Goal: Complete Application Form: Complete application form

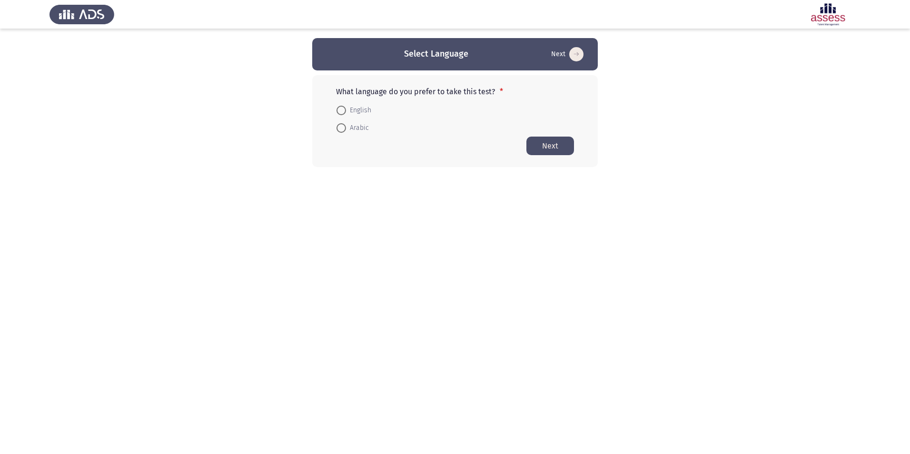
click at [342, 125] on span at bounding box center [341, 128] width 10 height 10
click at [342, 125] on input "Arabic" at bounding box center [341, 128] width 10 height 10
radio input "true"
click at [559, 149] on button "Next" at bounding box center [550, 145] width 48 height 19
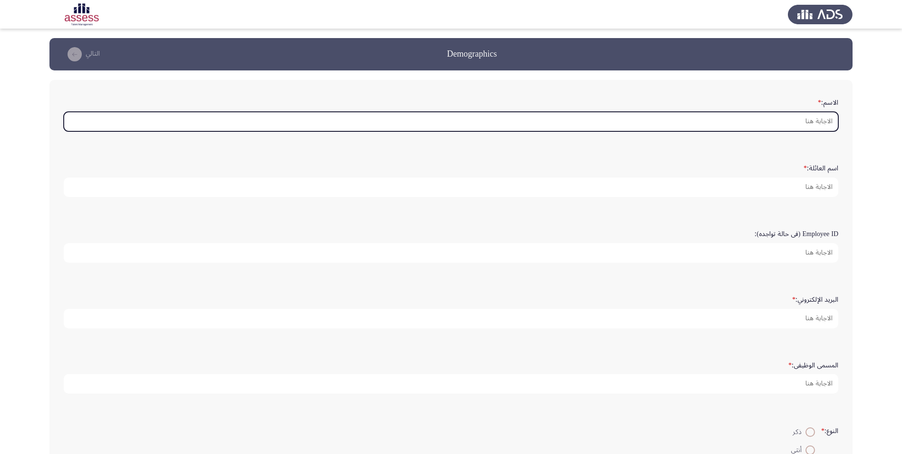
click at [738, 118] on input "الاسم: *" at bounding box center [451, 122] width 775 height 20
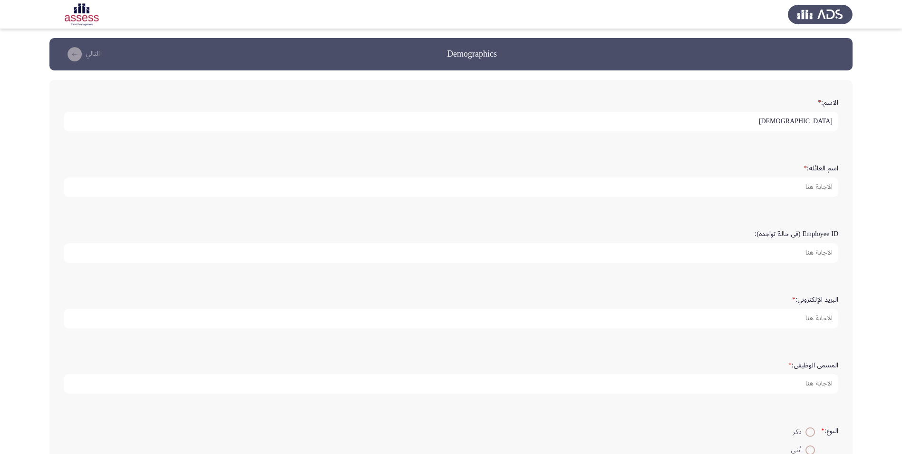
type input "[DEMOGRAPHIC_DATA]"
type input "alkuwaiz"
type input "[EMAIL_ADDRESS][DOMAIN_NAME]"
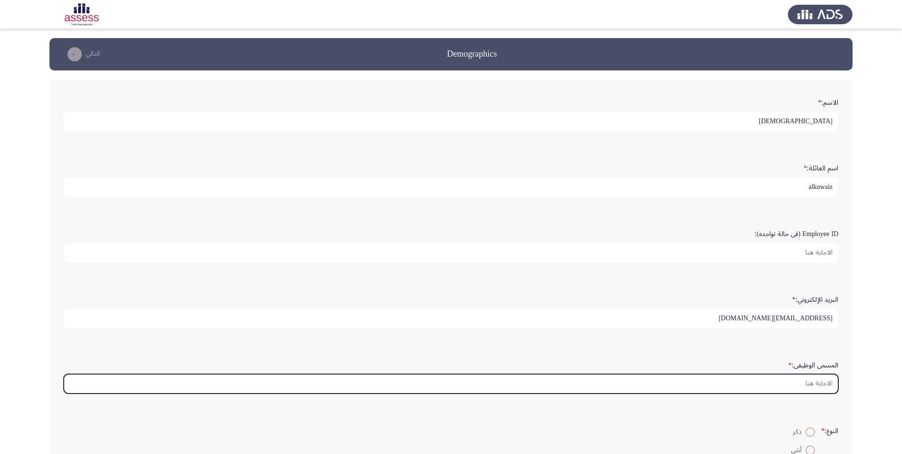
click at [801, 390] on input "المسمى الوظيفى: *" at bounding box center [451, 384] width 775 height 20
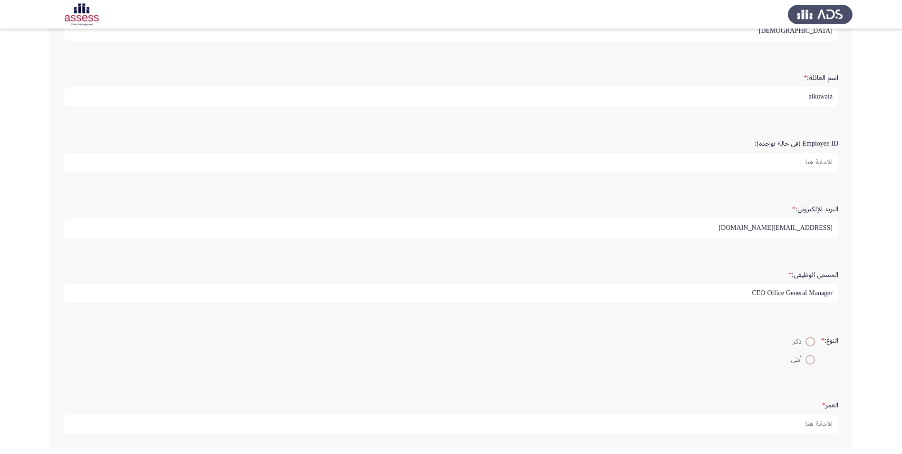
scroll to position [95, 0]
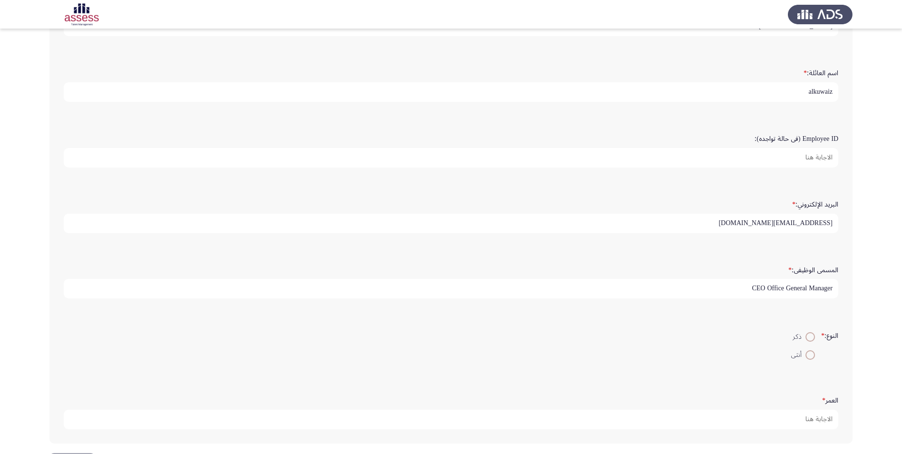
type input "CEO Office General Manager"
click at [807, 333] on span at bounding box center [811, 337] width 10 height 10
click at [807, 333] on input "ذكر" at bounding box center [811, 337] width 10 height 10
radio input "true"
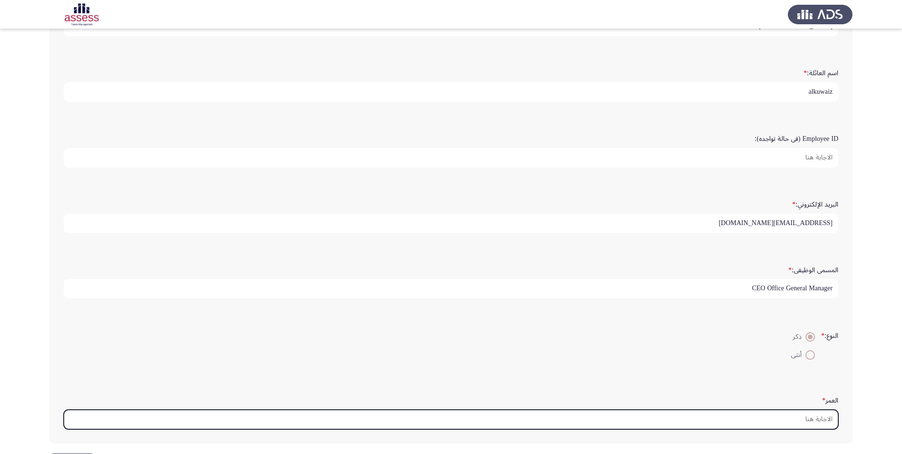
click at [814, 414] on input "العمر *" at bounding box center [451, 420] width 775 height 20
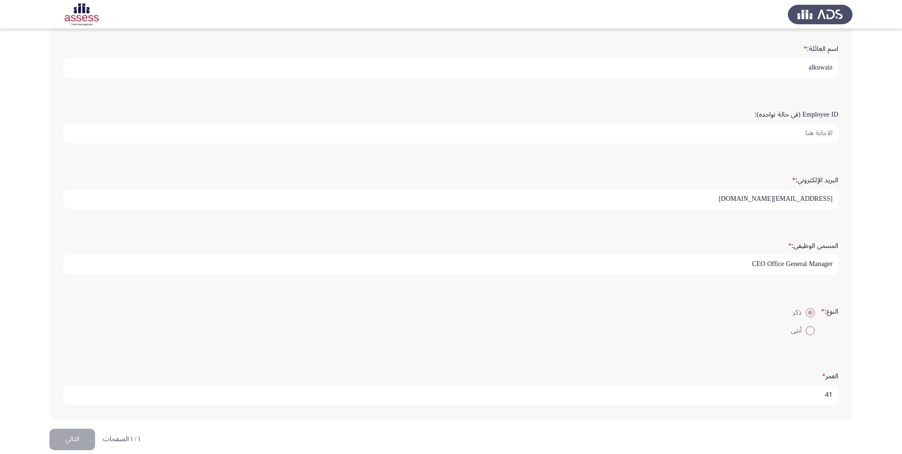
scroll to position [132, 0]
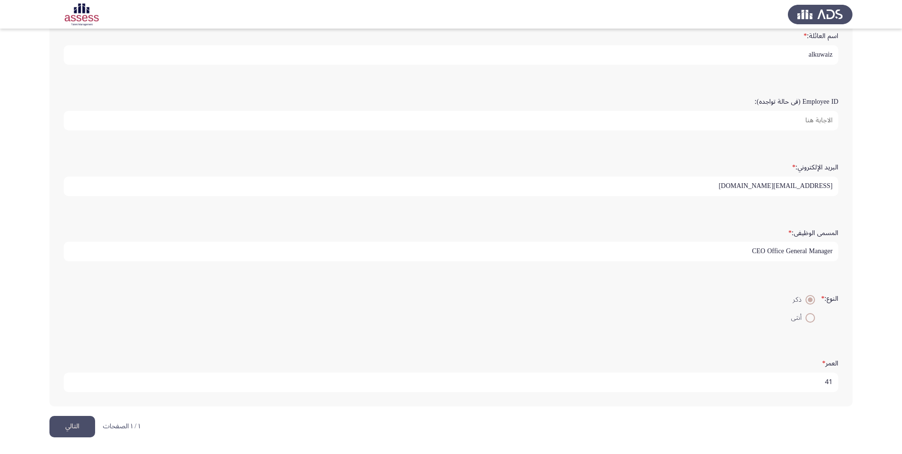
type input "41"
click at [70, 426] on button "التالي" at bounding box center [72, 426] width 46 height 21
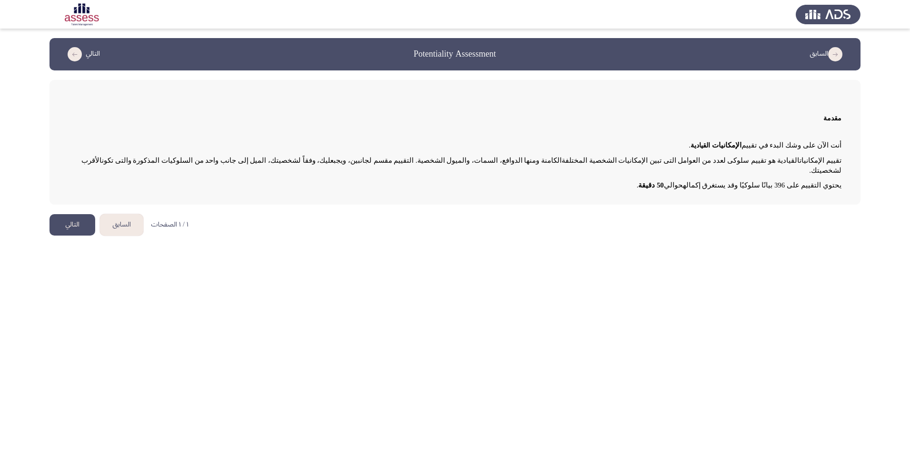
drag, startPoint x: 608, startPoint y: 159, endPoint x: 443, endPoint y: 158, distance: 165.6
click at [443, 158] on p "تقييم الإمكانيات القيادية هو تقييم سلوكى لعدد من العوامل التى تبين الإمكانيات ا…" at bounding box center [455, 166] width 773 height 20
click at [86, 214] on button "التالي" at bounding box center [72, 224] width 46 height 21
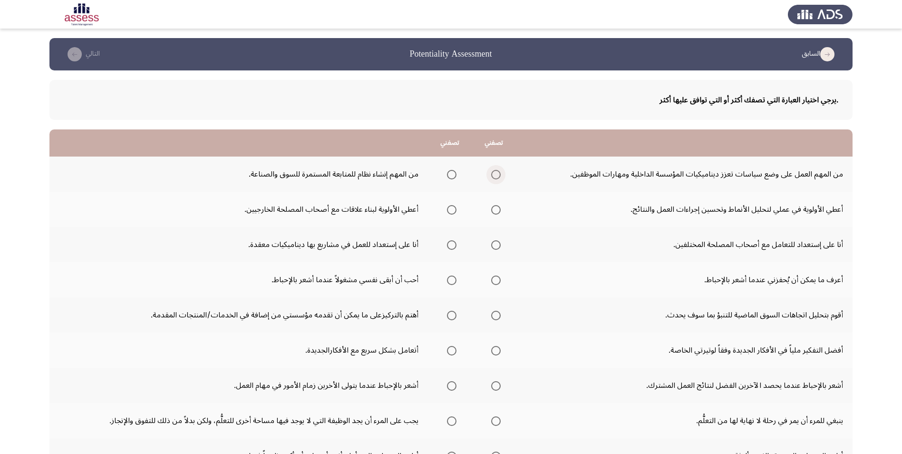
click at [498, 175] on span "Select an option" at bounding box center [496, 175] width 10 height 10
click at [498, 175] on input "Select an option" at bounding box center [496, 175] width 10 height 10
click at [453, 173] on span "Select an option" at bounding box center [452, 175] width 10 height 10
click at [453, 173] on input "Select an option" at bounding box center [452, 175] width 10 height 10
click at [498, 176] on span "Select an option" at bounding box center [496, 175] width 10 height 10
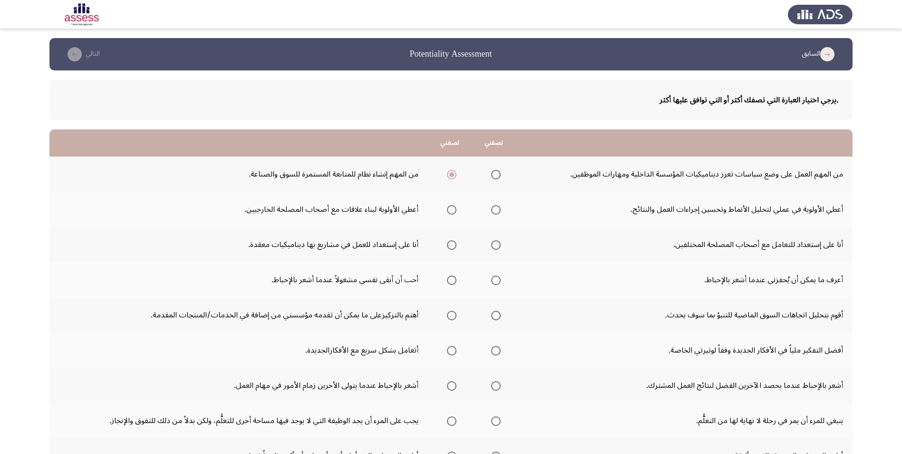
click at [498, 176] on input "Select an option" at bounding box center [496, 175] width 10 height 10
click at [501, 208] on span "Select an option" at bounding box center [496, 210] width 10 height 10
click at [501, 208] on input "Select an option" at bounding box center [496, 210] width 10 height 10
click at [496, 243] on span "Select an option" at bounding box center [496, 245] width 10 height 10
click at [496, 243] on input "Select an option" at bounding box center [496, 245] width 10 height 10
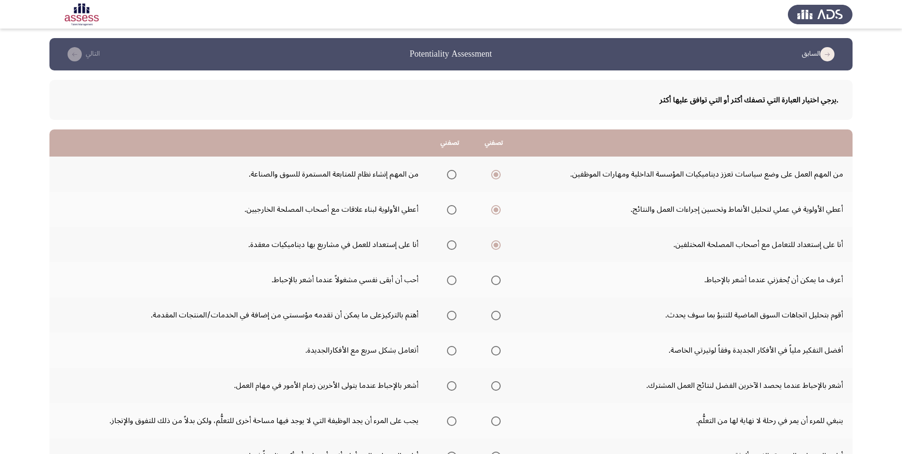
click at [455, 281] on span "Select an option" at bounding box center [452, 280] width 10 height 10
click at [455, 281] on input "Select an option" at bounding box center [452, 280] width 10 height 10
click at [455, 317] on span "Select an option" at bounding box center [452, 316] width 10 height 10
click at [455, 317] on input "Select an option" at bounding box center [452, 316] width 10 height 10
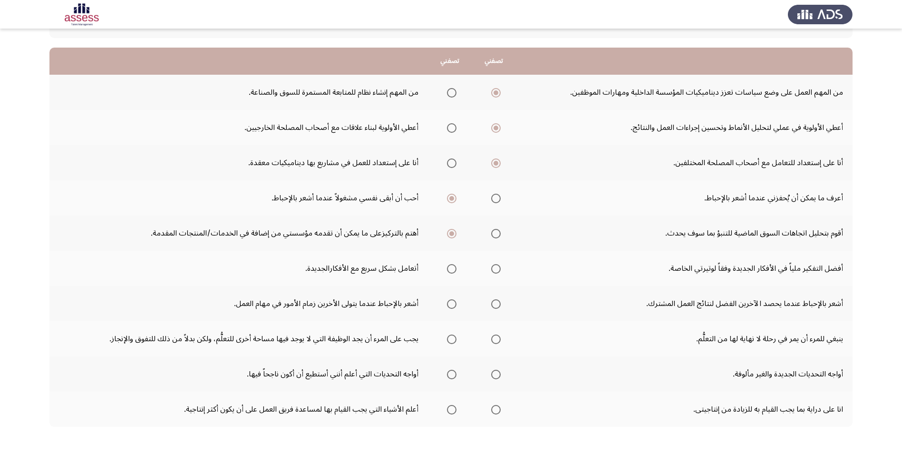
scroll to position [95, 0]
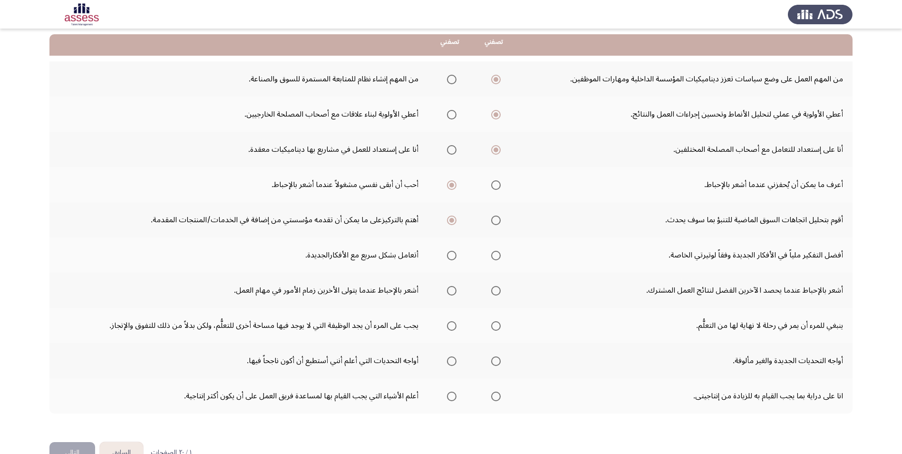
click at [453, 254] on span "Select an option" at bounding box center [452, 256] width 10 height 10
click at [453, 254] on input "Select an option" at bounding box center [452, 256] width 10 height 10
click at [495, 291] on span "Select an option" at bounding box center [496, 291] width 10 height 10
click at [495, 291] on input "Select an option" at bounding box center [496, 291] width 10 height 10
click at [452, 291] on span "Select an option" at bounding box center [452, 291] width 10 height 10
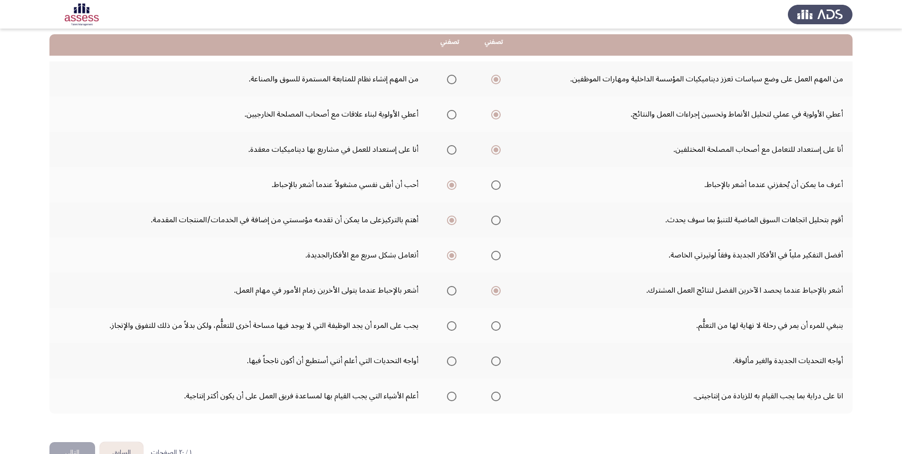
click at [452, 291] on input "Select an option" at bounding box center [452, 291] width 10 height 10
click at [499, 327] on span "Select an option" at bounding box center [496, 326] width 10 height 10
click at [499, 327] on input "Select an option" at bounding box center [496, 326] width 10 height 10
click at [496, 357] on span "Select an option" at bounding box center [496, 361] width 10 height 10
click at [496, 357] on input "Select an option" at bounding box center [496, 361] width 10 height 10
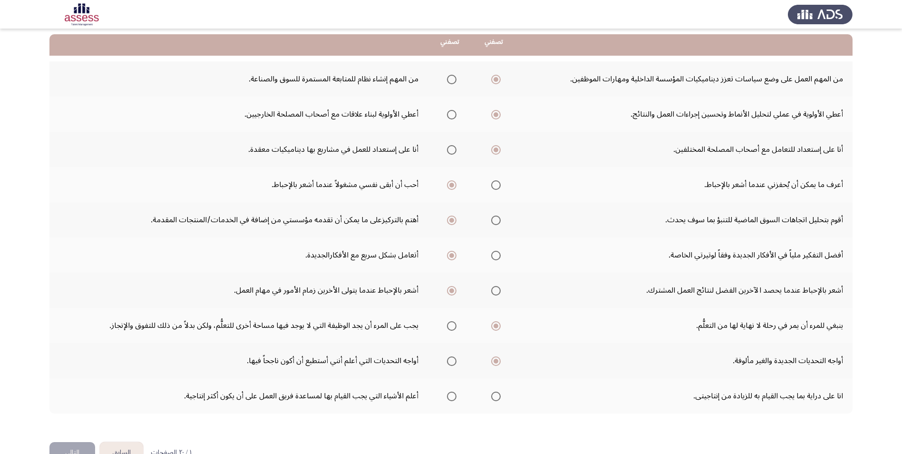
click at [450, 397] on span "Select an option" at bounding box center [452, 397] width 10 height 10
click at [450, 397] on input "Select an option" at bounding box center [452, 397] width 10 height 10
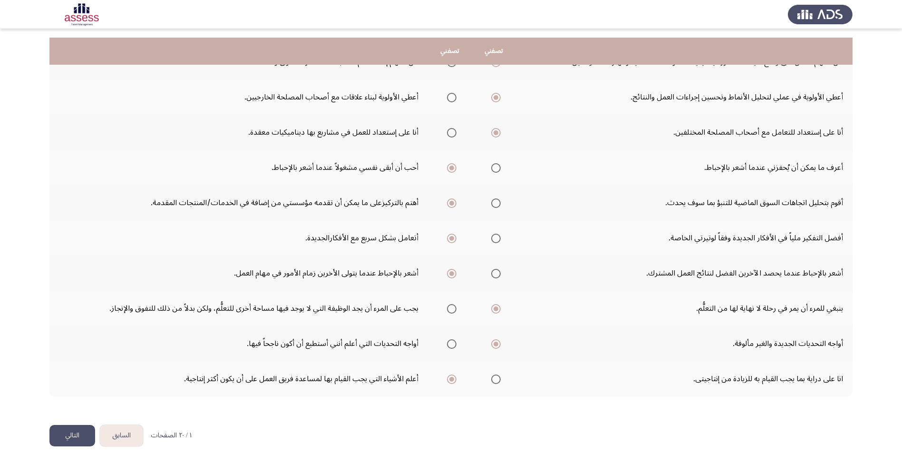
scroll to position [121, 0]
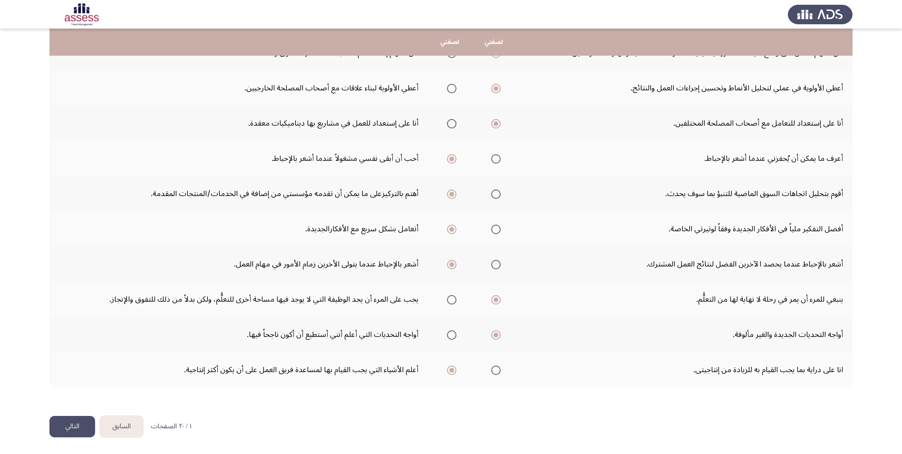
click at [55, 421] on button "التالي" at bounding box center [72, 426] width 46 height 21
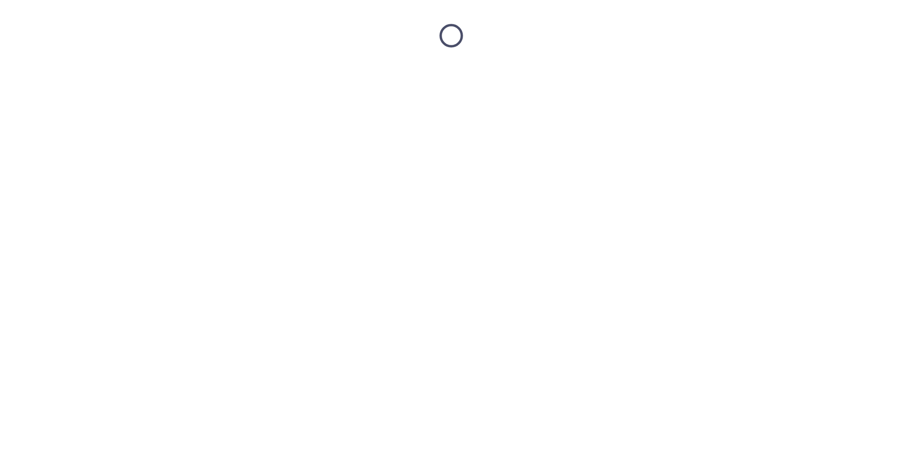
scroll to position [0, 0]
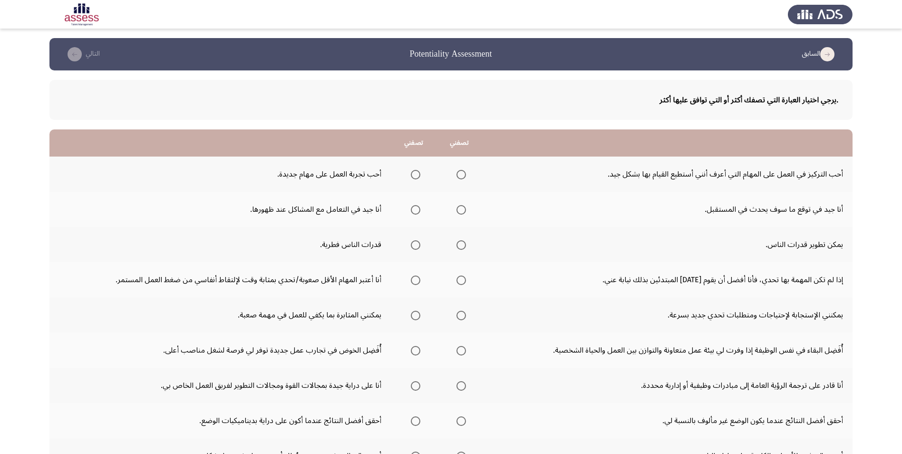
click at [412, 169] on mat-radio-button "Select an option" at bounding box center [413, 174] width 13 height 10
click at [411, 172] on span "Select an option" at bounding box center [416, 175] width 10 height 10
click at [411, 172] on input "Select an option" at bounding box center [416, 175] width 10 height 10
click at [458, 210] on span "Select an option" at bounding box center [462, 210] width 10 height 10
click at [458, 210] on input "Select an option" at bounding box center [462, 210] width 10 height 10
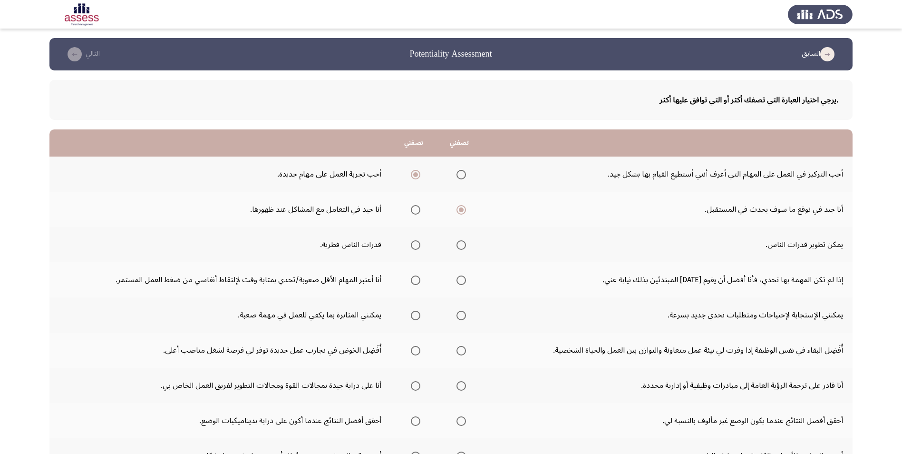
click at [458, 247] on span "Select an option" at bounding box center [462, 245] width 10 height 10
click at [458, 247] on input "Select an option" at bounding box center [462, 245] width 10 height 10
click at [460, 282] on span "Select an option" at bounding box center [462, 280] width 10 height 10
click at [460, 282] on input "Select an option" at bounding box center [462, 280] width 10 height 10
click at [461, 315] on span "Select an option" at bounding box center [461, 315] width 0 height 0
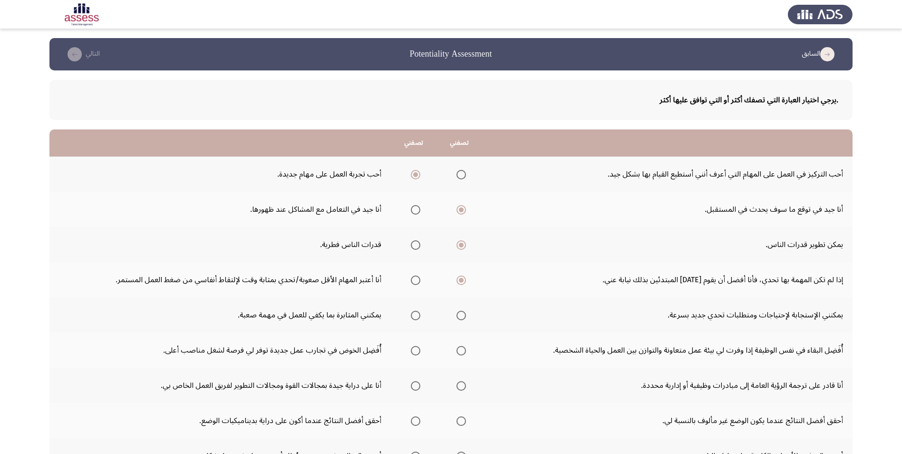
click at [459, 315] on input "Select an option" at bounding box center [462, 316] width 10 height 10
click at [412, 352] on span "Select an option" at bounding box center [416, 351] width 10 height 10
click at [412, 352] on input "Select an option" at bounding box center [416, 351] width 10 height 10
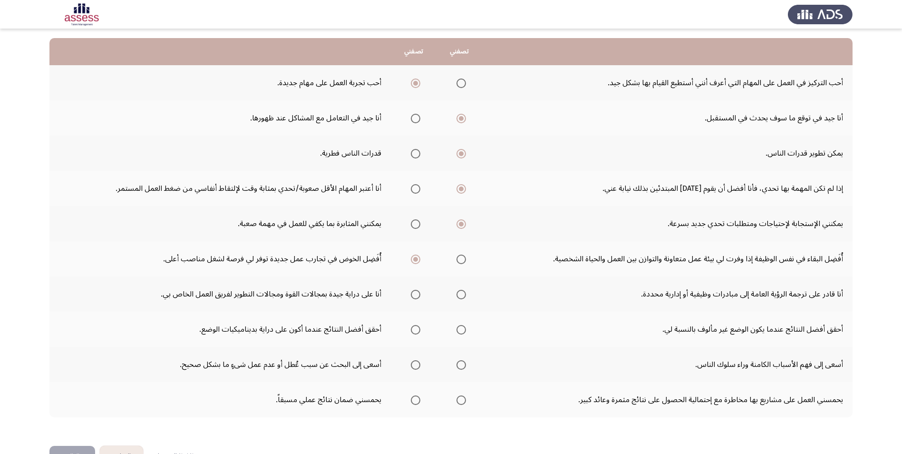
scroll to position [95, 0]
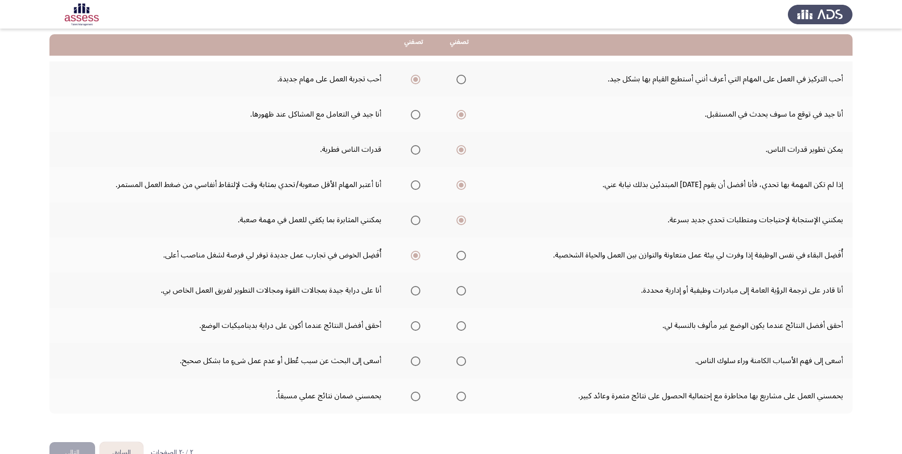
click at [413, 293] on span "Select an option" at bounding box center [416, 291] width 10 height 10
click at [413, 293] on input "Select an option" at bounding box center [416, 291] width 10 height 10
click at [416, 329] on span "Select an option" at bounding box center [416, 326] width 10 height 10
click at [416, 329] on input "Select an option" at bounding box center [416, 326] width 10 height 10
click at [463, 363] on span "Select an option" at bounding box center [462, 361] width 10 height 10
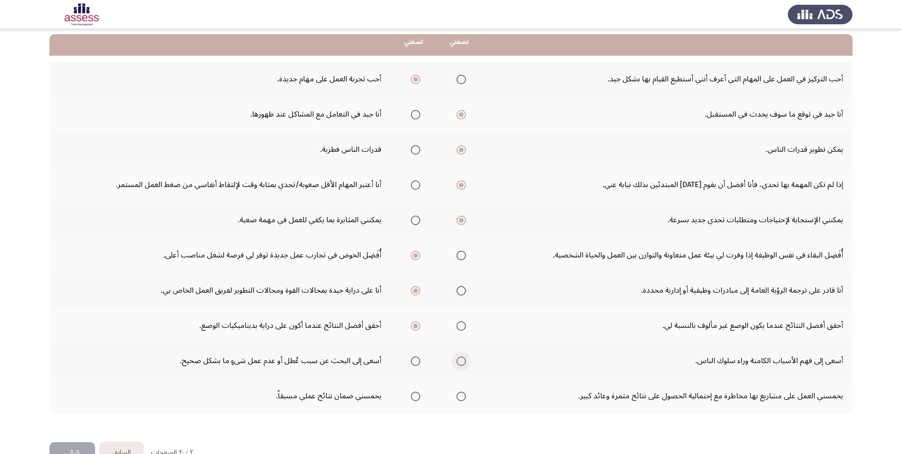
click at [463, 363] on input "Select an option" at bounding box center [462, 361] width 10 height 10
click at [457, 394] on span "Select an option" at bounding box center [462, 397] width 10 height 10
click at [457, 394] on input "Select an option" at bounding box center [462, 397] width 10 height 10
click at [76, 443] on button "التالي" at bounding box center [72, 452] width 46 height 21
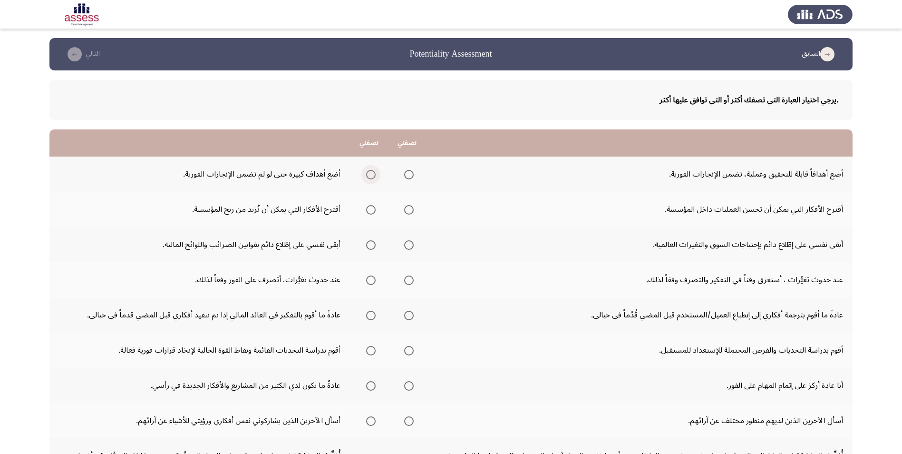
click at [366, 175] on span "Select an option" at bounding box center [371, 175] width 10 height 10
click at [366, 175] on input "Select an option" at bounding box center [371, 175] width 10 height 10
click at [408, 211] on span "Select an option" at bounding box center [409, 210] width 10 height 10
click at [408, 211] on input "Select an option" at bounding box center [409, 210] width 10 height 10
click at [410, 248] on span "Select an option" at bounding box center [409, 245] width 10 height 10
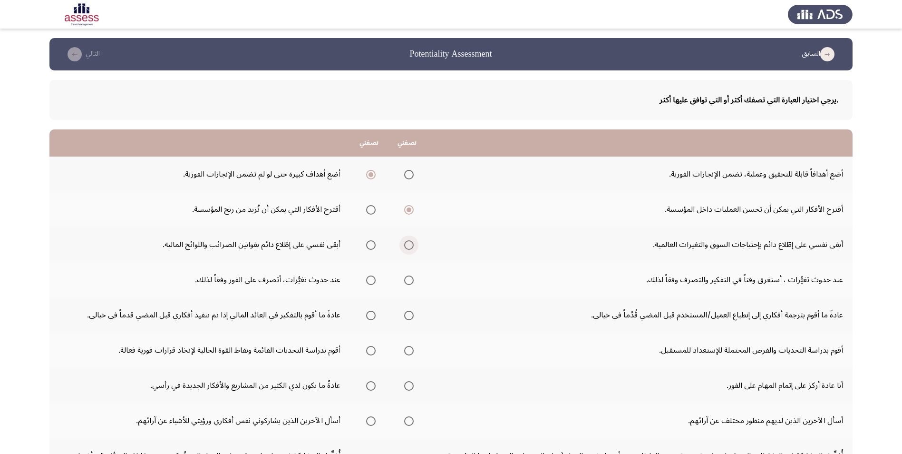
click at [410, 248] on input "Select an option" at bounding box center [409, 245] width 10 height 10
click at [372, 283] on span "Select an option" at bounding box center [371, 280] width 10 height 10
click at [372, 283] on input "Select an option" at bounding box center [371, 280] width 10 height 10
click at [408, 317] on span "Select an option" at bounding box center [409, 316] width 10 height 10
click at [408, 317] on input "Select an option" at bounding box center [409, 316] width 10 height 10
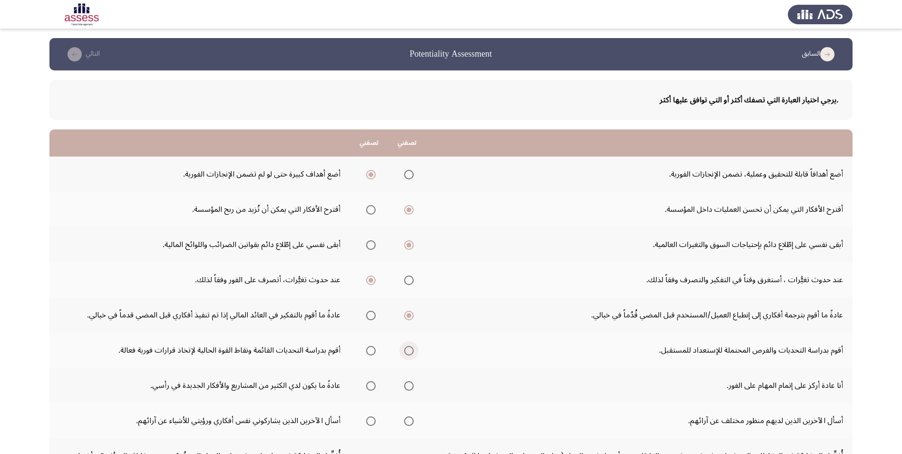
click at [408, 348] on span "Select an option" at bounding box center [409, 351] width 10 height 10
click at [408, 348] on input "Select an option" at bounding box center [409, 351] width 10 height 10
click at [407, 387] on span "Select an option" at bounding box center [409, 386] width 10 height 10
click at [407, 387] on input "Select an option" at bounding box center [409, 386] width 10 height 10
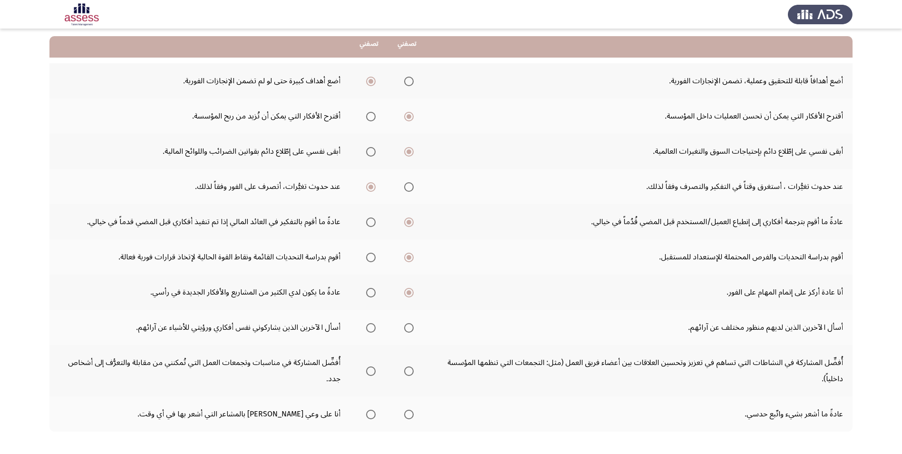
scroll to position [95, 0]
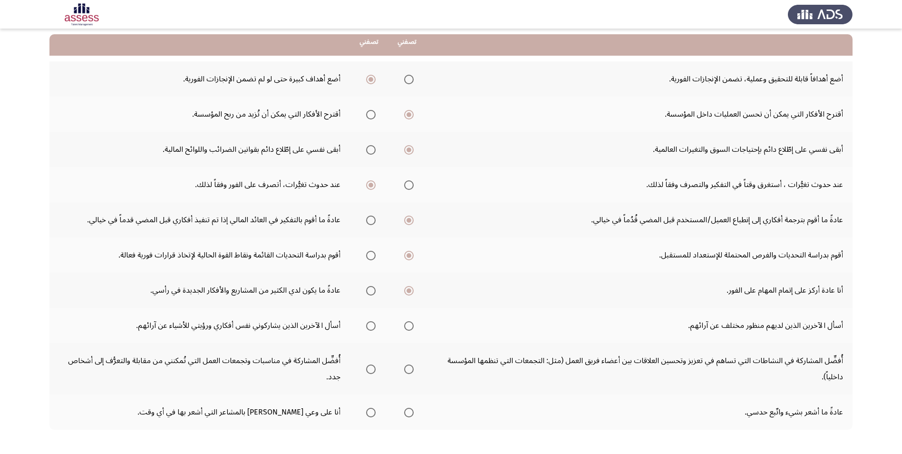
click at [408, 324] on span "Select an option" at bounding box center [409, 326] width 10 height 10
click at [408, 324] on input "Select an option" at bounding box center [409, 326] width 10 height 10
click at [370, 369] on span "Select an option" at bounding box center [371, 369] width 10 height 10
click at [370, 369] on input "Select an option" at bounding box center [371, 369] width 10 height 10
click at [412, 415] on span "Select an option" at bounding box center [409, 413] width 10 height 10
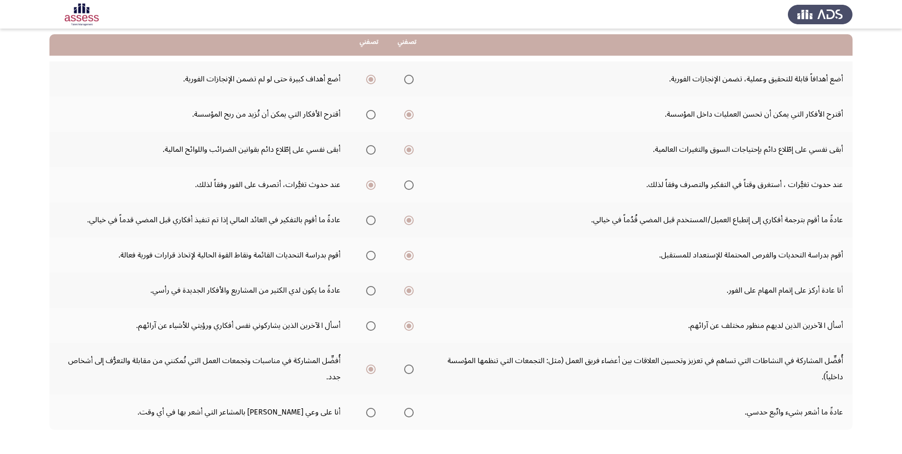
click at [412, 415] on input "Select an option" at bounding box center [409, 413] width 10 height 10
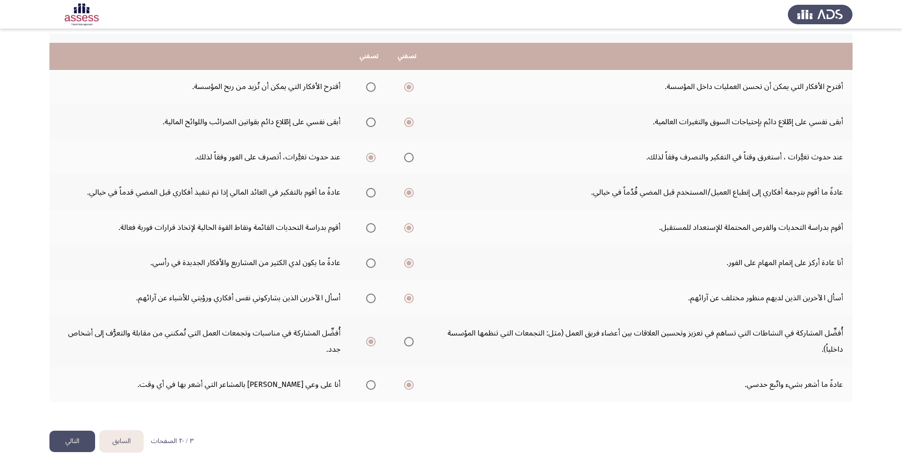
scroll to position [137, 0]
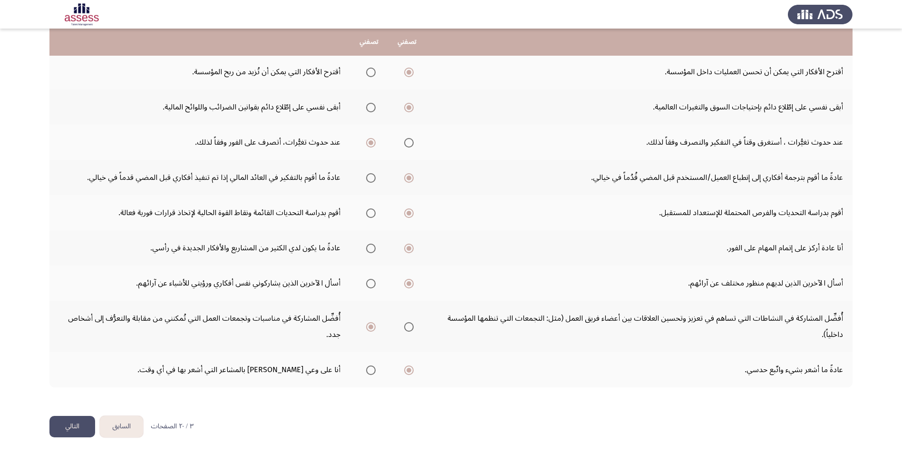
click at [74, 426] on button "التالي" at bounding box center [72, 426] width 46 height 21
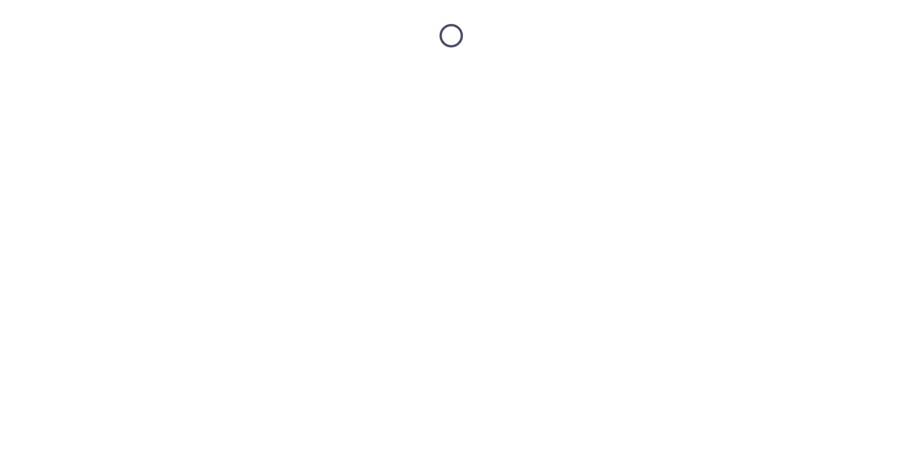
scroll to position [0, 0]
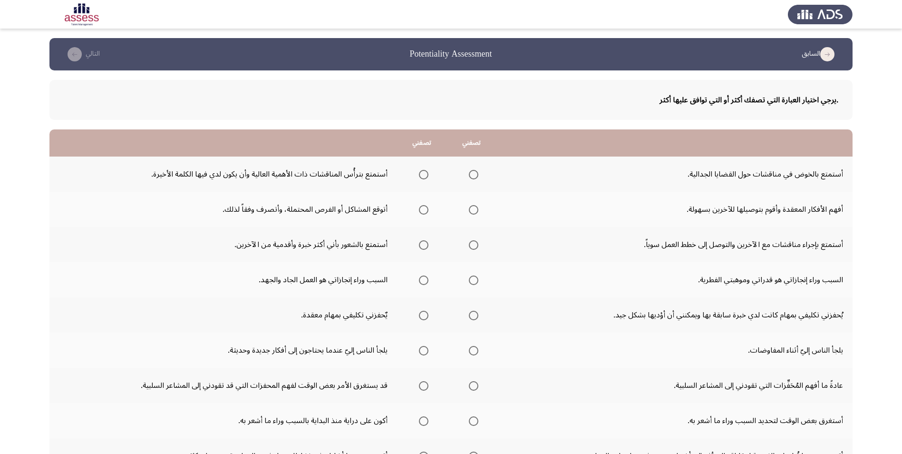
click at [476, 176] on span "Select an option" at bounding box center [474, 175] width 10 height 10
click at [476, 176] on input "Select an option" at bounding box center [474, 175] width 10 height 10
click at [421, 177] on span "Select an option" at bounding box center [424, 175] width 10 height 10
click at [421, 177] on input "Select an option" at bounding box center [424, 175] width 10 height 10
click at [473, 213] on span "Select an option" at bounding box center [474, 210] width 10 height 10
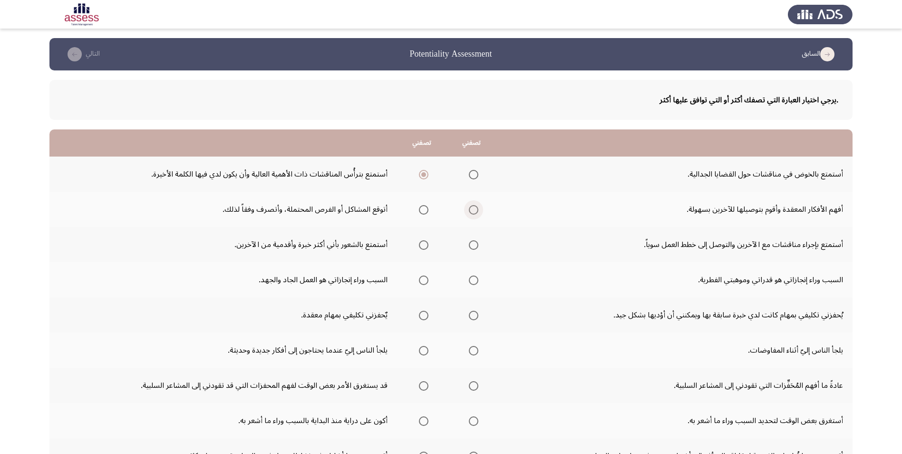
click at [473, 213] on input "Select an option" at bounding box center [474, 210] width 10 height 10
click at [476, 244] on span "Select an option" at bounding box center [474, 245] width 10 height 10
click at [476, 244] on input "Select an option" at bounding box center [474, 245] width 10 height 10
click at [422, 283] on span "Select an option" at bounding box center [424, 280] width 10 height 10
click at [422, 283] on input "Select an option" at bounding box center [424, 280] width 10 height 10
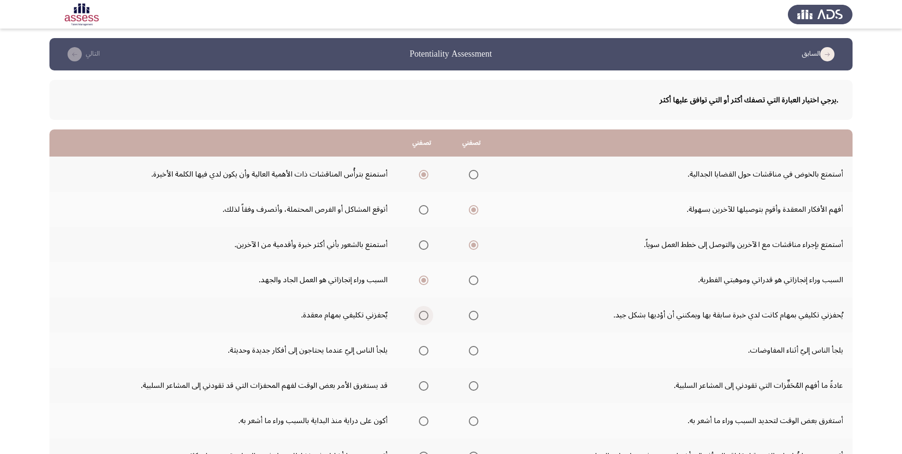
click at [423, 314] on span "Select an option" at bounding box center [424, 316] width 10 height 10
click at [423, 314] on input "Select an option" at bounding box center [424, 316] width 10 height 10
click at [422, 353] on span "Select an option" at bounding box center [424, 351] width 10 height 10
click at [422, 353] on input "Select an option" at bounding box center [424, 351] width 10 height 10
click at [474, 385] on span "Select an option" at bounding box center [474, 386] width 10 height 10
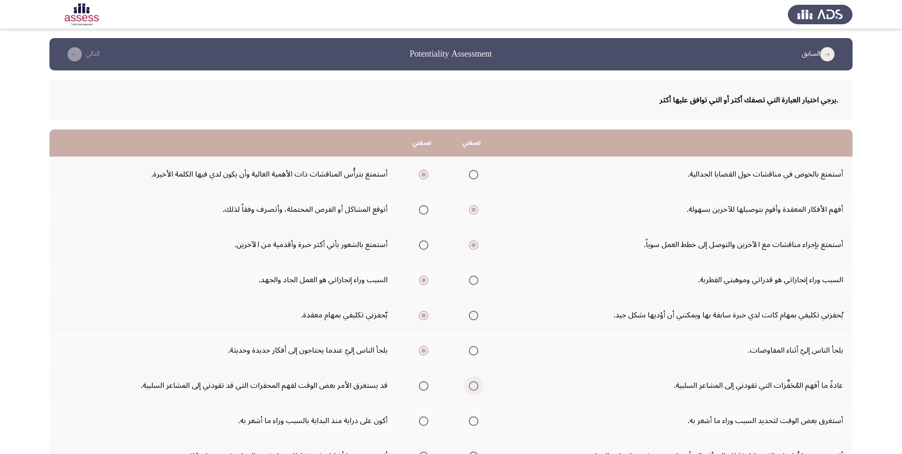
click at [474, 385] on input "Select an option" at bounding box center [474, 386] width 10 height 10
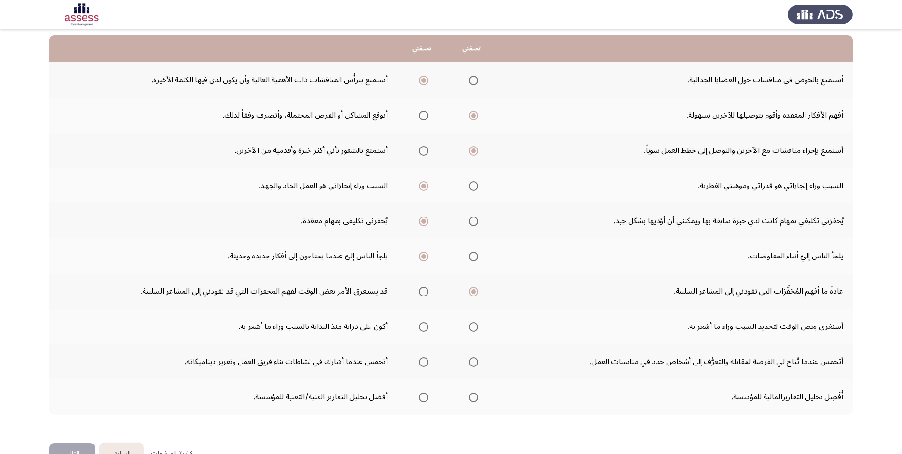
scroll to position [95, 0]
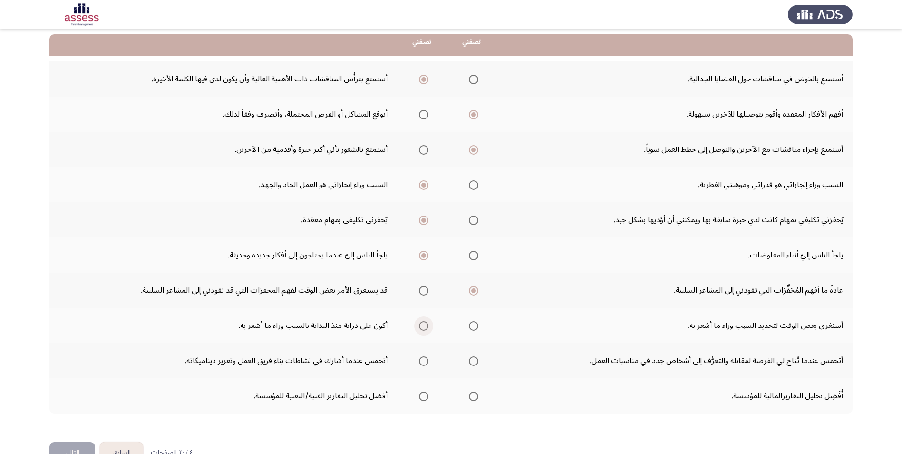
click at [423, 324] on span "Select an option" at bounding box center [424, 326] width 10 height 10
click at [423, 324] on input "Select an option" at bounding box center [424, 326] width 10 height 10
click at [480, 359] on th at bounding box center [472, 360] width 50 height 35
click at [470, 361] on span "Select an option" at bounding box center [474, 361] width 10 height 10
click at [470, 361] on input "Select an option" at bounding box center [474, 361] width 10 height 10
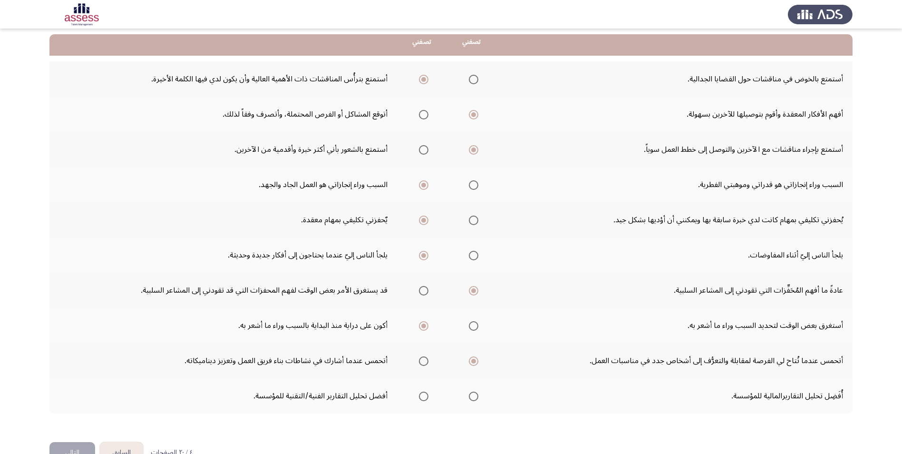
click at [424, 393] on span "Select an option" at bounding box center [424, 397] width 10 height 10
click at [424, 393] on input "Select an option" at bounding box center [424, 397] width 10 height 10
click at [86, 442] on button "التالي" at bounding box center [72, 452] width 46 height 21
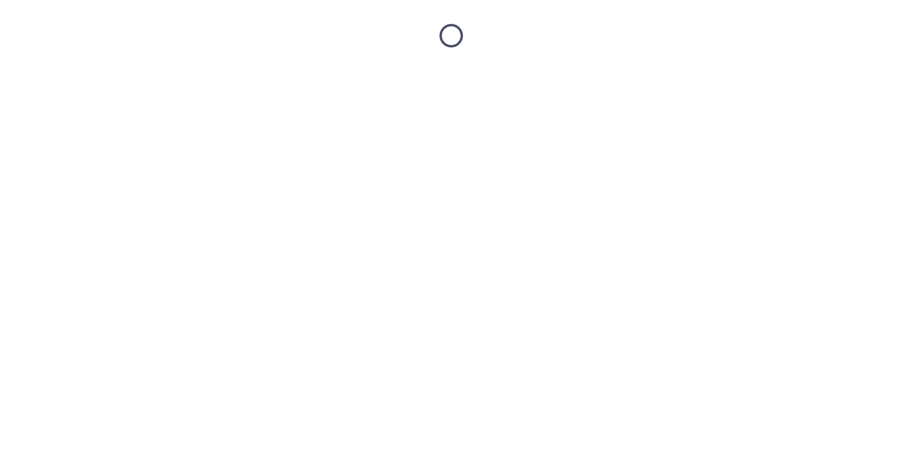
scroll to position [0, 0]
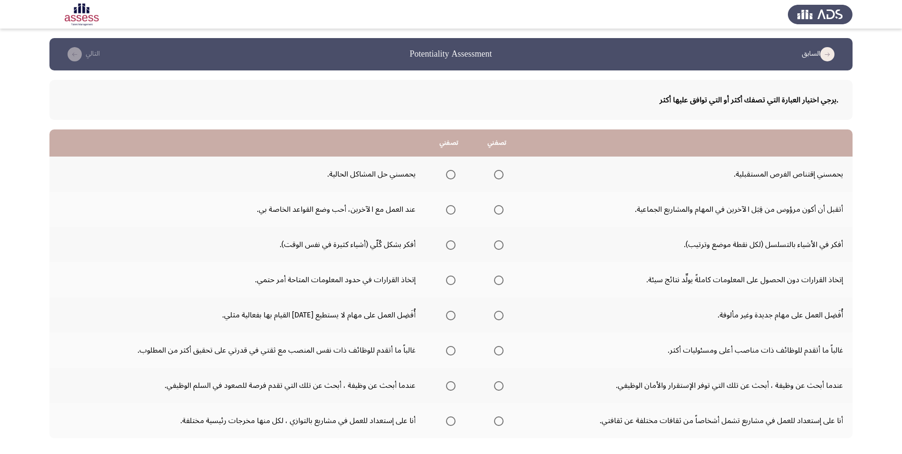
click at [499, 170] on span "Select an option" at bounding box center [499, 175] width 10 height 10
click at [499, 170] on input "Select an option" at bounding box center [499, 175] width 10 height 10
click at [502, 213] on span "Select an option" at bounding box center [499, 210] width 10 height 10
click at [502, 213] on input "Select an option" at bounding box center [499, 210] width 10 height 10
click at [503, 245] on span "Select an option" at bounding box center [499, 245] width 10 height 10
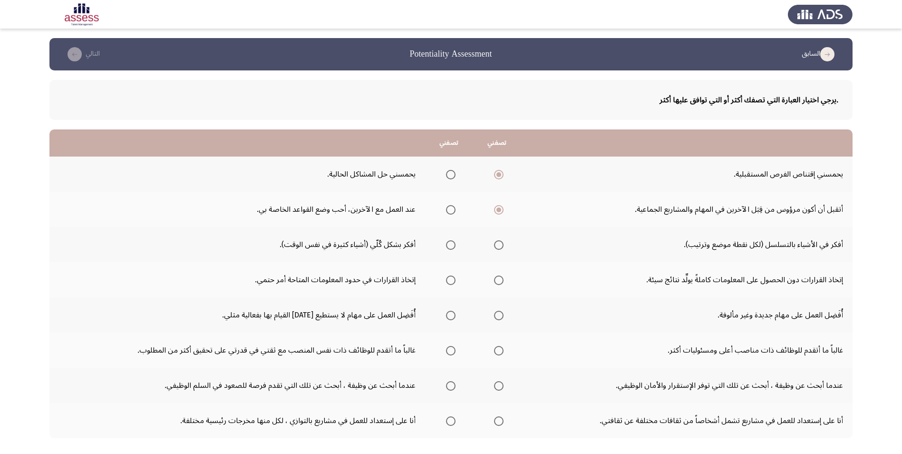
click at [503, 245] on input "Select an option" at bounding box center [499, 245] width 10 height 10
click at [501, 282] on span "Select an option" at bounding box center [499, 280] width 10 height 10
click at [501, 282] on input "Select an option" at bounding box center [499, 280] width 10 height 10
click at [451, 314] on span "Select an option" at bounding box center [451, 316] width 10 height 10
click at [451, 314] on input "Select an option" at bounding box center [451, 316] width 10 height 10
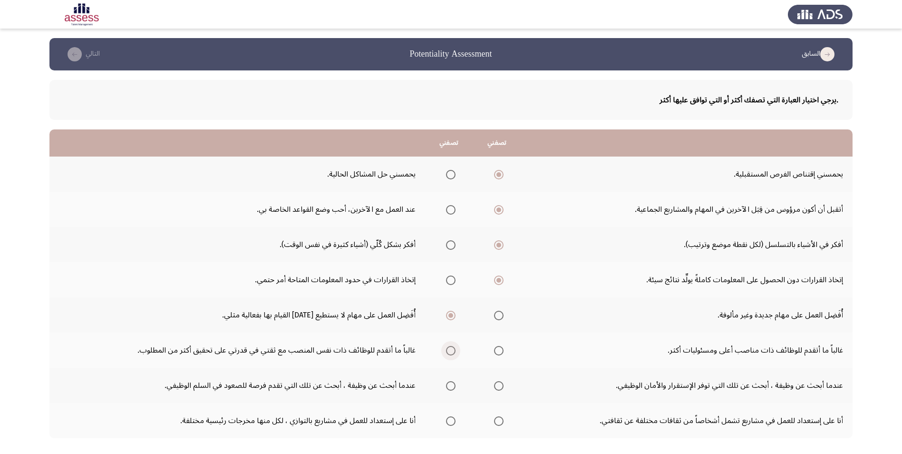
click at [453, 349] on span "Select an option" at bounding box center [451, 351] width 10 height 10
click at [453, 349] on input "Select an option" at bounding box center [451, 351] width 10 height 10
click at [448, 390] on span "Select an option" at bounding box center [451, 386] width 10 height 10
click at [448, 390] on input "Select an option" at bounding box center [451, 386] width 10 height 10
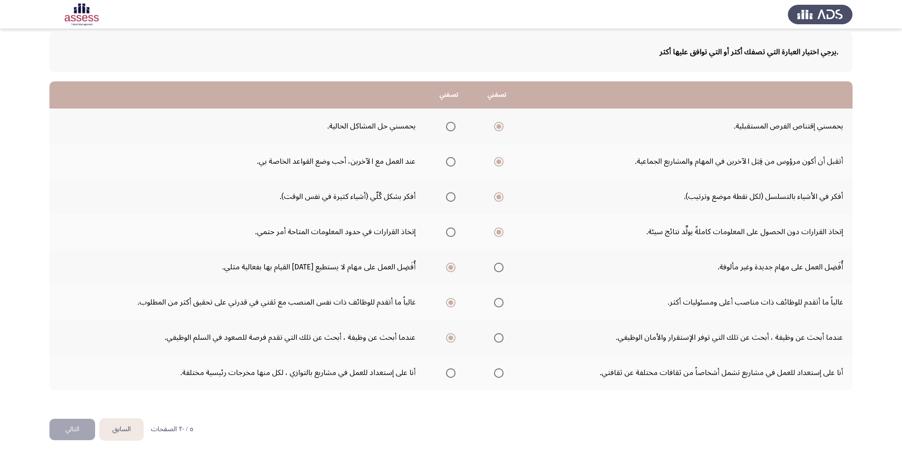
scroll to position [51, 0]
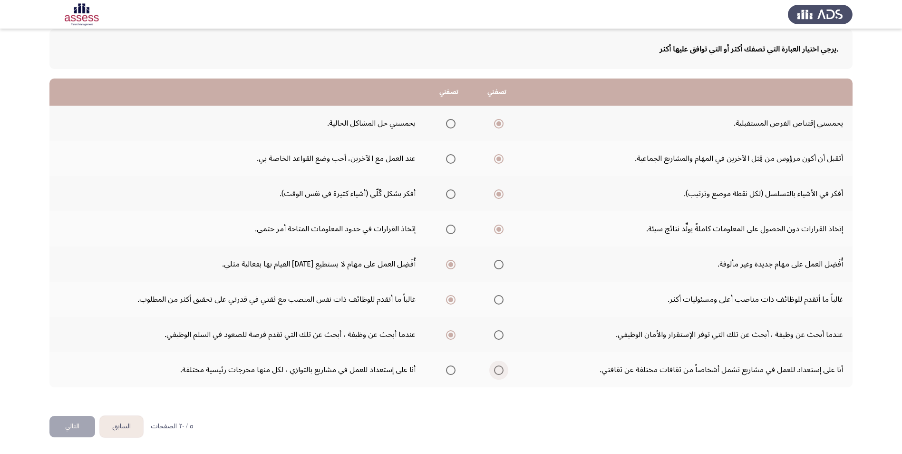
click at [502, 371] on span "Select an option" at bounding box center [499, 370] width 10 height 10
click at [502, 371] on input "Select an option" at bounding box center [499, 370] width 10 height 10
click at [61, 431] on button "التالي" at bounding box center [72, 426] width 46 height 21
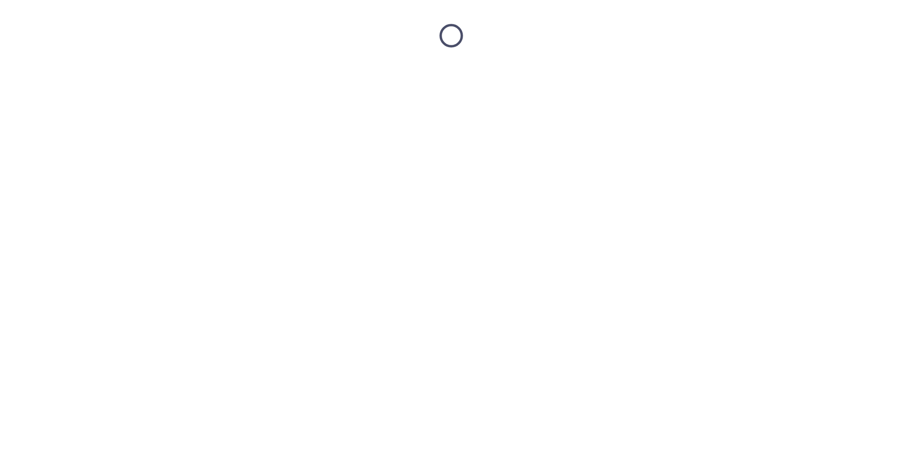
scroll to position [0, 0]
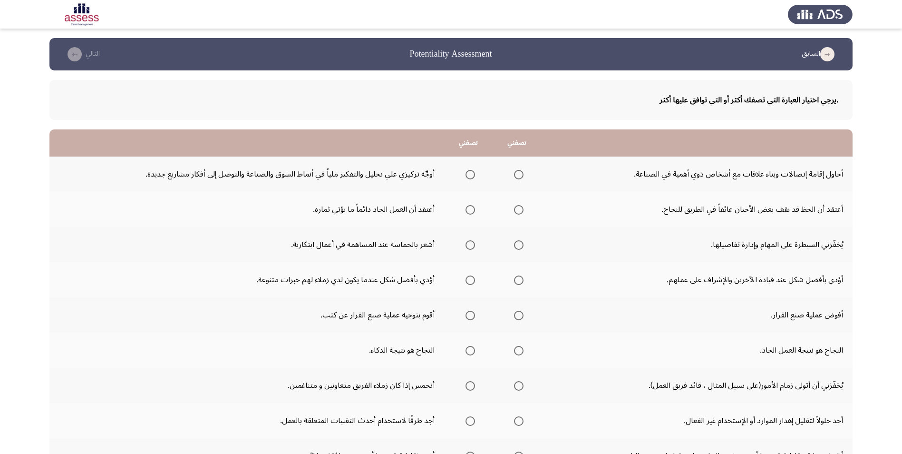
click at [522, 176] on span "Select an option" at bounding box center [519, 175] width 10 height 10
click at [522, 176] on input "Select an option" at bounding box center [519, 175] width 10 height 10
click at [468, 210] on span "Select an option" at bounding box center [471, 210] width 10 height 10
click at [468, 210] on input "Select an option" at bounding box center [471, 210] width 10 height 10
click at [471, 248] on span "Select an option" at bounding box center [471, 245] width 10 height 10
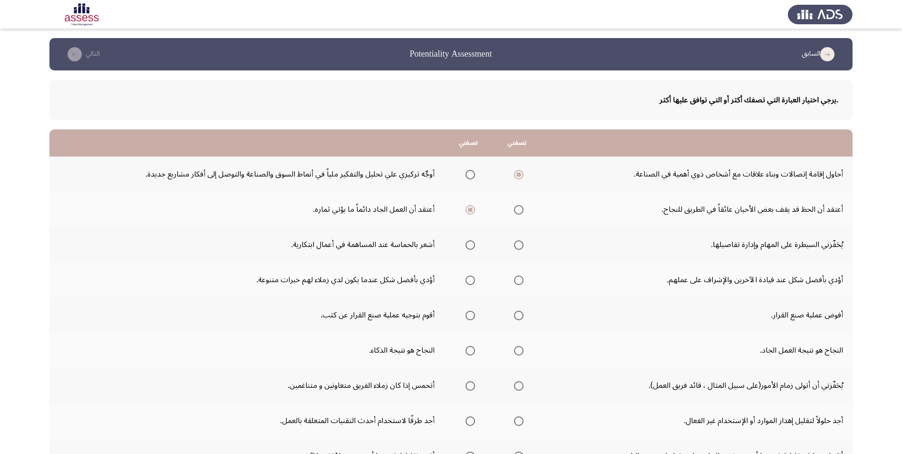
click at [471, 248] on input "Select an option" at bounding box center [471, 245] width 10 height 10
click at [516, 281] on span "Select an option" at bounding box center [519, 280] width 10 height 10
click at [516, 281] on input "Select an option" at bounding box center [519, 280] width 10 height 10
click at [473, 313] on span "Select an option" at bounding box center [471, 316] width 10 height 10
click at [473, 313] on input "Select an option" at bounding box center [471, 316] width 10 height 10
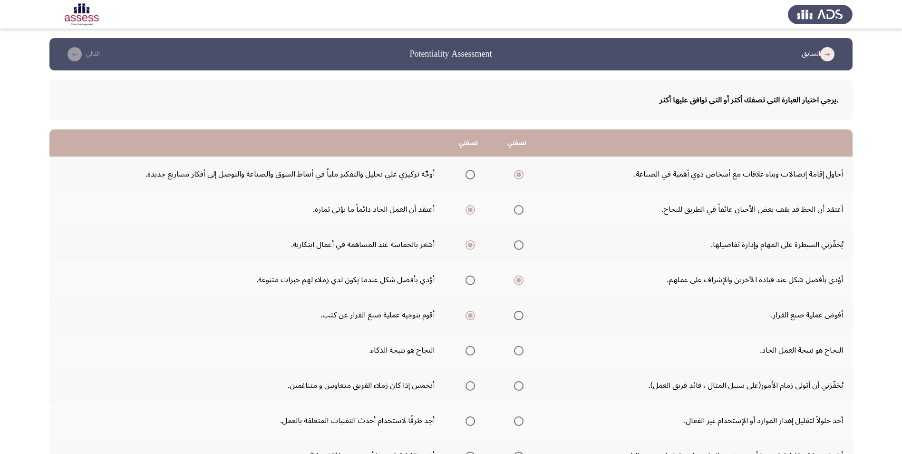
click at [521, 347] on span "Select an option" at bounding box center [519, 351] width 10 height 10
click at [521, 347] on input "Select an option" at bounding box center [519, 351] width 10 height 10
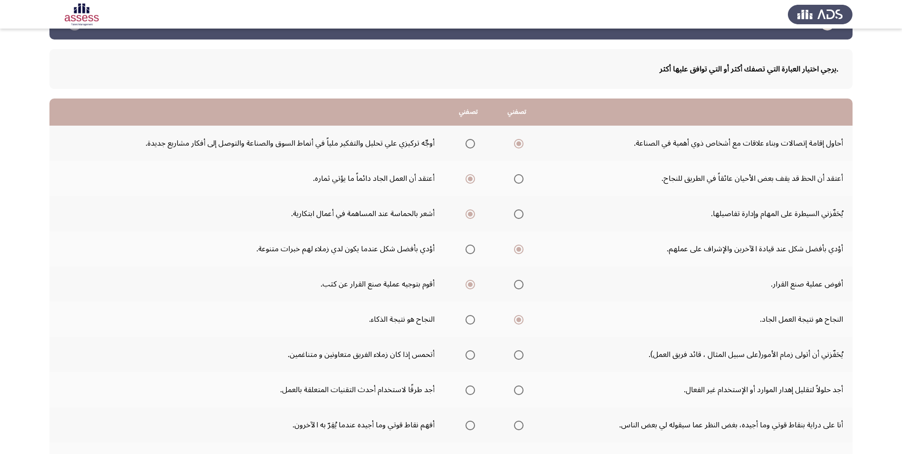
scroll to position [48, 0]
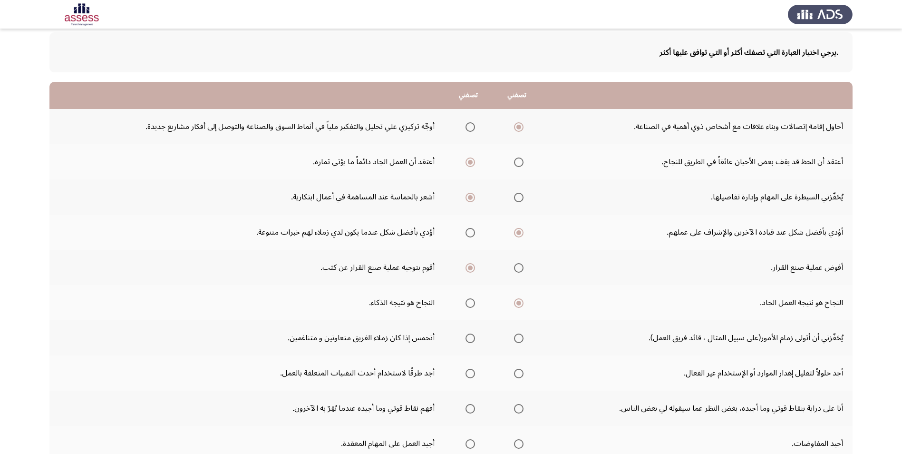
click at [466, 337] on span "Select an option" at bounding box center [471, 339] width 10 height 10
click at [466, 337] on input "Select an option" at bounding box center [471, 339] width 10 height 10
click at [520, 376] on span "Select an option" at bounding box center [519, 374] width 10 height 10
click at [520, 376] on input "Select an option" at bounding box center [519, 374] width 10 height 10
click at [519, 409] on span "Select an option" at bounding box center [519, 409] width 10 height 10
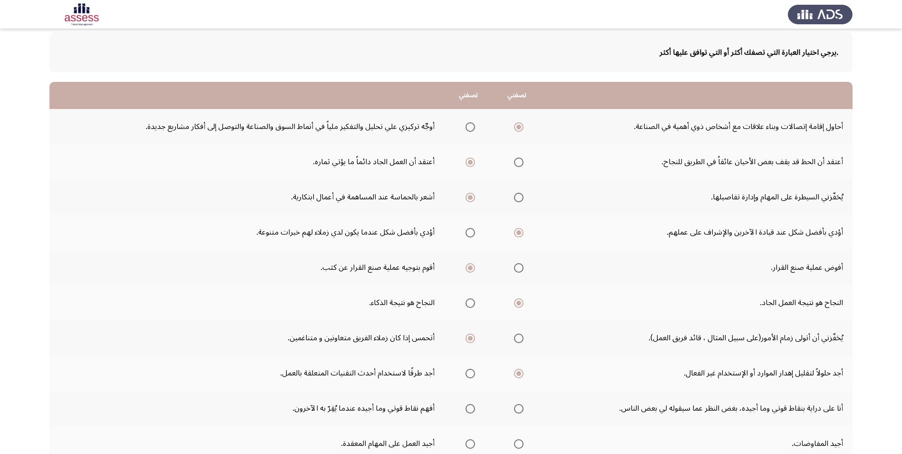
click at [519, 409] on input "Select an option" at bounding box center [519, 409] width 10 height 10
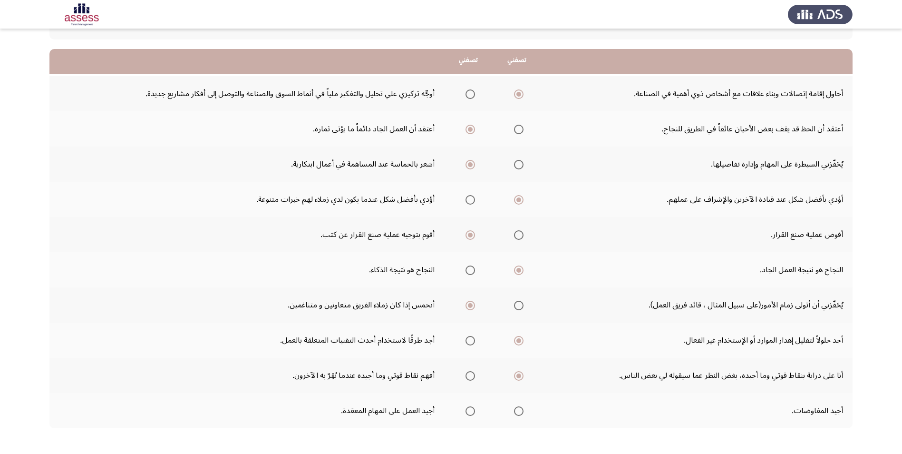
scroll to position [121, 0]
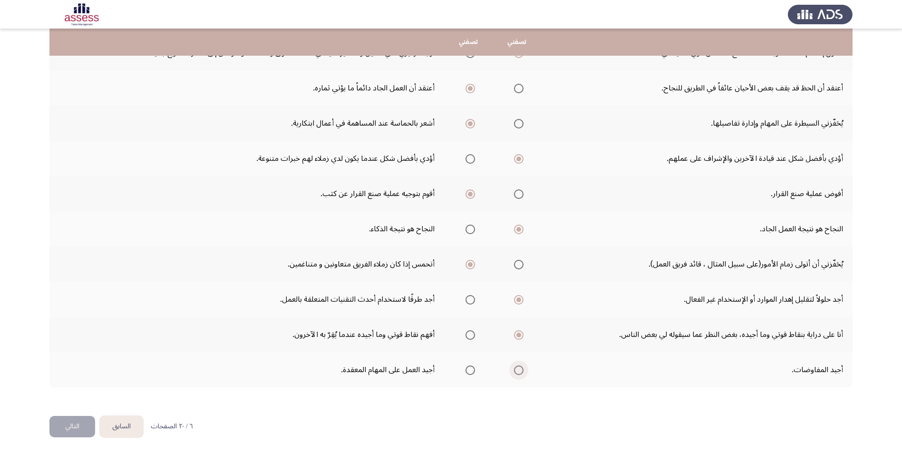
click at [516, 372] on span "Select an option" at bounding box center [519, 370] width 10 height 10
click at [516, 372] on input "Select an option" at bounding box center [519, 370] width 10 height 10
click at [62, 427] on button "التالي" at bounding box center [72, 426] width 46 height 21
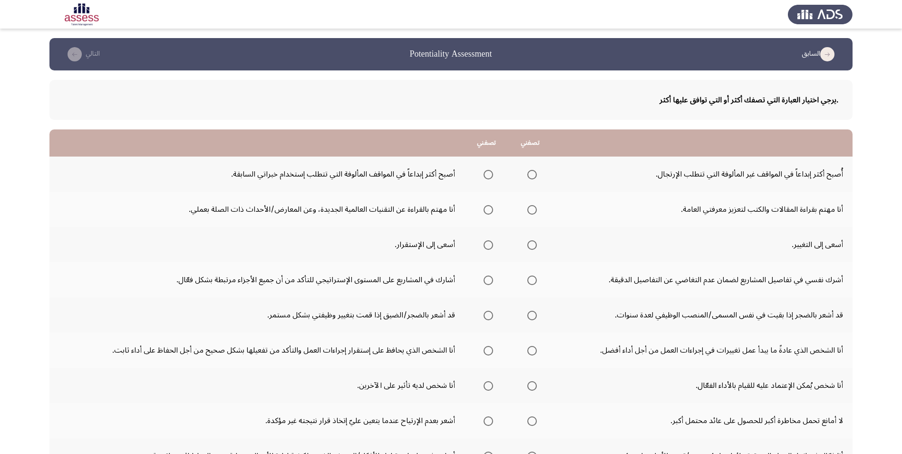
click at [486, 173] on span "Select an option" at bounding box center [489, 175] width 10 height 10
click at [486, 173] on input "Select an option" at bounding box center [489, 175] width 10 height 10
click at [535, 210] on span "Select an option" at bounding box center [533, 210] width 10 height 10
click at [535, 210] on input "Select an option" at bounding box center [533, 210] width 10 height 10
click at [530, 245] on span "Select an option" at bounding box center [533, 245] width 10 height 10
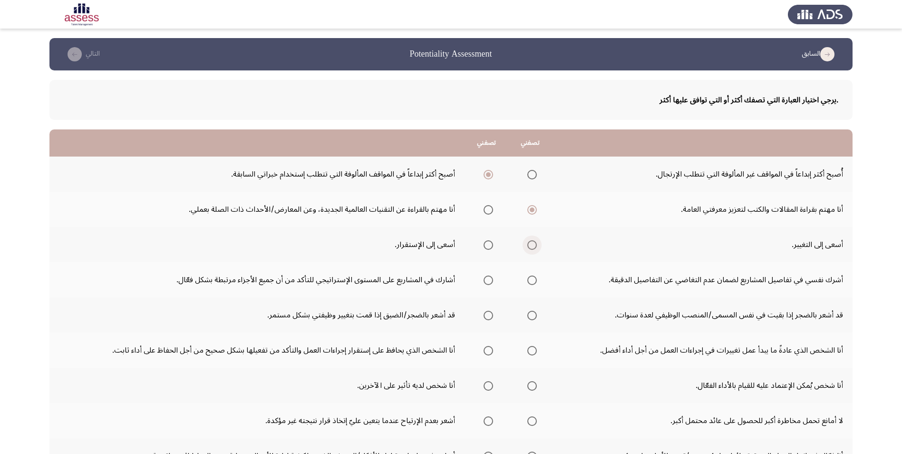
click at [530, 245] on input "Select an option" at bounding box center [533, 245] width 10 height 10
click at [487, 282] on span "Select an option" at bounding box center [489, 280] width 10 height 10
click at [487, 282] on input "Select an option" at bounding box center [489, 280] width 10 height 10
click at [530, 314] on span "Select an option" at bounding box center [533, 316] width 10 height 10
click at [530, 314] on input "Select an option" at bounding box center [533, 316] width 10 height 10
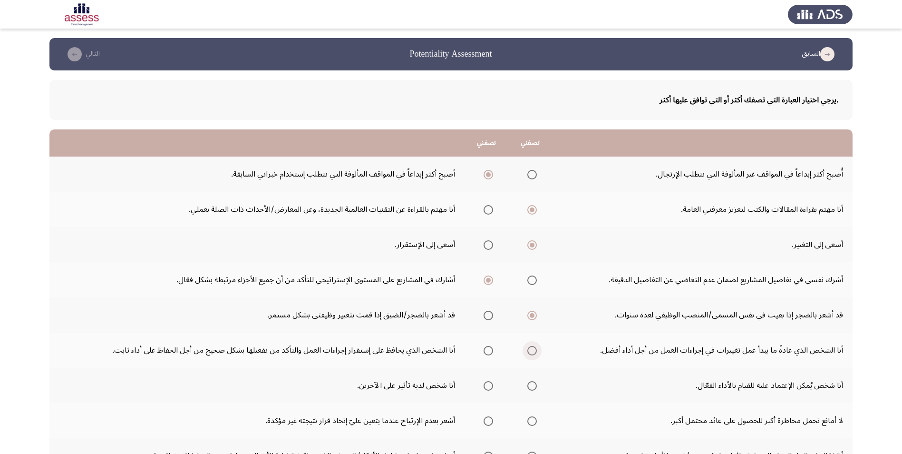
click at [533, 354] on span "Select an option" at bounding box center [533, 351] width 10 height 10
click at [533, 354] on input "Select an option" at bounding box center [533, 351] width 10 height 10
click at [489, 387] on span "Select an option" at bounding box center [489, 386] width 10 height 10
click at [489, 387] on input "Select an option" at bounding box center [489, 386] width 10 height 10
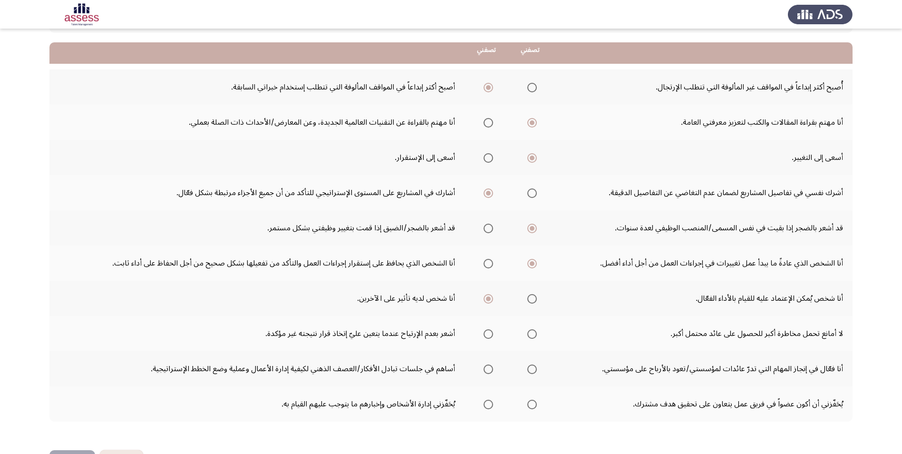
scroll to position [95, 0]
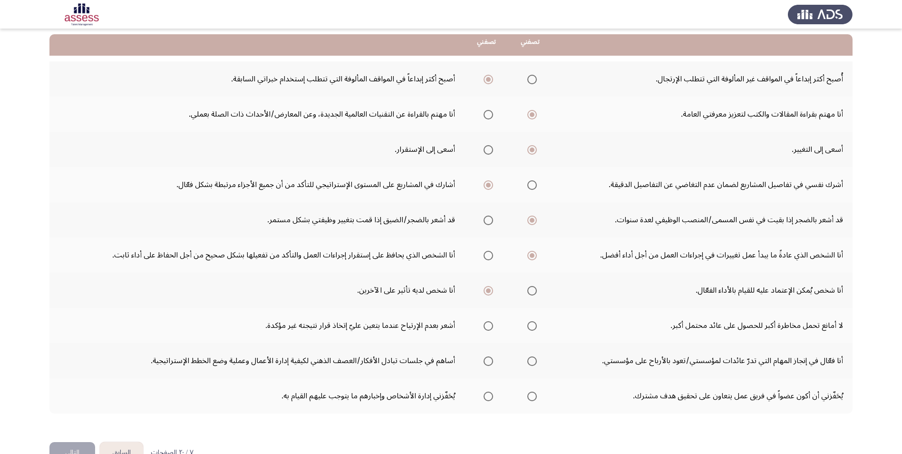
click at [533, 324] on span "Select an option" at bounding box center [533, 326] width 10 height 10
click at [533, 324] on input "Select an option" at bounding box center [533, 326] width 10 height 10
click at [489, 360] on span "Select an option" at bounding box center [489, 361] width 10 height 10
click at [489, 360] on input "Select an option" at bounding box center [489, 361] width 10 height 10
click at [534, 399] on span "Select an option" at bounding box center [533, 397] width 10 height 10
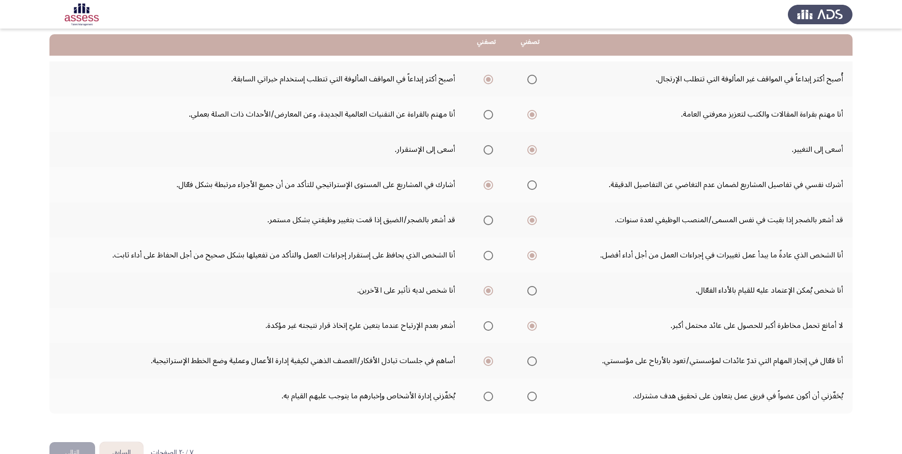
click at [534, 399] on input "Select an option" at bounding box center [533, 397] width 10 height 10
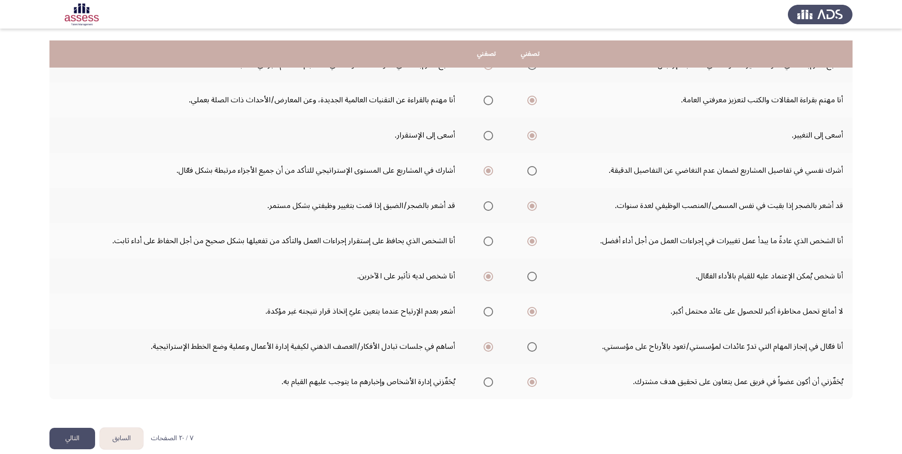
scroll to position [121, 0]
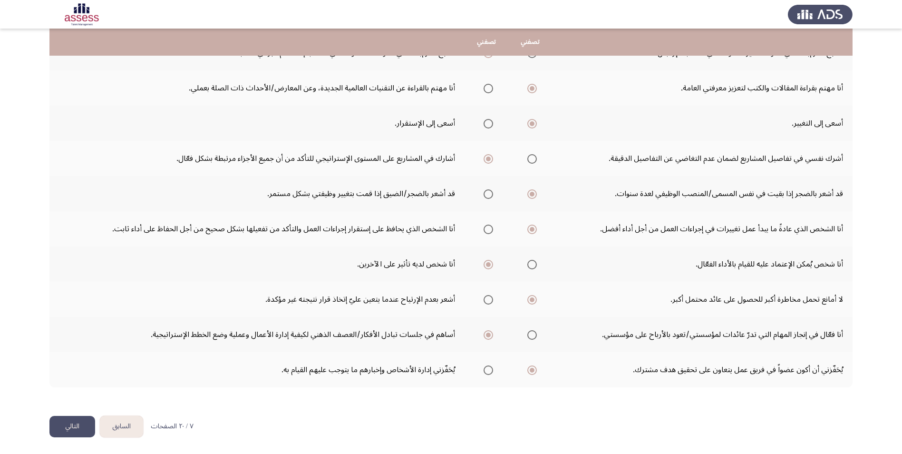
click at [71, 422] on button "التالي" at bounding box center [72, 426] width 46 height 21
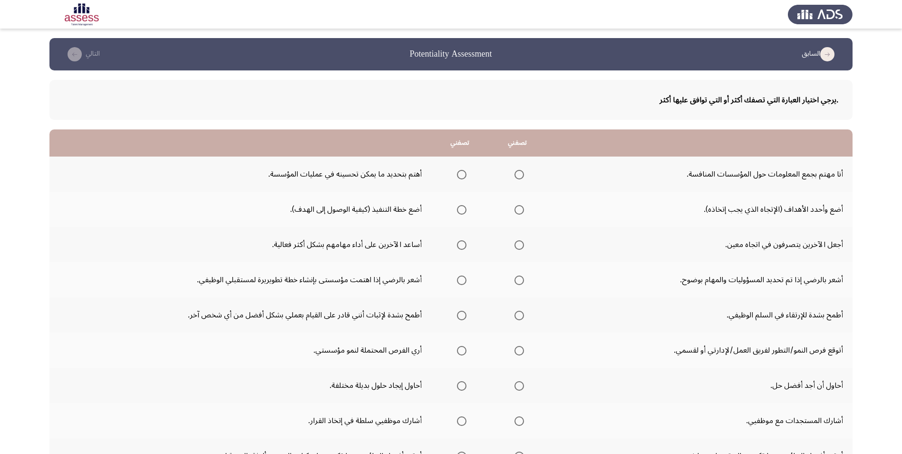
click at [462, 179] on span "Select an option" at bounding box center [462, 175] width 10 height 10
click at [462, 179] on input "Select an option" at bounding box center [462, 175] width 10 height 10
click at [520, 212] on span "Select an option" at bounding box center [520, 210] width 10 height 10
click at [520, 212] on input "Select an option" at bounding box center [520, 210] width 10 height 10
click at [466, 248] on th at bounding box center [461, 244] width 58 height 35
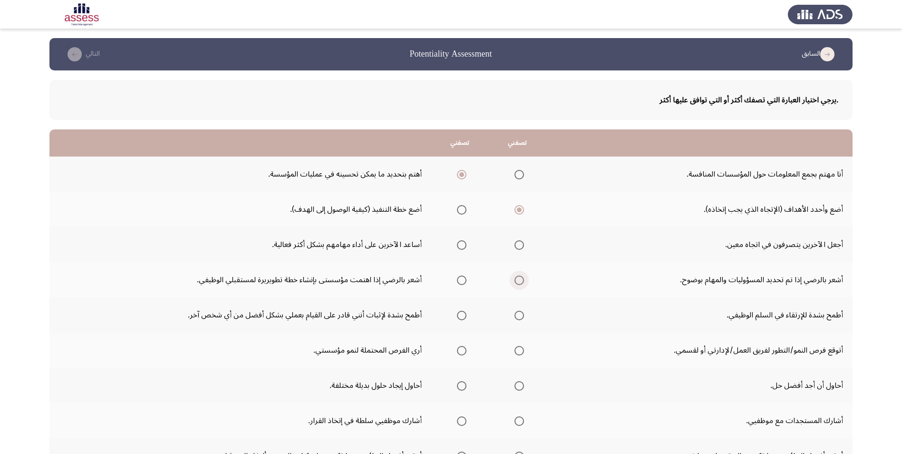
click at [520, 284] on span "Select an option" at bounding box center [520, 280] width 10 height 10
click at [520, 284] on input "Select an option" at bounding box center [520, 280] width 10 height 10
click at [518, 317] on span "Select an option" at bounding box center [520, 316] width 10 height 10
click at [518, 317] on input "Select an option" at bounding box center [520, 316] width 10 height 10
click at [463, 350] on span "Select an option" at bounding box center [462, 351] width 10 height 10
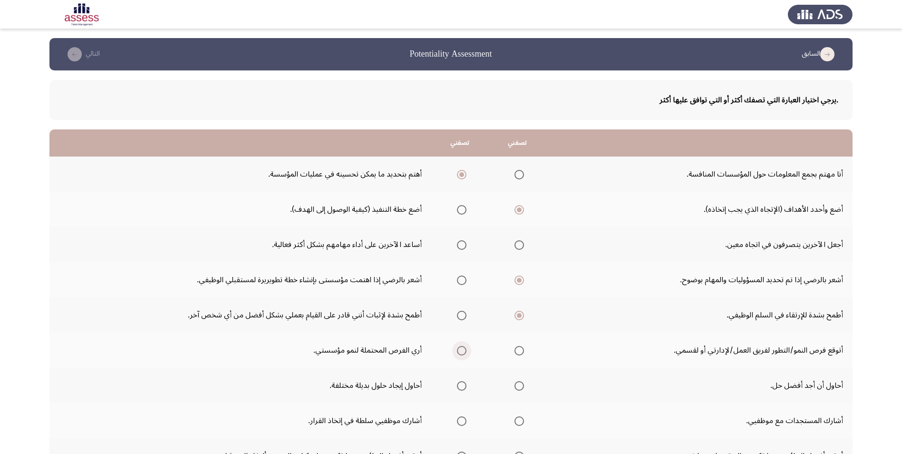
click at [463, 350] on input "Select an option" at bounding box center [462, 351] width 10 height 10
click at [464, 385] on span "Select an option" at bounding box center [462, 386] width 10 height 10
click at [464, 385] on input "Select an option" at bounding box center [462, 386] width 10 height 10
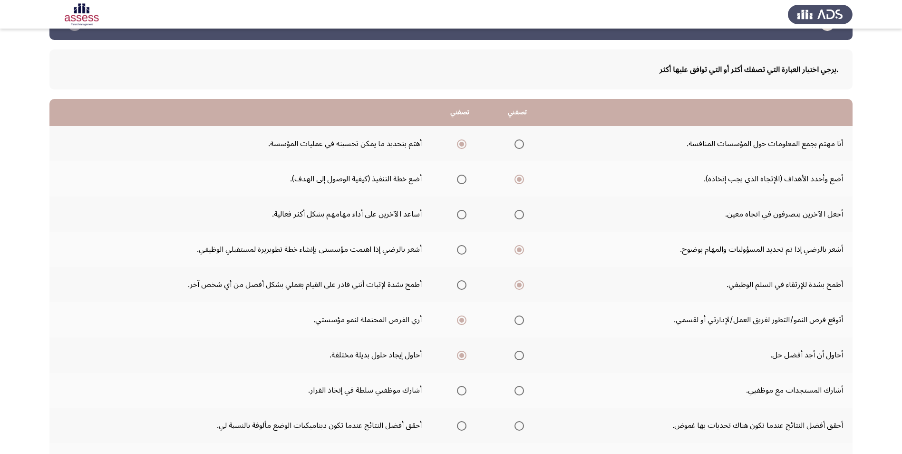
scroll to position [48, 0]
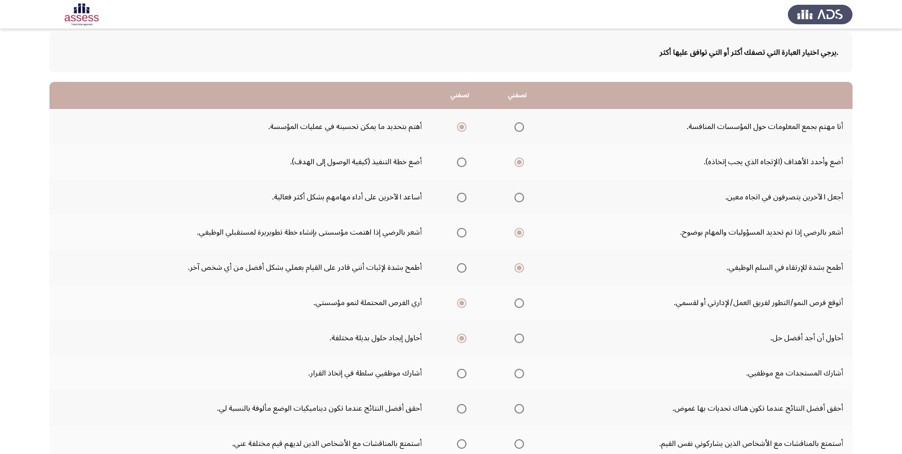
click at [463, 372] on span "Select an option" at bounding box center [462, 374] width 10 height 10
click at [463, 372] on input "Select an option" at bounding box center [462, 374] width 10 height 10
click at [460, 408] on span "Select an option" at bounding box center [462, 409] width 10 height 10
click at [460, 408] on input "Select an option" at bounding box center [462, 409] width 10 height 10
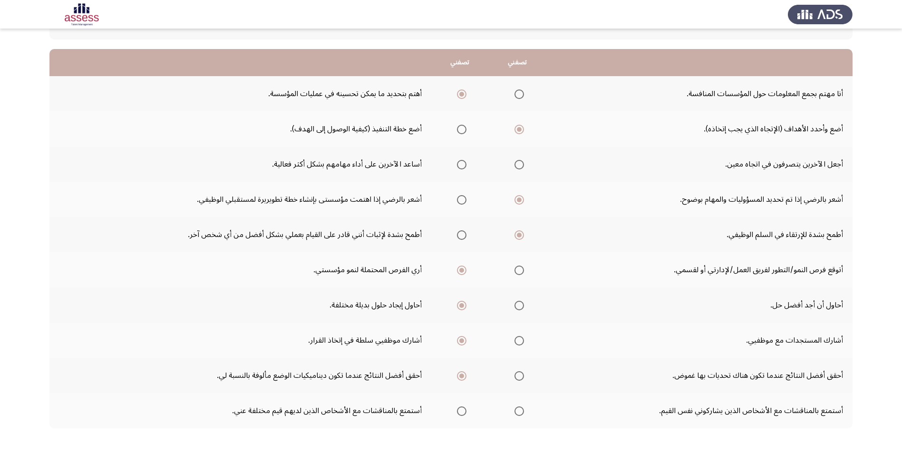
scroll to position [95, 0]
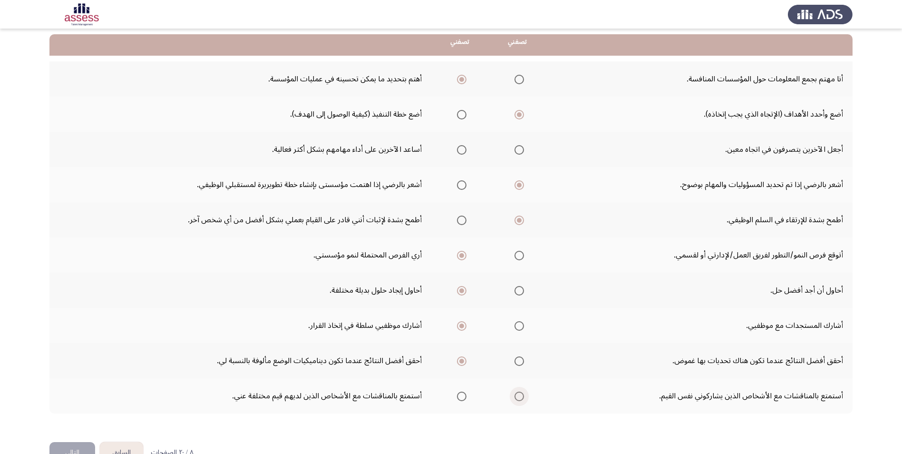
click at [520, 396] on span "Select an option" at bounding box center [520, 397] width 10 height 10
click at [520, 396] on input "Select an option" at bounding box center [520, 397] width 10 height 10
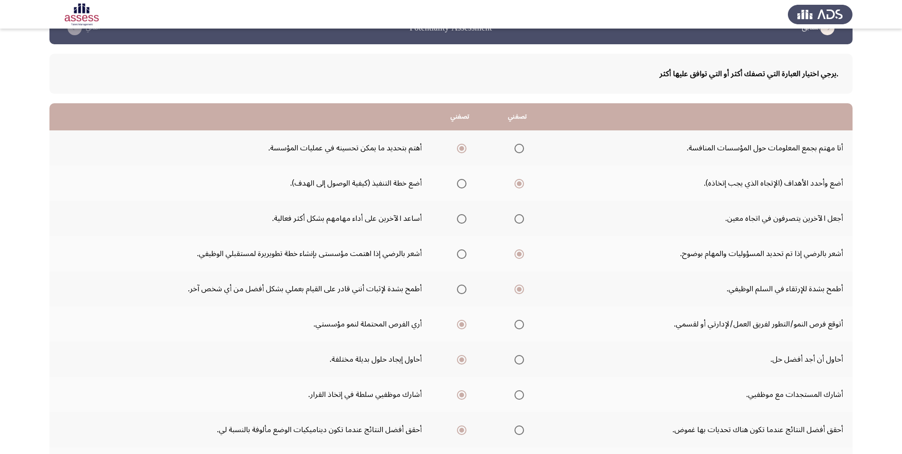
scroll to position [121, 0]
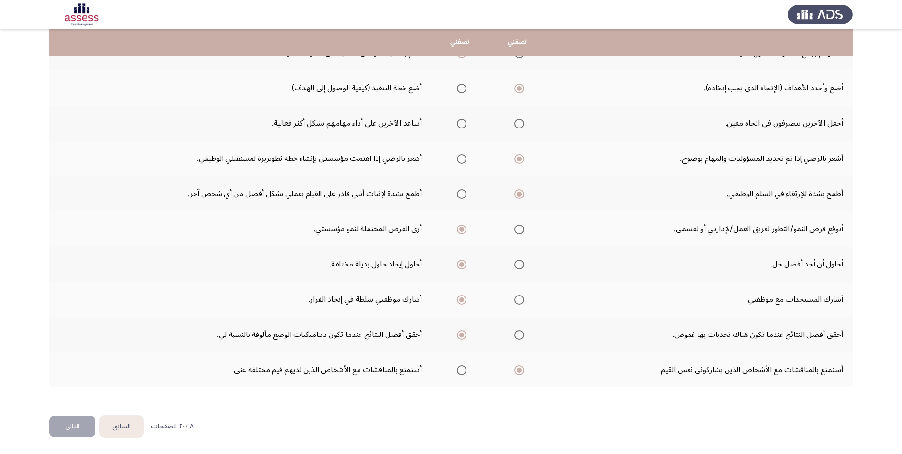
click at [68, 428] on button "التالي" at bounding box center [72, 426] width 46 height 21
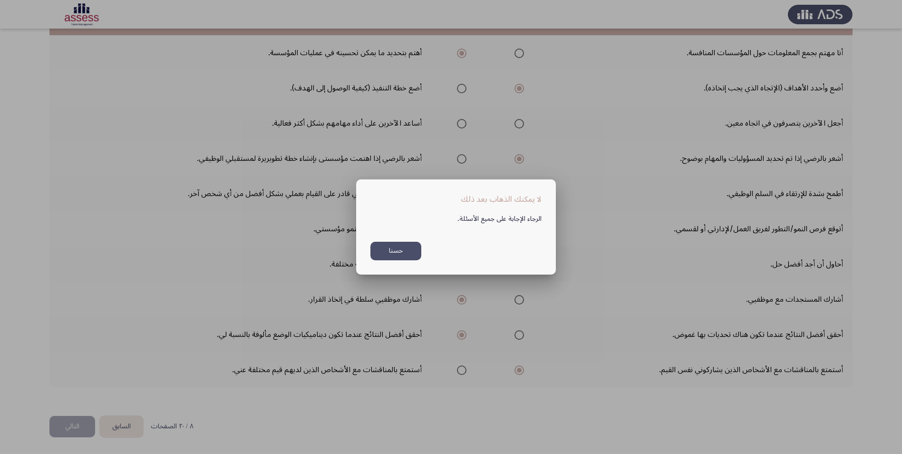
scroll to position [0, 0]
click at [388, 252] on button "حسنا" at bounding box center [396, 251] width 51 height 19
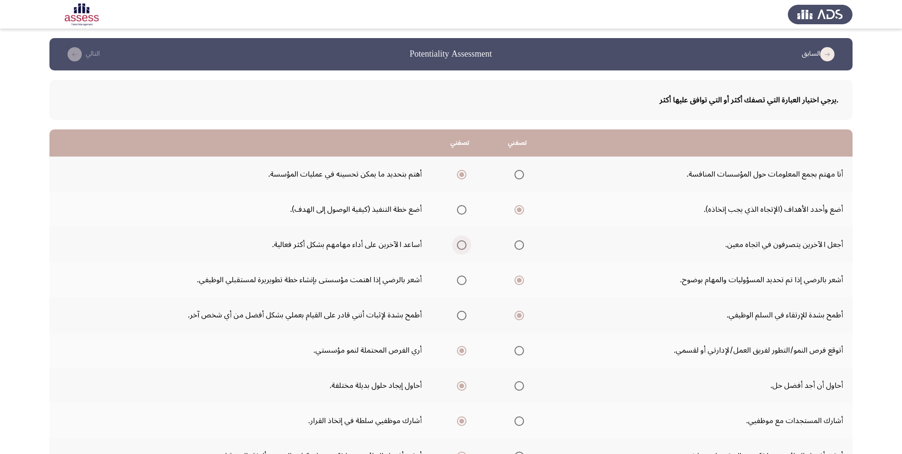
click at [459, 249] on span "Select an option" at bounding box center [462, 245] width 10 height 10
click at [459, 249] on input "Select an option" at bounding box center [462, 245] width 10 height 10
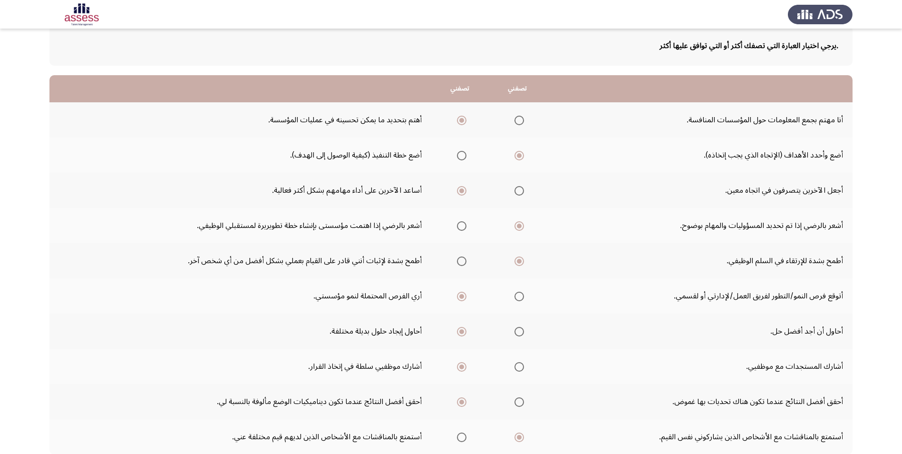
scroll to position [121, 0]
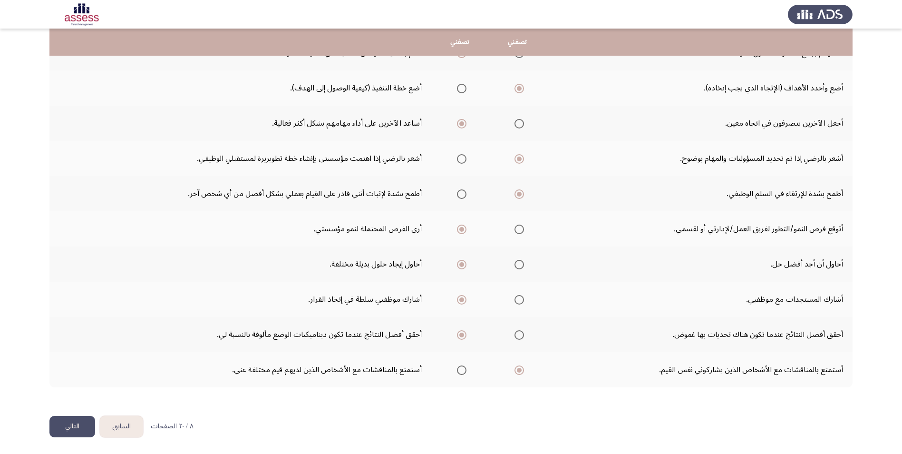
click at [60, 434] on button "التالي" at bounding box center [72, 426] width 46 height 21
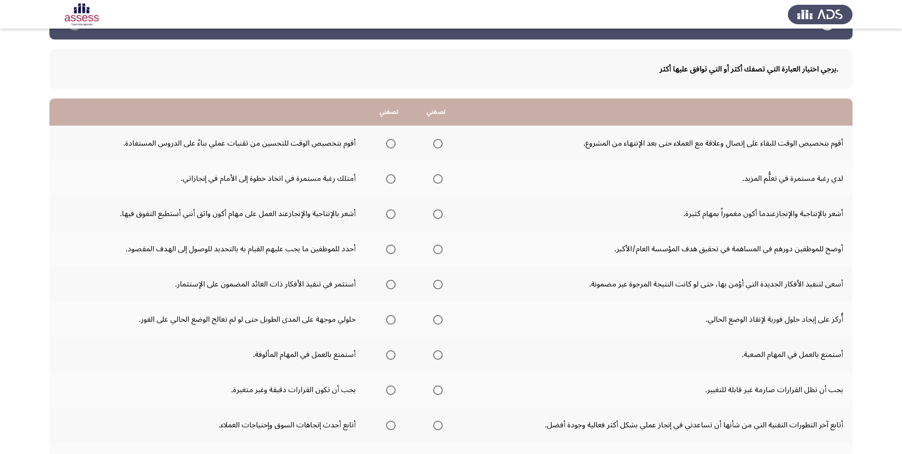
scroll to position [48, 0]
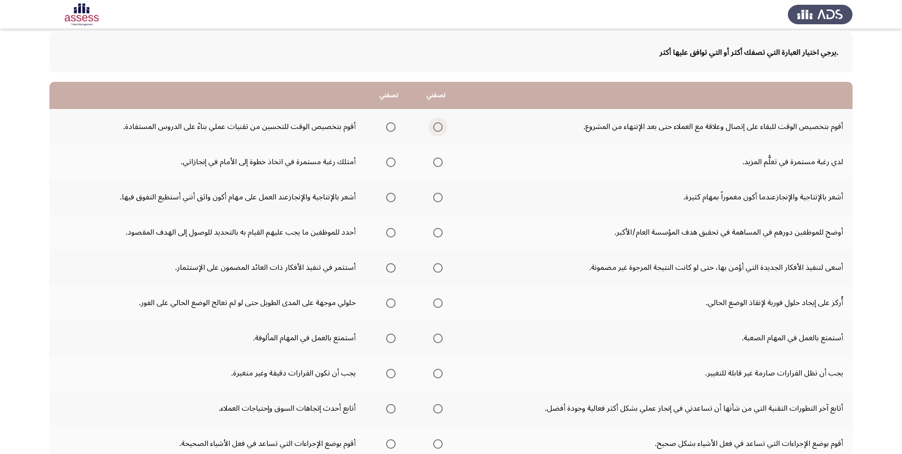
click at [440, 123] on span "Select an option" at bounding box center [438, 127] width 10 height 10
click at [440, 123] on input "Select an option" at bounding box center [438, 127] width 10 height 10
click at [394, 162] on span "Select an option" at bounding box center [391, 162] width 10 height 10
click at [394, 162] on input "Select an option" at bounding box center [391, 162] width 10 height 10
click at [438, 165] on span "Select an option" at bounding box center [438, 162] width 10 height 10
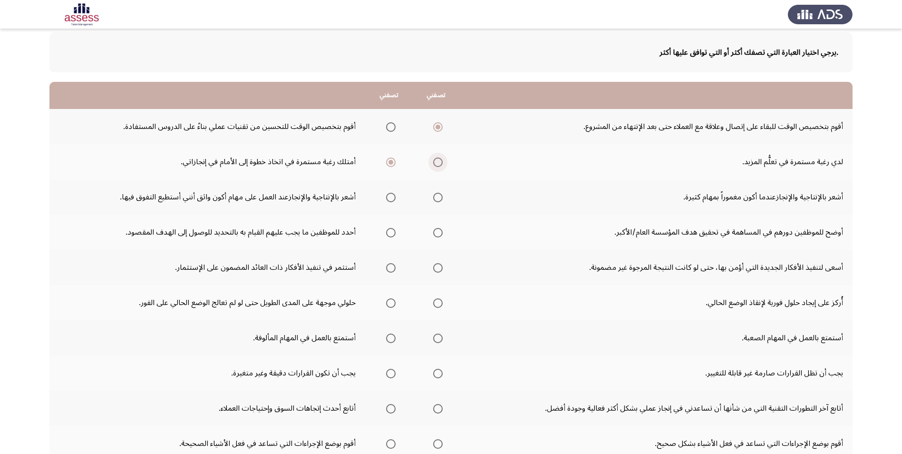
click at [438, 165] on input "Select an option" at bounding box center [438, 162] width 10 height 10
click at [442, 200] on span "Select an option" at bounding box center [438, 198] width 10 height 10
click at [442, 200] on input "Select an option" at bounding box center [438, 198] width 10 height 10
click at [442, 230] on span "Select an option" at bounding box center [438, 233] width 10 height 10
click at [442, 230] on input "Select an option" at bounding box center [438, 233] width 10 height 10
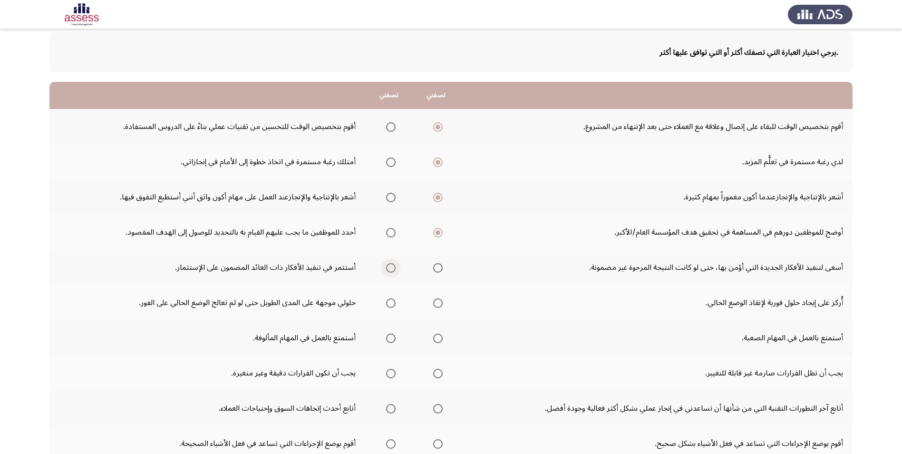
click at [393, 269] on span "Select an option" at bounding box center [391, 268] width 10 height 10
click at [393, 269] on input "Select an option" at bounding box center [391, 268] width 10 height 10
click at [441, 301] on span "Select an option" at bounding box center [438, 303] width 10 height 10
click at [441, 301] on input "Select an option" at bounding box center [438, 303] width 10 height 10
drag, startPoint x: 445, startPoint y: 341, endPoint x: 440, endPoint y: 338, distance: 5.3
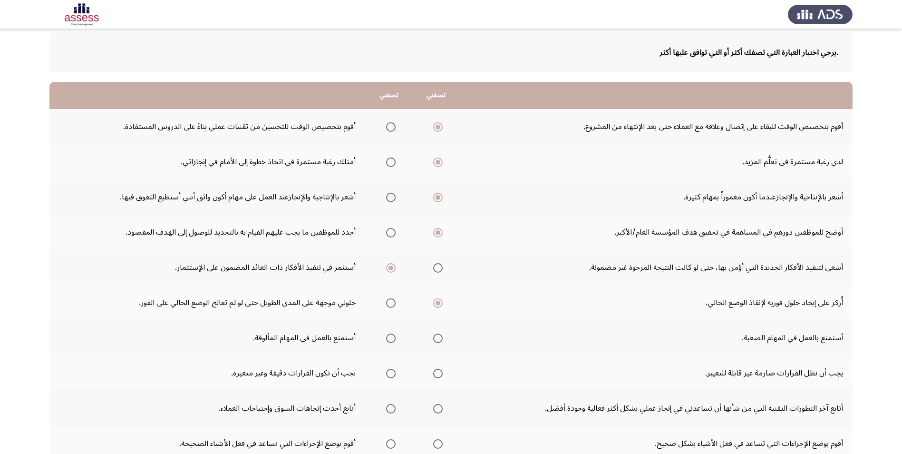
click at [442, 340] on th at bounding box center [435, 337] width 47 height 35
click at [438, 337] on span "Select an option" at bounding box center [438, 339] width 10 height 10
click at [438, 337] on input "Select an option" at bounding box center [438, 339] width 10 height 10
click at [392, 374] on span "Select an option" at bounding box center [391, 374] width 10 height 10
click at [392, 374] on input "Select an option" at bounding box center [391, 374] width 10 height 10
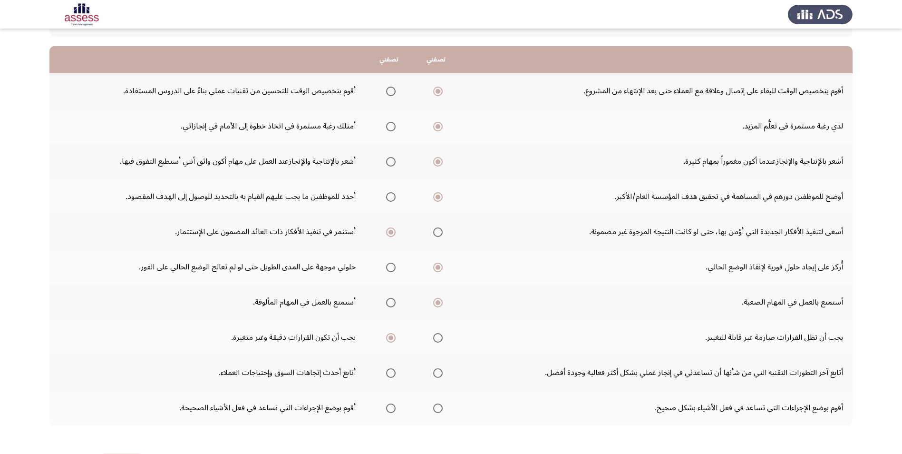
scroll to position [121, 0]
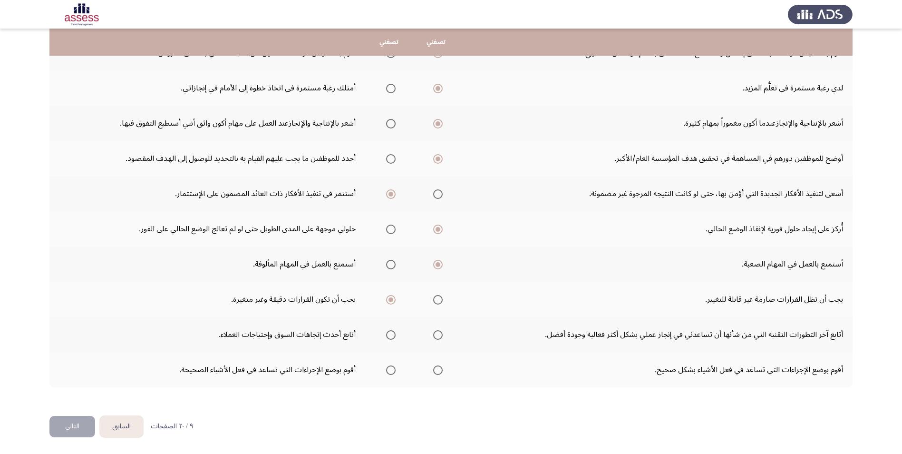
click at [445, 340] on th at bounding box center [435, 334] width 47 height 35
click at [433, 328] on mat-radio-group "Select an option" at bounding box center [436, 334] width 13 height 16
click at [436, 330] on span "Select an option" at bounding box center [438, 335] width 10 height 10
click at [436, 330] on input "Select an option" at bounding box center [438, 335] width 10 height 10
click at [441, 368] on span "Select an option" at bounding box center [438, 370] width 10 height 10
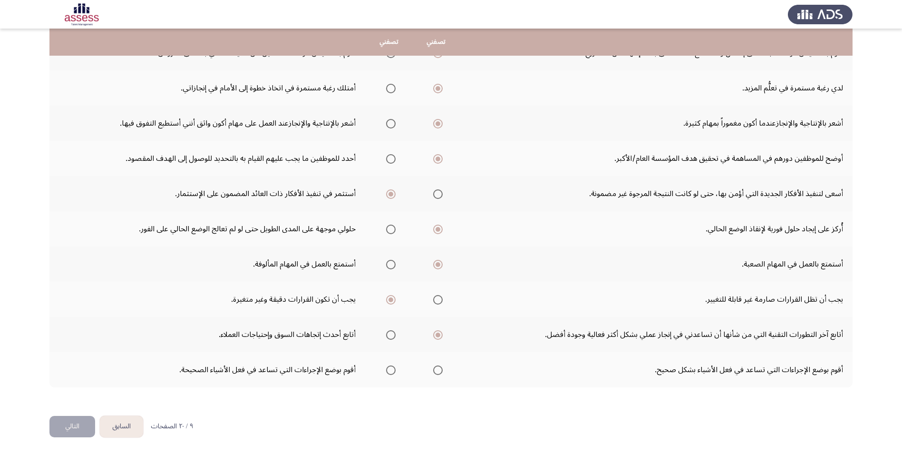
click at [441, 368] on input "Select an option" at bounding box center [438, 370] width 10 height 10
click at [62, 434] on button "التالي" at bounding box center [72, 426] width 46 height 21
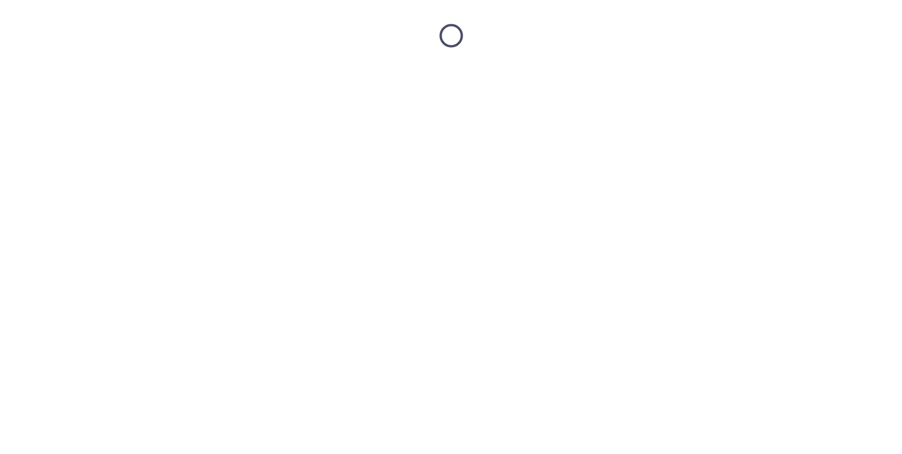
scroll to position [0, 0]
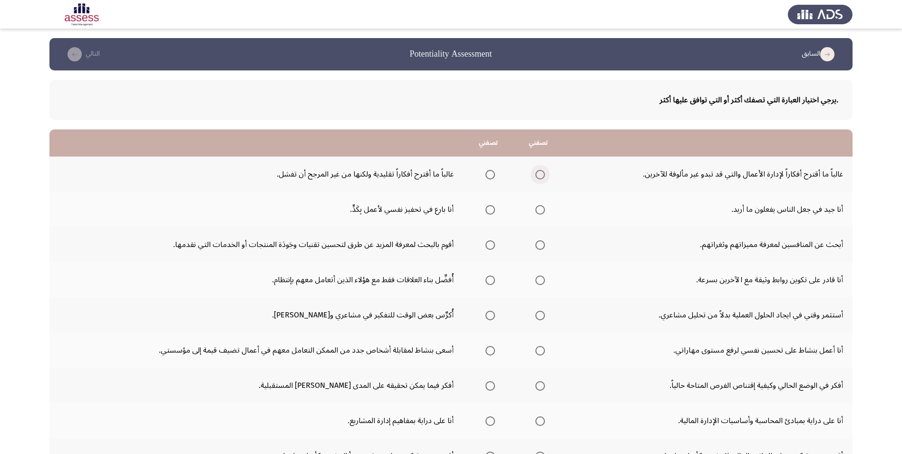
click at [538, 171] on span "Select an option" at bounding box center [541, 175] width 10 height 10
click at [538, 171] on input "Select an option" at bounding box center [541, 175] width 10 height 10
click at [492, 211] on span "Select an option" at bounding box center [491, 210] width 10 height 10
click at [492, 211] on input "Select an option" at bounding box center [491, 210] width 10 height 10
click at [506, 246] on th at bounding box center [488, 244] width 50 height 35
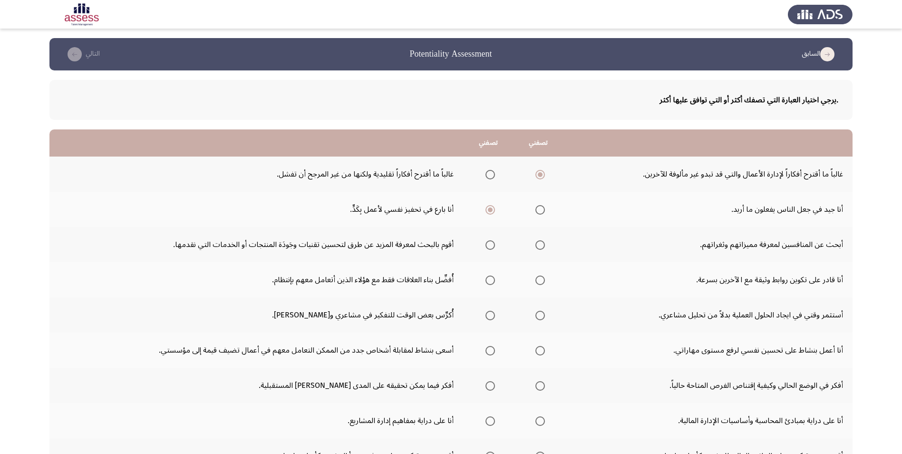
click at [500, 247] on th at bounding box center [488, 244] width 50 height 35
click at [491, 247] on span "Select an option" at bounding box center [491, 245] width 10 height 10
click at [491, 247] on input "Select an option" at bounding box center [491, 245] width 10 height 10
click at [540, 284] on span "Select an option" at bounding box center [541, 280] width 10 height 10
click at [540, 284] on input "Select an option" at bounding box center [541, 280] width 10 height 10
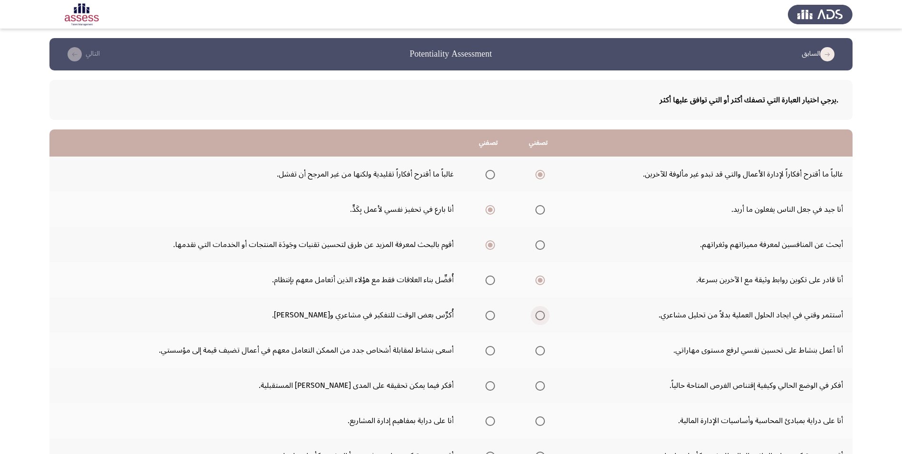
click at [539, 316] on span "Select an option" at bounding box center [541, 316] width 10 height 10
click at [539, 316] on input "Select an option" at bounding box center [541, 316] width 10 height 10
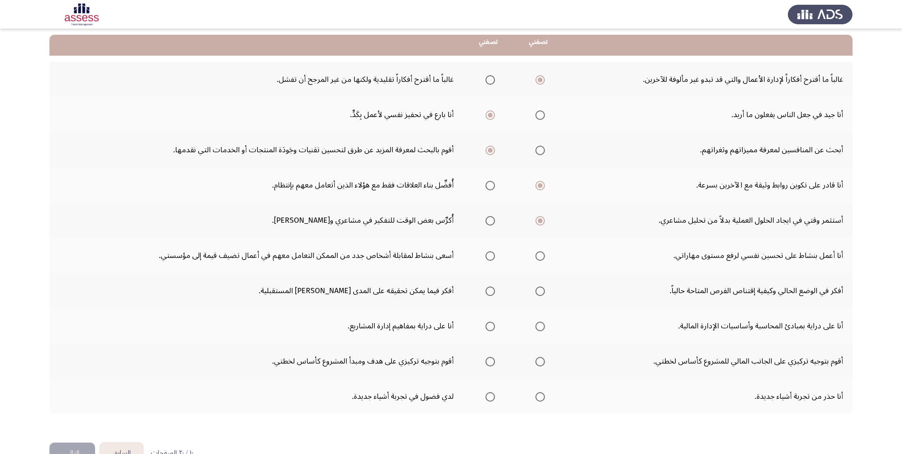
scroll to position [95, 0]
click at [540, 251] on span "Select an option" at bounding box center [541, 256] width 10 height 10
click at [540, 251] on input "Select an option" at bounding box center [541, 256] width 10 height 10
click at [489, 292] on span "Select an option" at bounding box center [491, 291] width 10 height 10
click at [489, 292] on input "Select an option" at bounding box center [491, 291] width 10 height 10
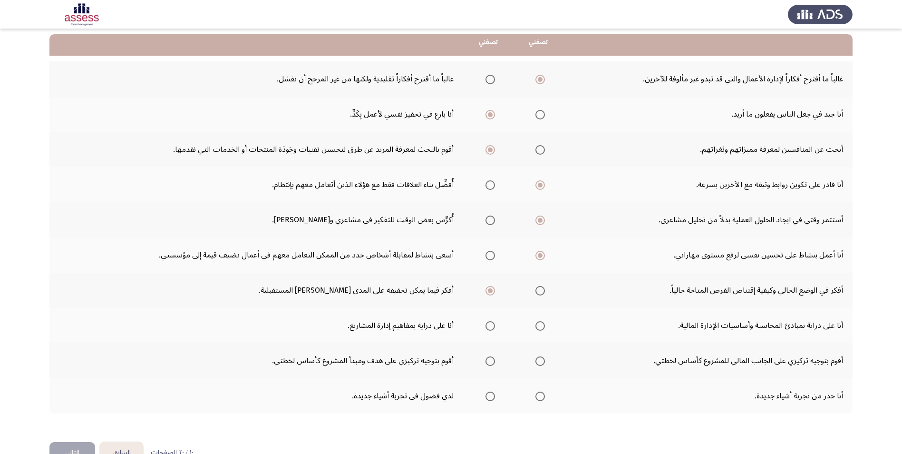
click at [490, 326] on span "Select an option" at bounding box center [490, 326] width 0 height 0
click at [490, 325] on input "Select an option" at bounding box center [491, 326] width 10 height 10
click at [491, 364] on span "Select an option" at bounding box center [491, 361] width 10 height 10
click at [491, 364] on input "Select an option" at bounding box center [491, 361] width 10 height 10
click at [490, 396] on span "Select an option" at bounding box center [490, 396] width 0 height 0
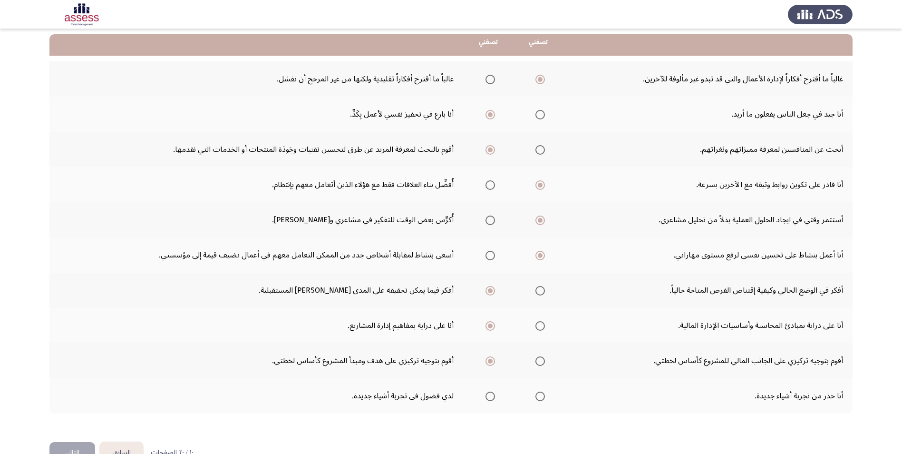
click at [490, 396] on input "Select an option" at bounding box center [491, 397] width 10 height 10
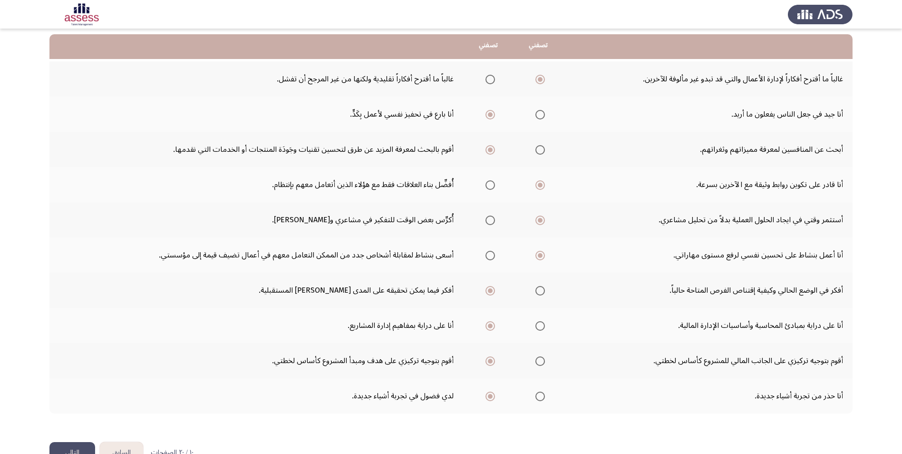
scroll to position [121, 0]
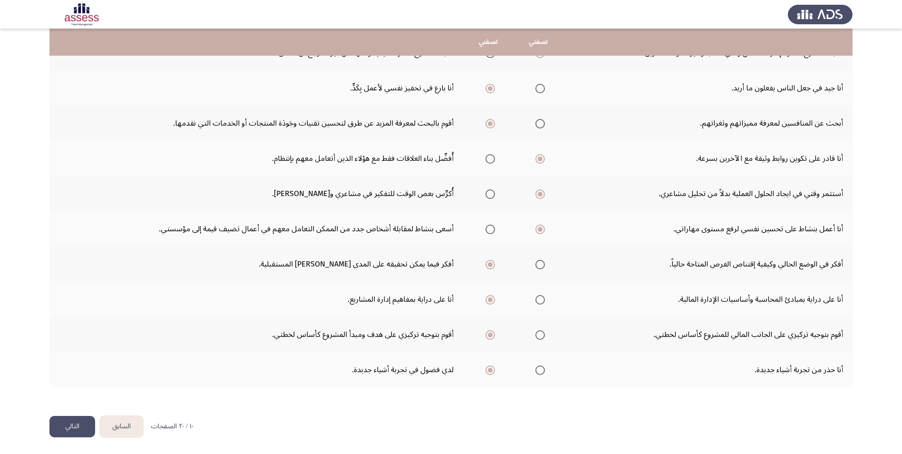
click at [77, 429] on button "التالي" at bounding box center [72, 426] width 46 height 21
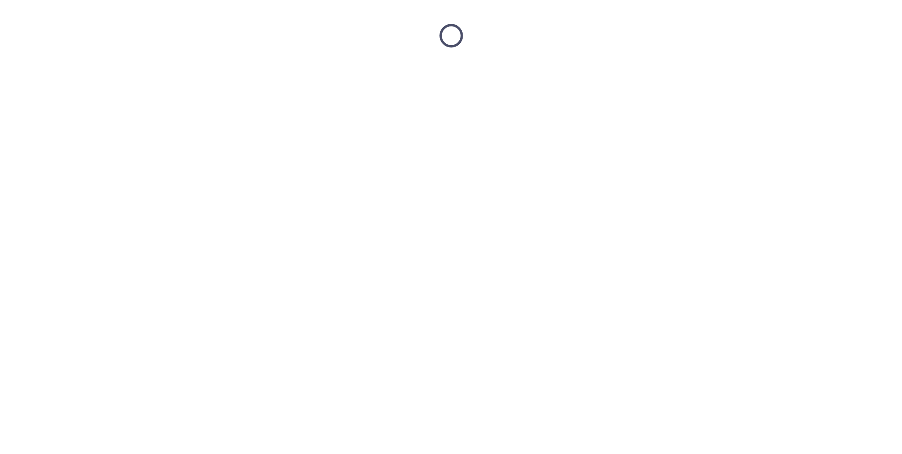
scroll to position [0, 0]
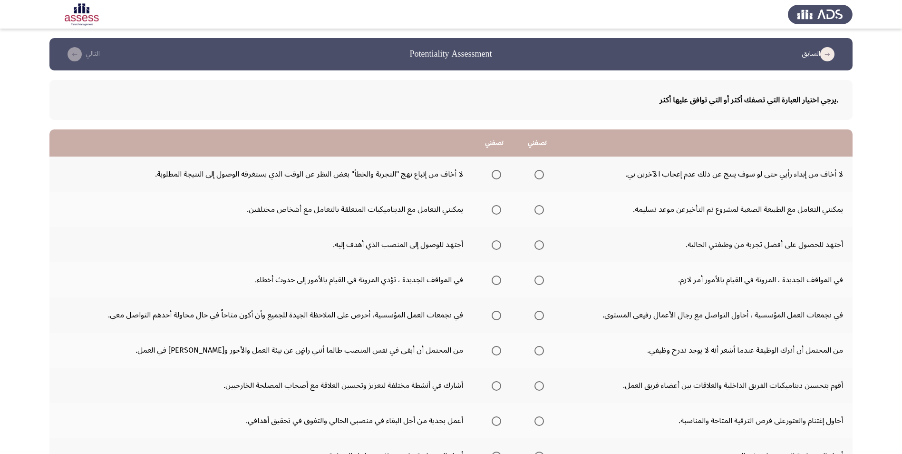
click at [535, 173] on span "Select an option" at bounding box center [540, 175] width 10 height 10
click at [535, 173] on input "Select an option" at bounding box center [540, 175] width 10 height 10
click at [537, 210] on span "Select an option" at bounding box center [540, 210] width 10 height 10
click at [537, 210] on input "Select an option" at bounding box center [540, 210] width 10 height 10
click at [494, 246] on span "Select an option" at bounding box center [497, 245] width 10 height 10
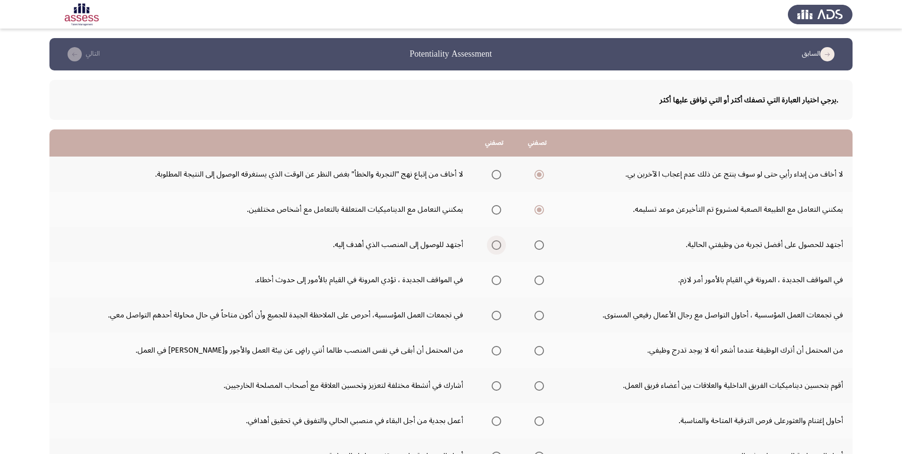
click at [494, 246] on input "Select an option" at bounding box center [497, 245] width 10 height 10
click at [542, 283] on span "Select an option" at bounding box center [540, 280] width 10 height 10
click at [542, 283] on input "Select an option" at bounding box center [540, 280] width 10 height 10
click at [495, 317] on span "Select an option" at bounding box center [497, 316] width 10 height 10
click at [495, 317] on input "Select an option" at bounding box center [497, 316] width 10 height 10
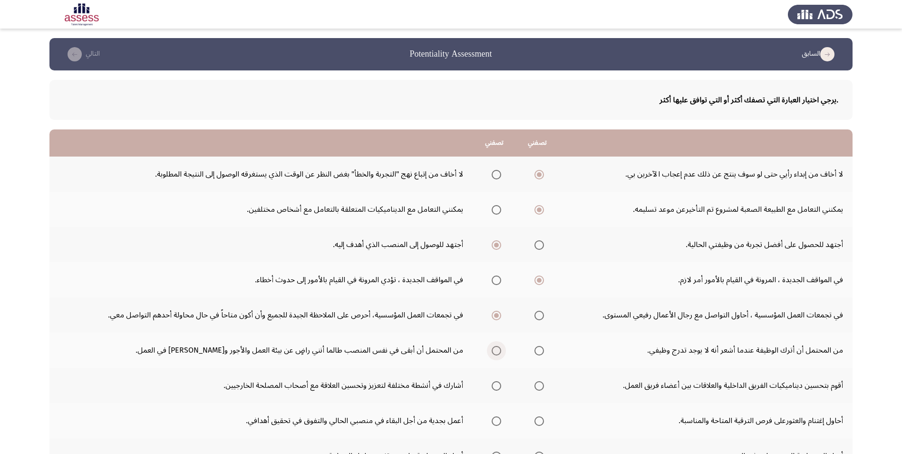
click at [495, 349] on span "Select an option" at bounding box center [497, 351] width 10 height 10
click at [495, 349] on input "Select an option" at bounding box center [497, 351] width 10 height 10
click at [539, 384] on span "Select an option" at bounding box center [540, 386] width 10 height 10
click at [539, 384] on input "Select an option" at bounding box center [540, 386] width 10 height 10
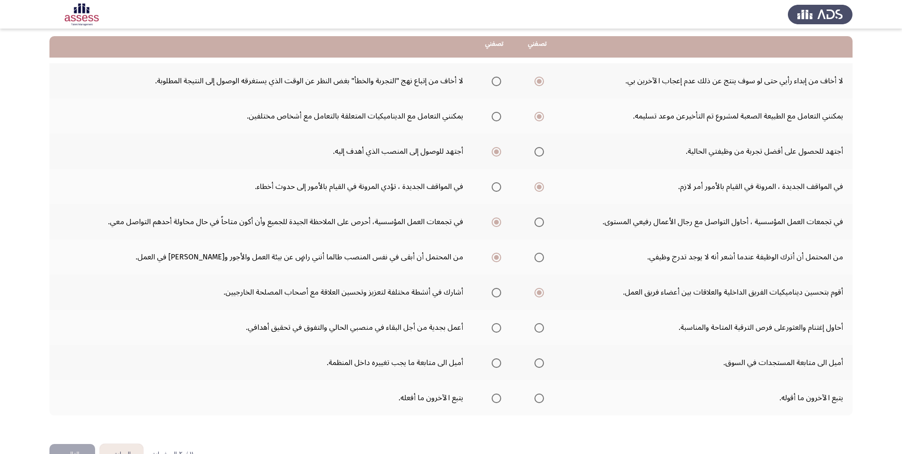
scroll to position [95, 0]
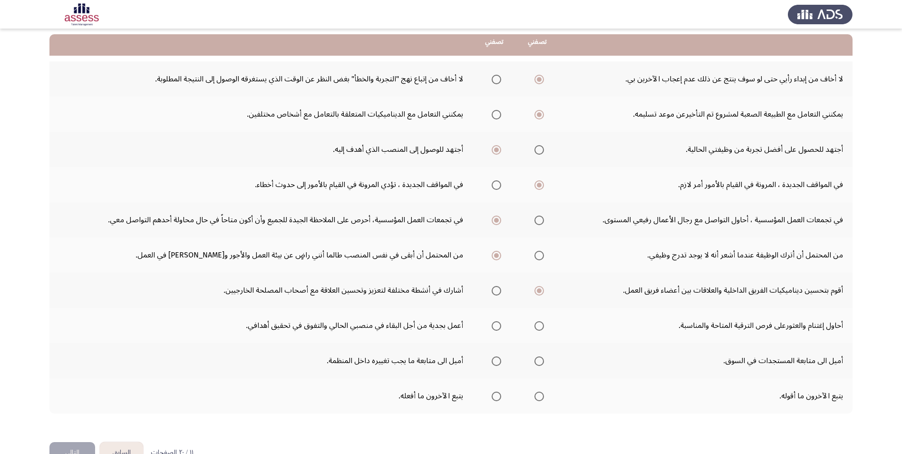
click at [541, 329] on span "Select an option" at bounding box center [540, 326] width 10 height 10
click at [541, 329] on input "Select an option" at bounding box center [540, 326] width 10 height 10
click at [499, 364] on span "Select an option" at bounding box center [497, 361] width 10 height 10
click at [499, 364] on input "Select an option" at bounding box center [497, 361] width 10 height 10
click at [541, 398] on span "Select an option" at bounding box center [540, 397] width 10 height 10
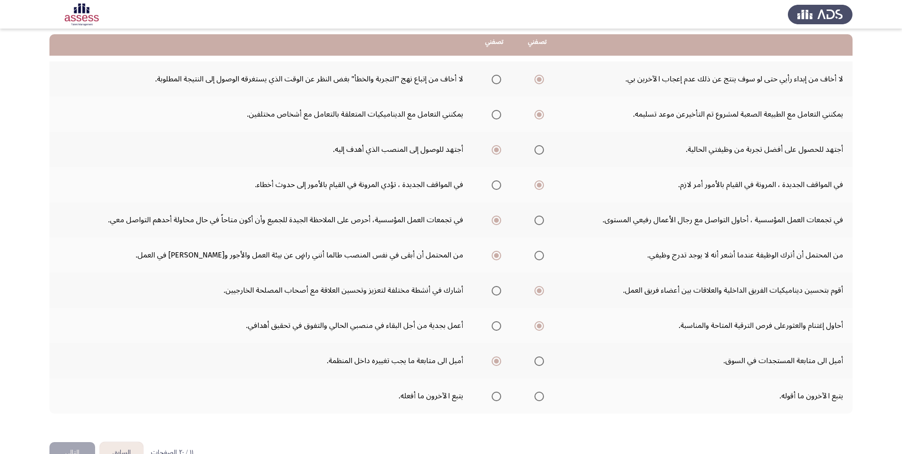
click at [541, 398] on input "Select an option" at bounding box center [540, 397] width 10 height 10
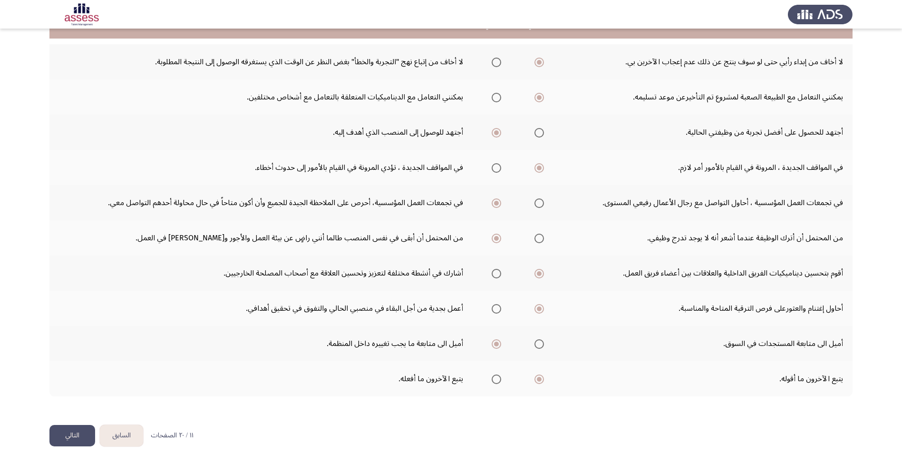
scroll to position [121, 0]
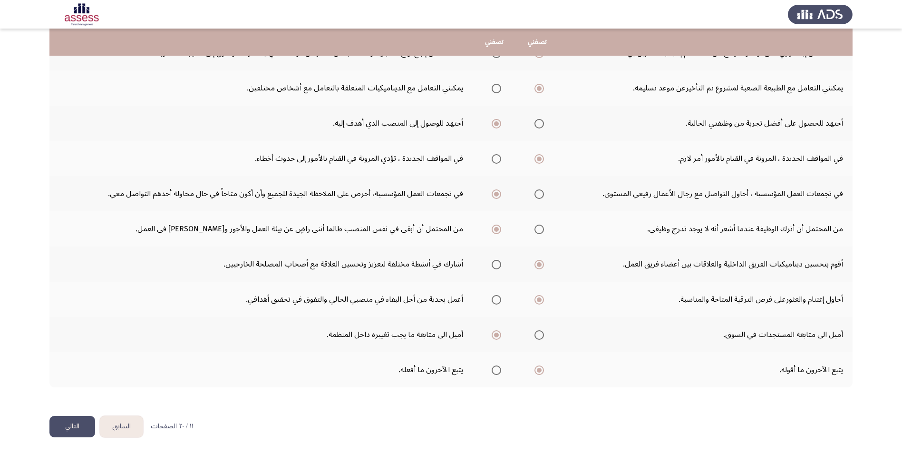
click at [62, 423] on button "التالي" at bounding box center [72, 426] width 46 height 21
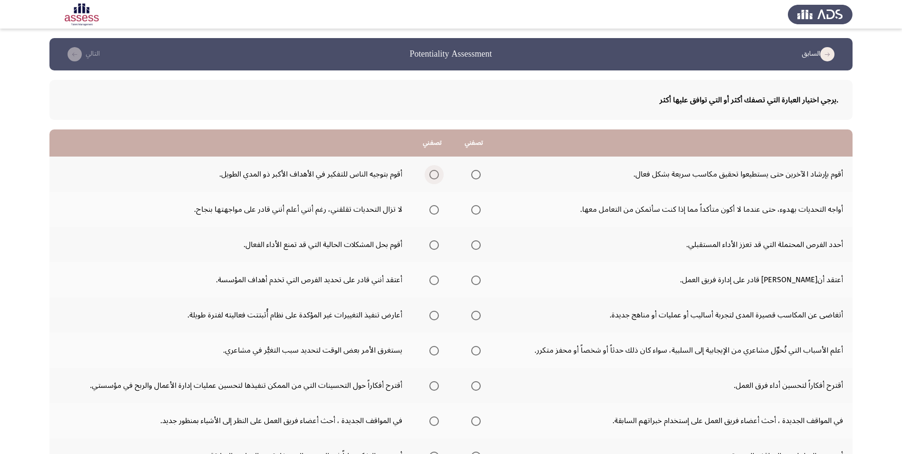
click at [431, 173] on span "Select an option" at bounding box center [435, 175] width 10 height 10
click at [431, 173] on input "Select an option" at bounding box center [435, 175] width 10 height 10
click at [476, 207] on span "Select an option" at bounding box center [476, 210] width 10 height 10
click at [476, 207] on input "Select an option" at bounding box center [476, 210] width 10 height 10
click at [429, 248] on label "Select an option" at bounding box center [432, 245] width 13 height 10
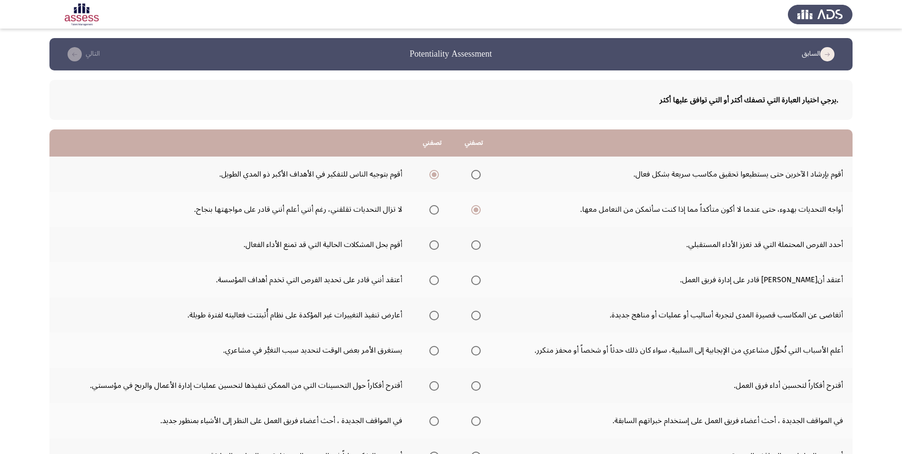
click at [430, 248] on input "Select an option" at bounding box center [435, 245] width 10 height 10
click at [476, 280] on span "Select an option" at bounding box center [476, 280] width 0 height 0
click at [476, 280] on input "Select an option" at bounding box center [476, 280] width 10 height 10
click at [437, 315] on span "Select an option" at bounding box center [435, 316] width 10 height 10
click at [437, 315] on input "Select an option" at bounding box center [435, 316] width 10 height 10
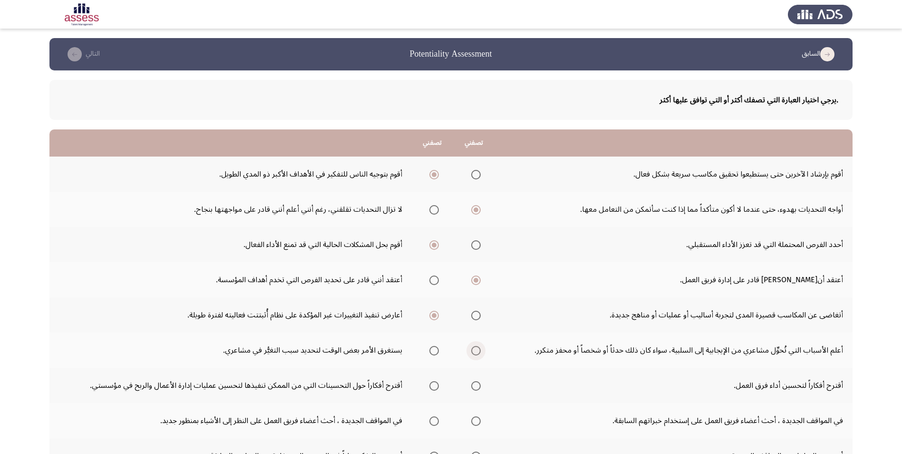
click at [480, 350] on span "Select an option" at bounding box center [476, 351] width 10 height 10
click at [480, 350] on input "Select an option" at bounding box center [476, 351] width 10 height 10
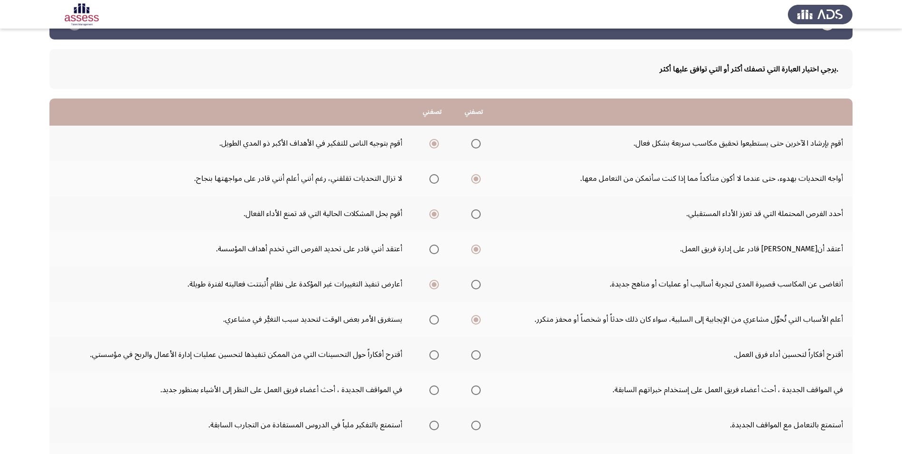
scroll to position [48, 0]
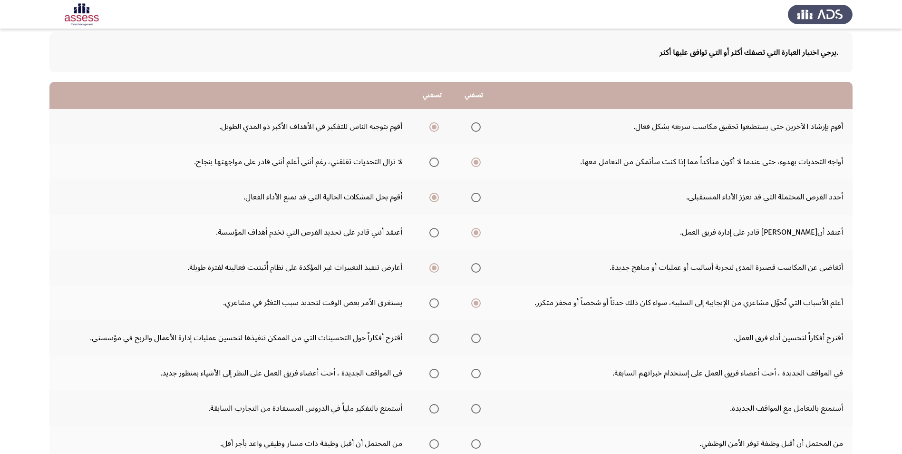
click at [478, 337] on span "Select an option" at bounding box center [476, 339] width 10 height 10
click at [478, 337] on input "Select an option" at bounding box center [476, 339] width 10 height 10
drag, startPoint x: 678, startPoint y: 373, endPoint x: 639, endPoint y: 366, distance: 39.7
click at [639, 366] on td "في المواقف الجديدة ، أحث أعضاء فريق العمل على إستخدام خبراتهم السابقة." at bounding box center [674, 372] width 358 height 35
click at [437, 375] on span "Select an option" at bounding box center [435, 374] width 10 height 10
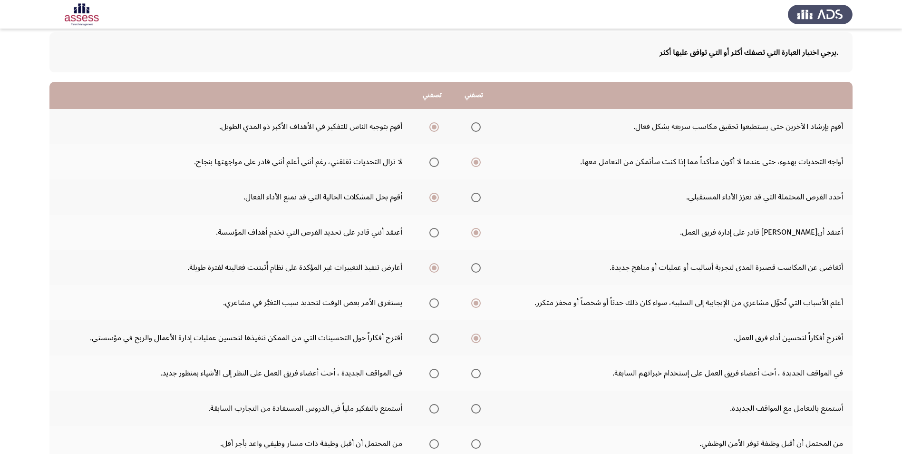
click at [437, 375] on input "Select an option" at bounding box center [435, 374] width 10 height 10
click at [477, 410] on span "Select an option" at bounding box center [476, 409] width 10 height 10
click at [477, 410] on input "Select an option" at bounding box center [476, 409] width 10 height 10
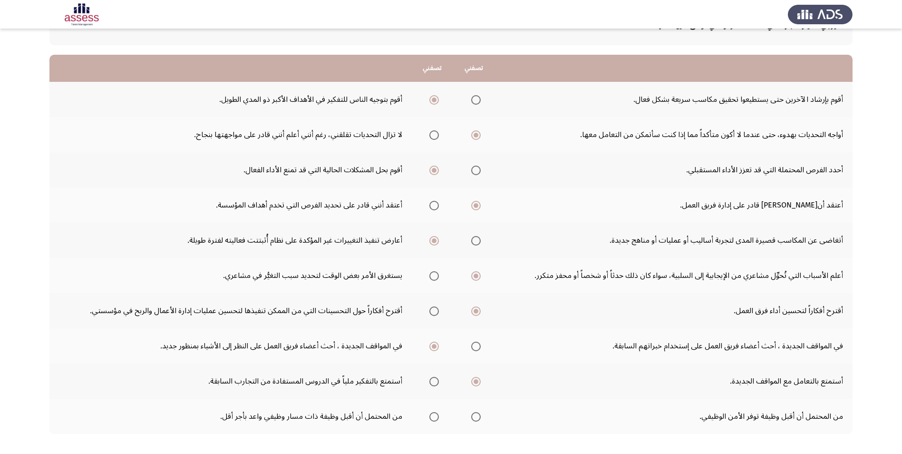
scroll to position [121, 0]
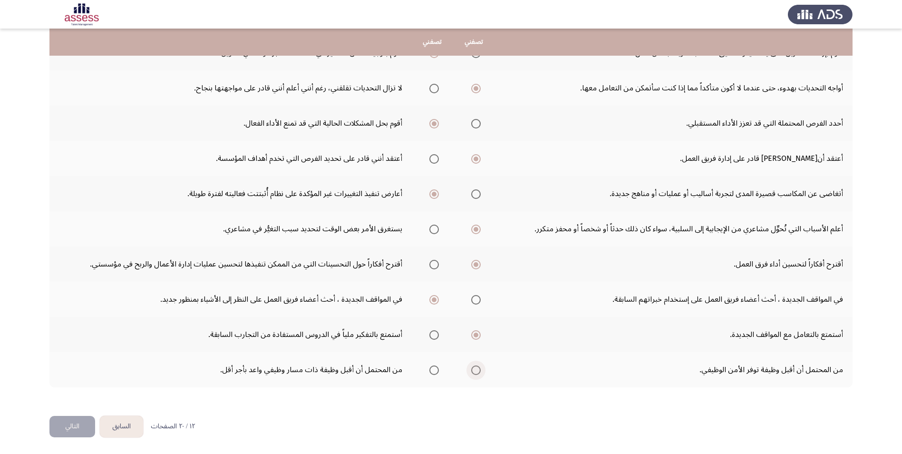
click at [475, 372] on span "Select an option" at bounding box center [476, 370] width 10 height 10
click at [475, 372] on input "Select an option" at bounding box center [476, 370] width 10 height 10
click at [65, 422] on button "التالي" at bounding box center [72, 426] width 46 height 21
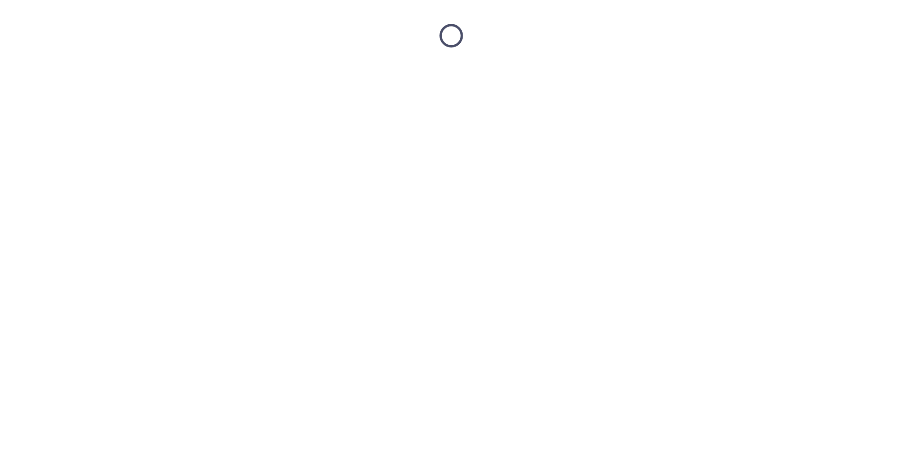
scroll to position [0, 0]
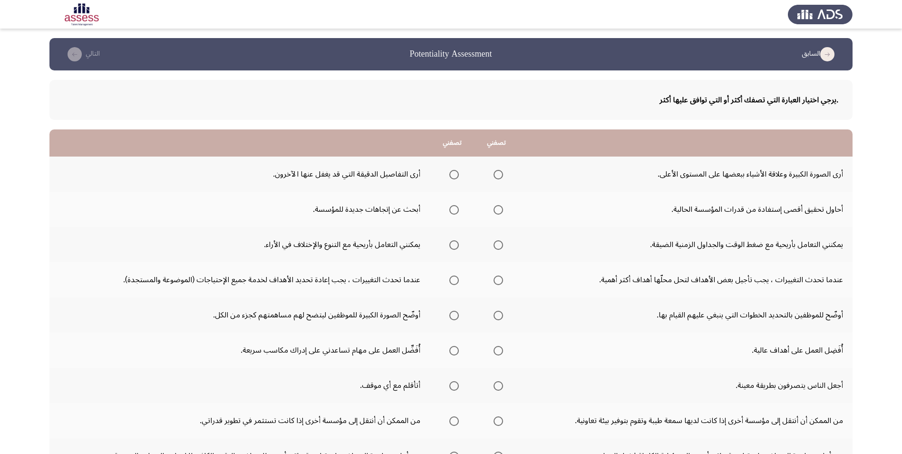
click at [498, 174] on span "Select an option" at bounding box center [499, 175] width 10 height 10
click at [498, 174] on input "Select an option" at bounding box center [499, 175] width 10 height 10
click at [455, 208] on span "Select an option" at bounding box center [455, 210] width 10 height 10
click at [455, 208] on input "Select an option" at bounding box center [455, 210] width 10 height 10
click at [501, 250] on th at bounding box center [496, 244] width 44 height 35
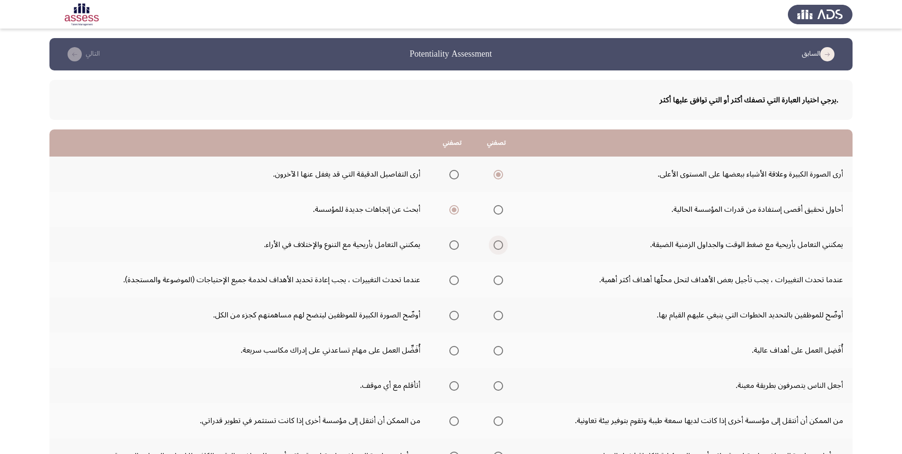
click at [496, 246] on span "Select an option" at bounding box center [499, 245] width 10 height 10
click at [496, 246] on input "Select an option" at bounding box center [499, 245] width 10 height 10
click at [494, 274] on mat-radio-group "Select an option" at bounding box center [496, 280] width 13 height 16
click at [497, 284] on span "Select an option" at bounding box center [499, 280] width 10 height 10
click at [497, 284] on input "Select an option" at bounding box center [499, 280] width 10 height 10
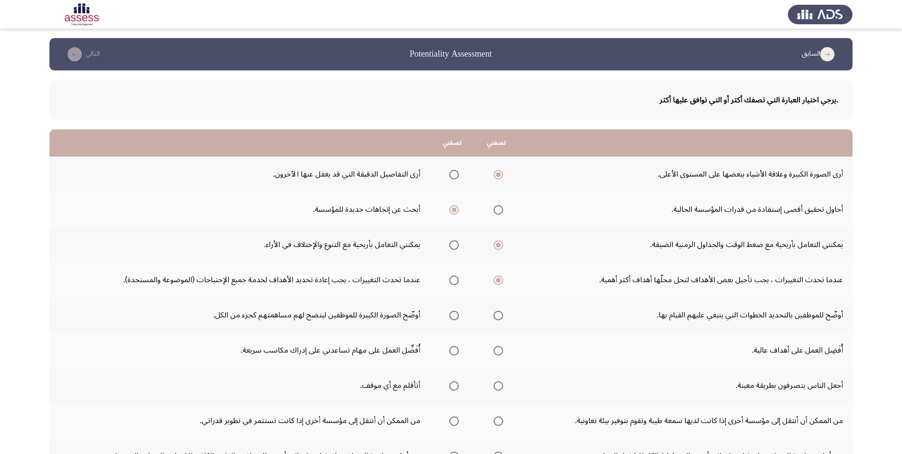
click at [497, 317] on span "Select an option" at bounding box center [499, 316] width 10 height 10
click at [497, 317] on input "Select an option" at bounding box center [499, 316] width 10 height 10
click at [494, 353] on span "Select an option" at bounding box center [499, 351] width 10 height 10
click at [494, 353] on input "Select an option" at bounding box center [499, 351] width 10 height 10
click at [450, 387] on span "Select an option" at bounding box center [455, 386] width 10 height 10
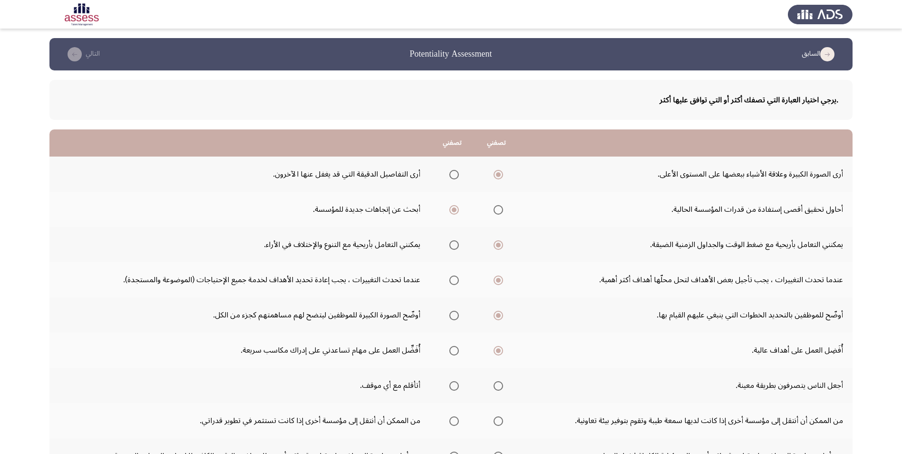
click at [450, 387] on input "Select an option" at bounding box center [455, 386] width 10 height 10
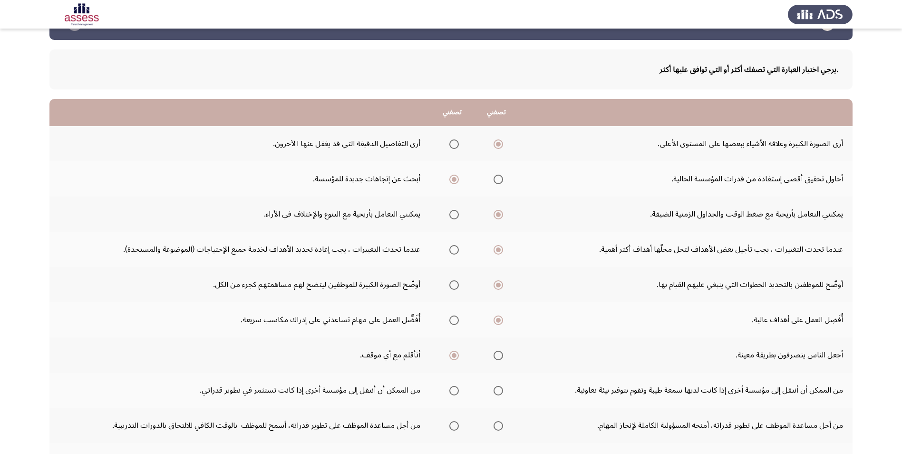
scroll to position [48, 0]
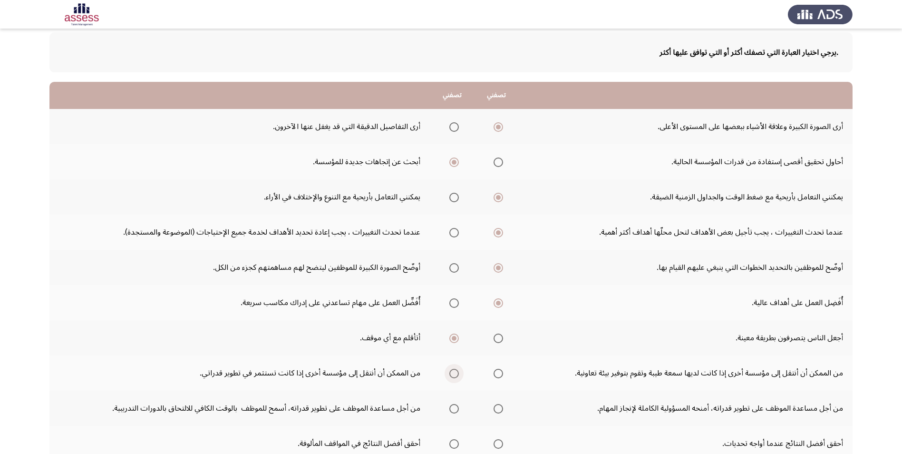
click at [451, 375] on span "Select an option" at bounding box center [455, 374] width 10 height 10
click at [451, 375] on input "Select an option" at bounding box center [455, 374] width 10 height 10
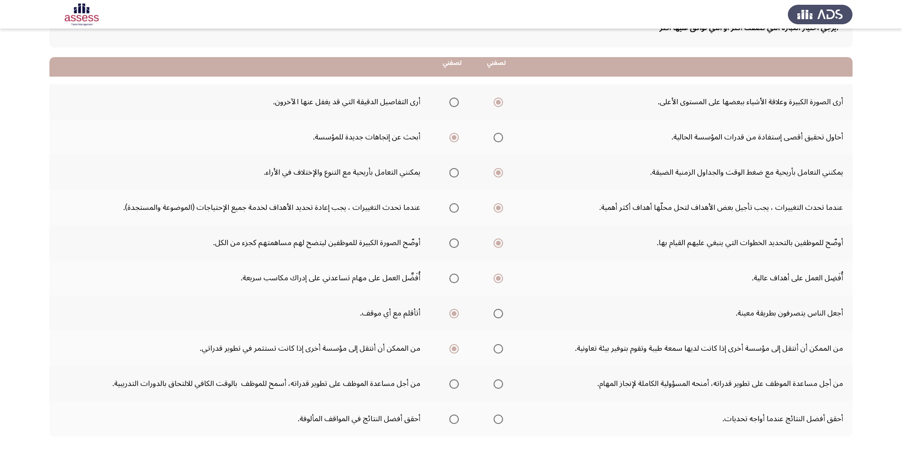
scroll to position [95, 0]
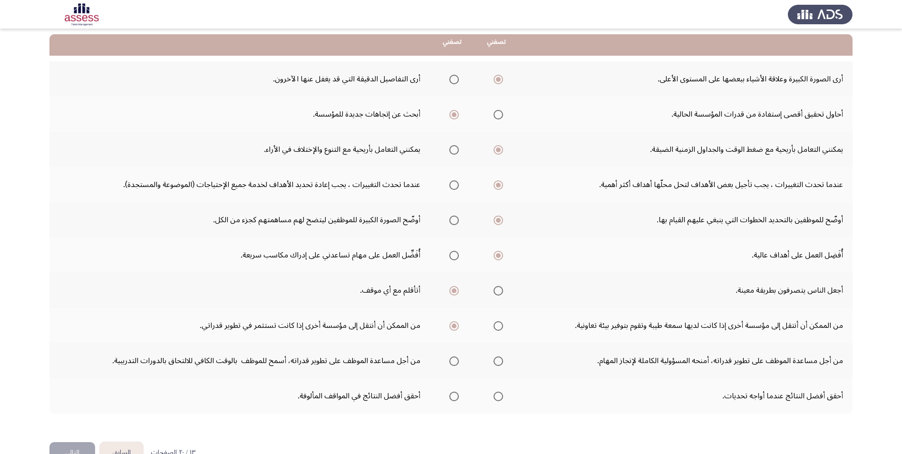
click at [500, 359] on span "Select an option" at bounding box center [499, 361] width 10 height 10
click at [500, 359] on input "Select an option" at bounding box center [499, 361] width 10 height 10
click at [500, 397] on span "Select an option" at bounding box center [499, 397] width 10 height 10
click at [500, 397] on input "Select an option" at bounding box center [499, 397] width 10 height 10
click at [84, 448] on button "التالي" at bounding box center [72, 452] width 46 height 21
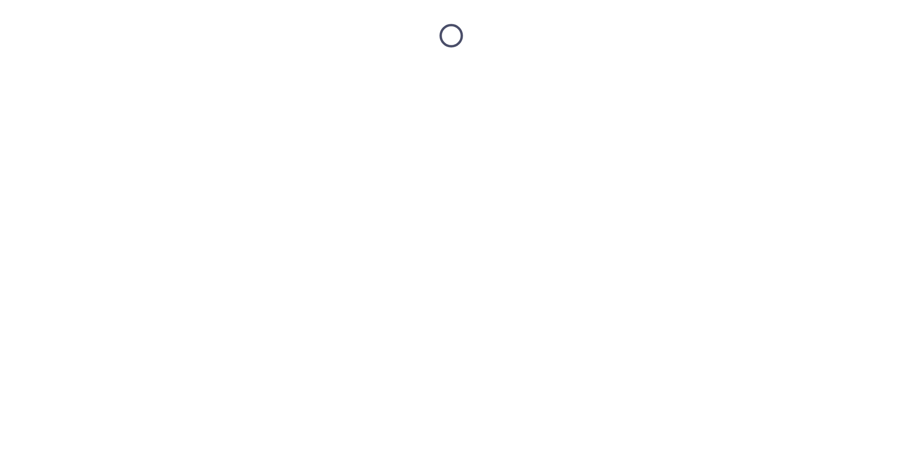
scroll to position [0, 0]
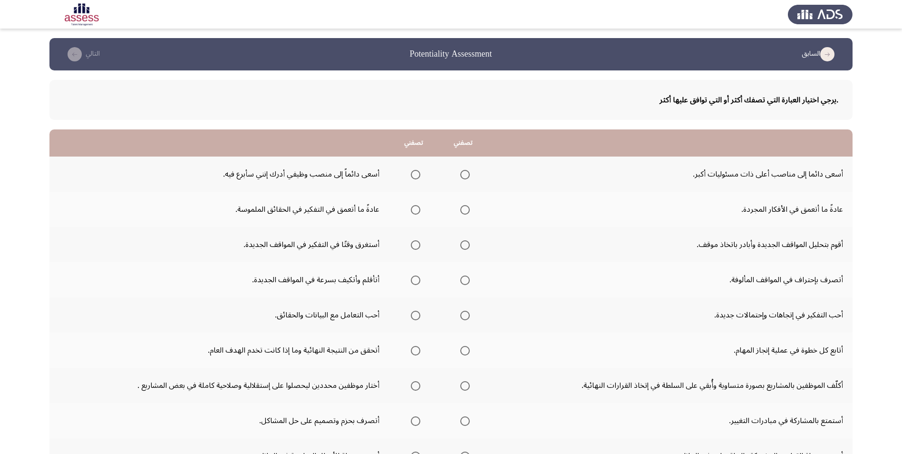
click at [461, 176] on label "Select an option" at bounding box center [463, 175] width 13 height 10
click at [461, 176] on input "Select an option" at bounding box center [466, 175] width 10 height 10
click at [419, 211] on span "Select an option" at bounding box center [416, 210] width 10 height 10
click at [419, 211] on input "Select an option" at bounding box center [416, 210] width 10 height 10
click at [465, 243] on span "Select an option" at bounding box center [466, 245] width 10 height 10
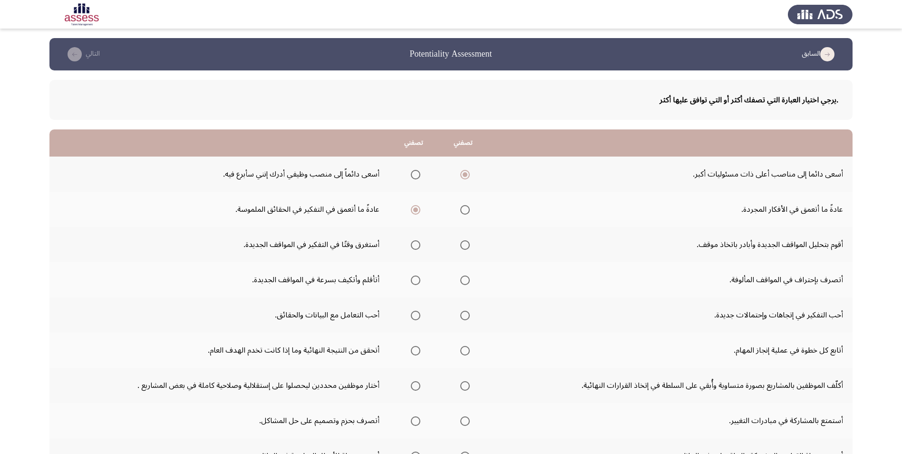
click at [465, 243] on input "Select an option" at bounding box center [466, 245] width 10 height 10
click at [468, 279] on span "Select an option" at bounding box center [466, 280] width 10 height 10
click at [468, 279] on input "Select an option" at bounding box center [466, 280] width 10 height 10
click at [468, 314] on span "Select an option" at bounding box center [466, 316] width 10 height 10
click at [468, 314] on input "Select an option" at bounding box center [466, 316] width 10 height 10
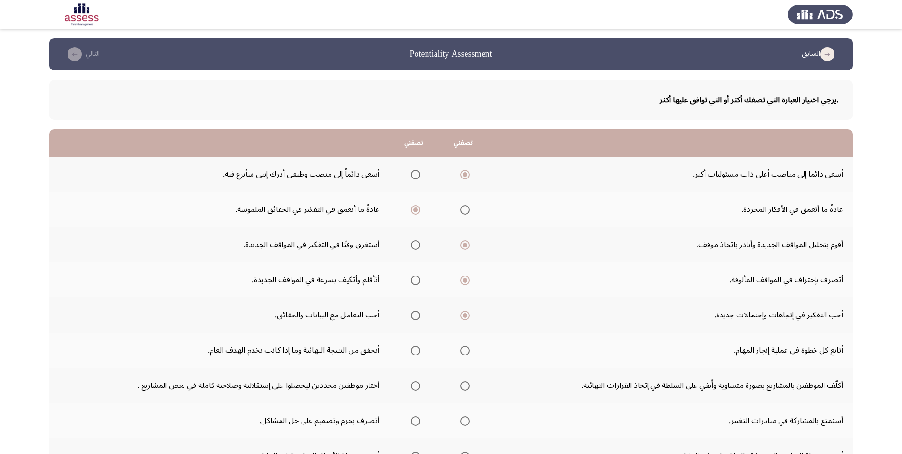
click at [465, 352] on span "Select an option" at bounding box center [466, 351] width 10 height 10
click at [465, 352] on input "Select an option" at bounding box center [466, 351] width 10 height 10
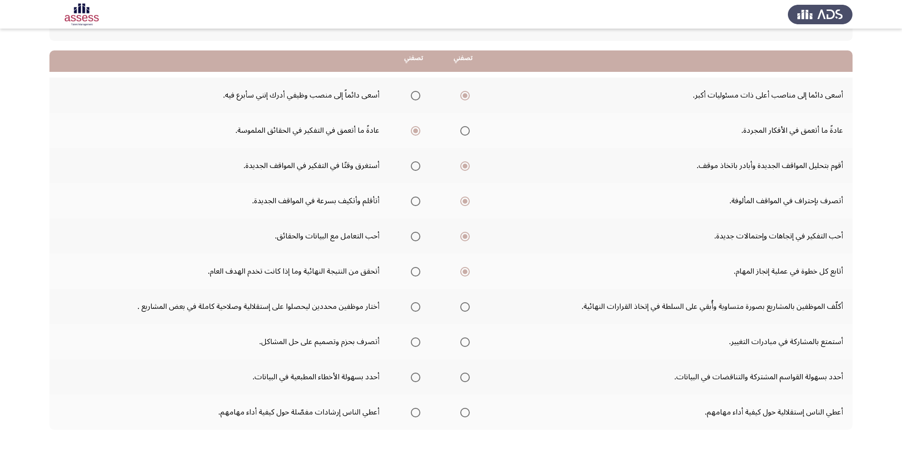
scroll to position [95, 0]
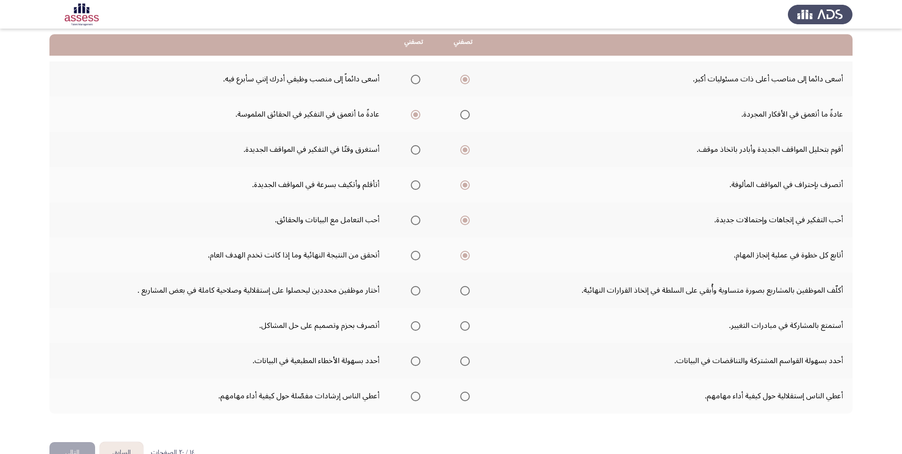
click at [466, 326] on span "Select an option" at bounding box center [466, 326] width 10 height 10
click at [466, 326] on input "Select an option" at bounding box center [466, 326] width 10 height 10
click at [415, 362] on span "Select an option" at bounding box center [416, 361] width 10 height 10
click at [415, 362] on input "Select an option" at bounding box center [416, 361] width 10 height 10
click at [463, 393] on span "Select an option" at bounding box center [466, 397] width 10 height 10
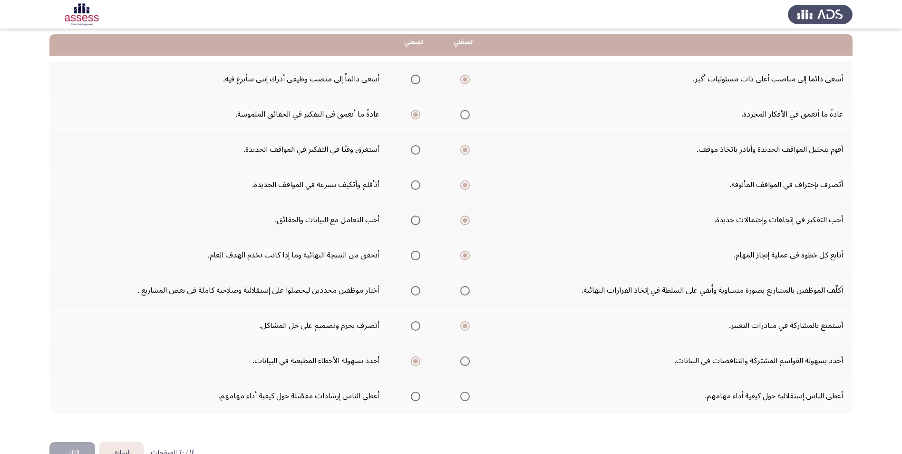
click at [463, 393] on input "Select an option" at bounding box center [466, 397] width 10 height 10
click at [416, 291] on span "Select an option" at bounding box center [416, 291] width 0 height 0
click at [418, 291] on input "Select an option" at bounding box center [416, 291] width 10 height 10
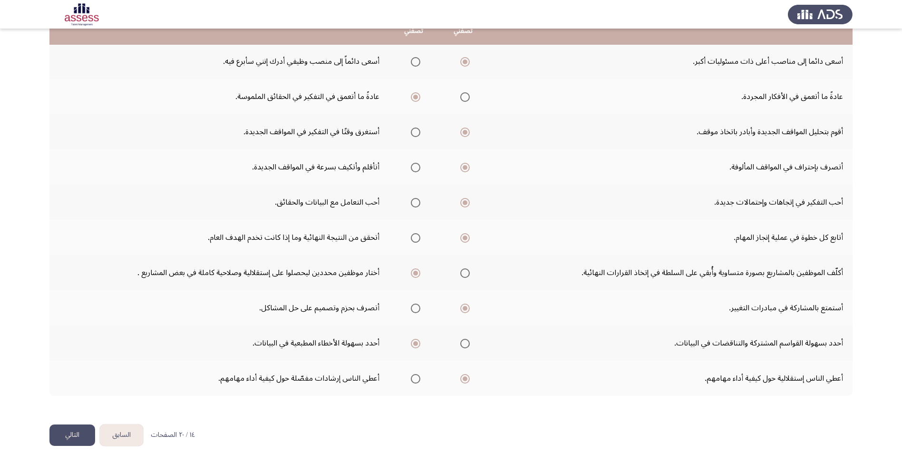
scroll to position [121, 0]
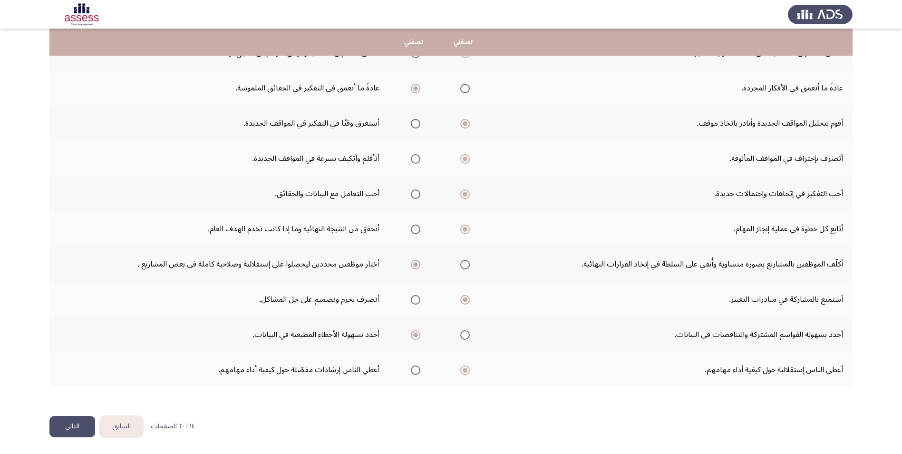
click at [74, 424] on button "التالي" at bounding box center [72, 426] width 46 height 21
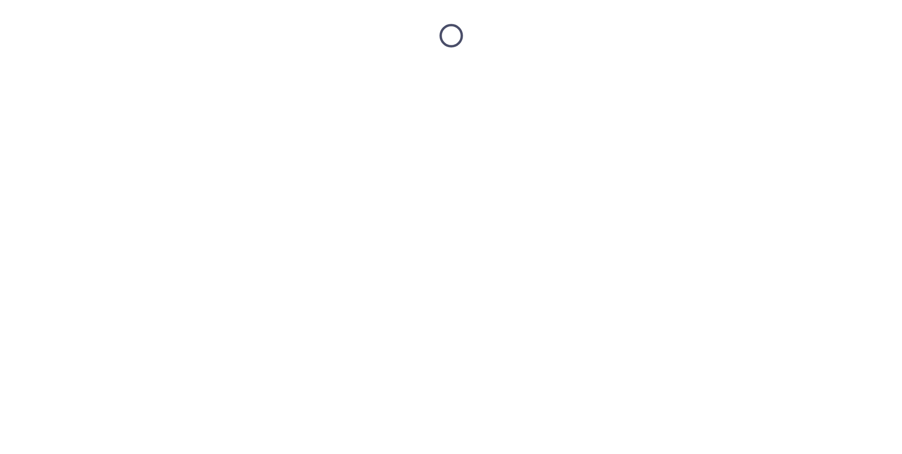
scroll to position [0, 0]
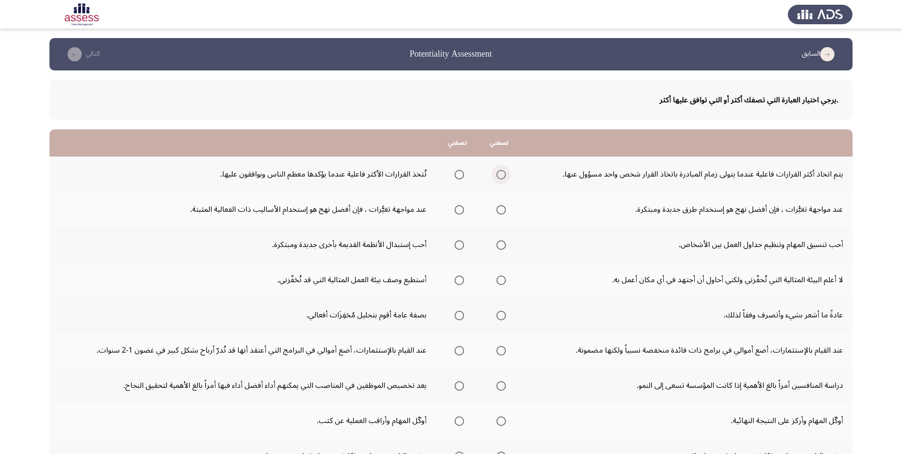
click at [501, 175] on span "Select an option" at bounding box center [501, 175] width 0 height 0
click at [501, 175] on input "Select an option" at bounding box center [502, 175] width 10 height 10
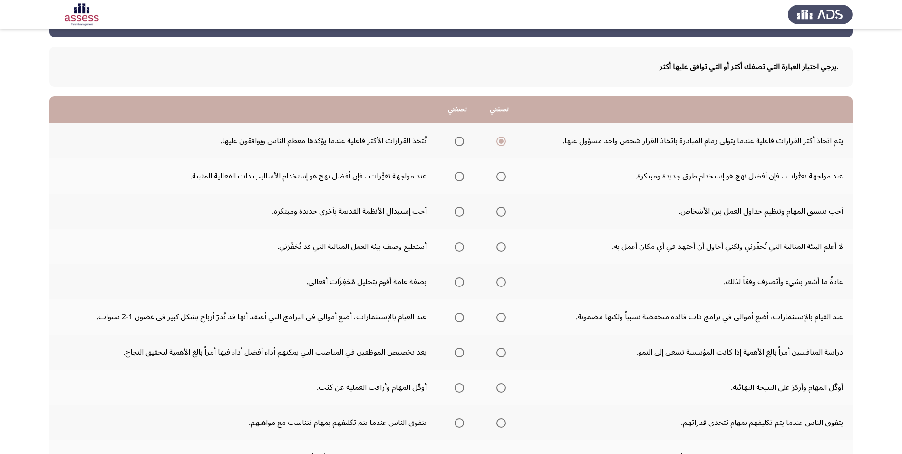
scroll to position [48, 0]
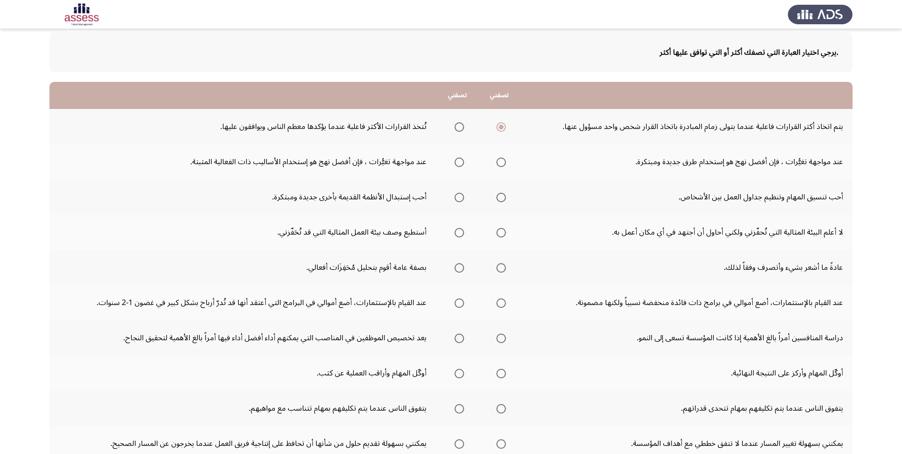
click at [460, 162] on span "Select an option" at bounding box center [460, 162] width 10 height 10
click at [460, 162] on input "Select an option" at bounding box center [460, 162] width 10 height 10
click at [509, 199] on th at bounding box center [500, 196] width 42 height 35
click at [506, 197] on span "Select an option" at bounding box center [502, 198] width 10 height 10
click at [506, 197] on input "Select an option" at bounding box center [502, 198] width 10 height 10
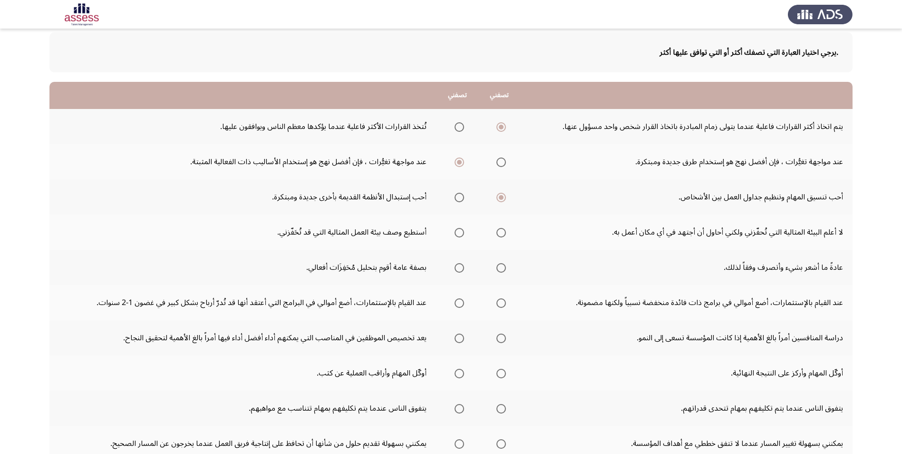
click at [455, 234] on span "Select an option" at bounding box center [460, 233] width 10 height 10
click at [455, 234] on input "Select an option" at bounding box center [460, 233] width 10 height 10
click at [458, 267] on span "Select an option" at bounding box center [460, 268] width 10 height 10
click at [458, 267] on input "Select an option" at bounding box center [460, 268] width 10 height 10
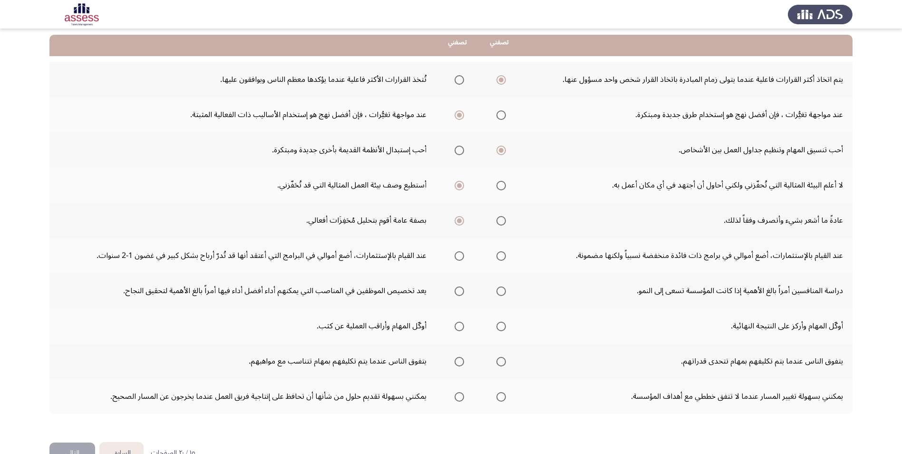
scroll to position [95, 0]
click at [460, 255] on span "Select an option" at bounding box center [460, 255] width 0 height 0
click at [459, 255] on input "Select an option" at bounding box center [460, 256] width 10 height 10
click at [503, 288] on span "Select an option" at bounding box center [502, 291] width 10 height 10
click at [503, 288] on input "Select an option" at bounding box center [502, 291] width 10 height 10
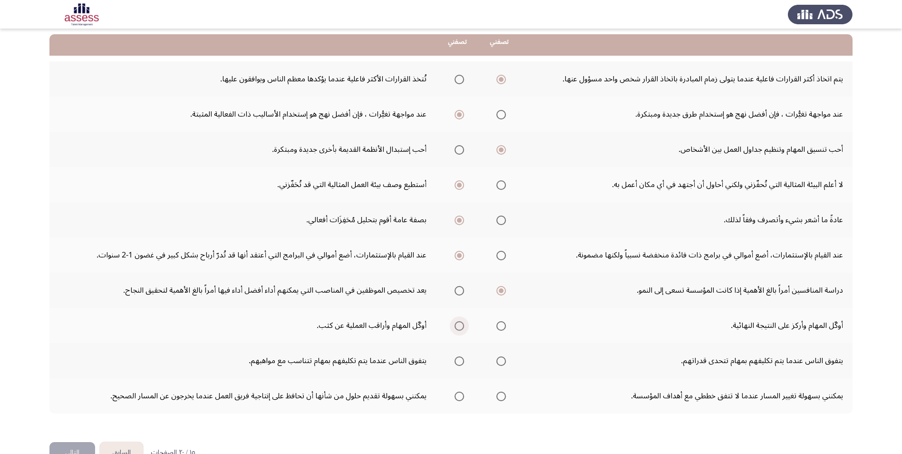
click at [460, 326] on span "Select an option" at bounding box center [460, 326] width 10 height 10
click at [460, 326] on input "Select an option" at bounding box center [460, 326] width 10 height 10
click at [501, 360] on span "Select an option" at bounding box center [502, 361] width 10 height 10
click at [501, 360] on input "Select an option" at bounding box center [502, 361] width 10 height 10
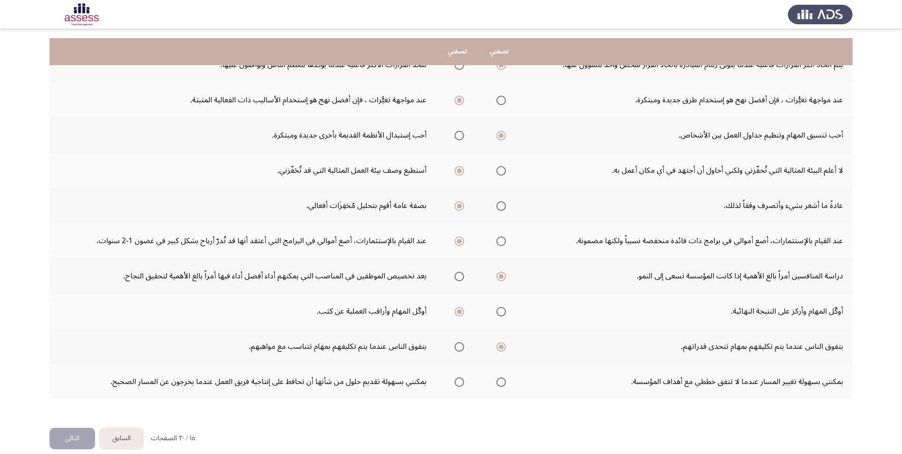
scroll to position [121, 0]
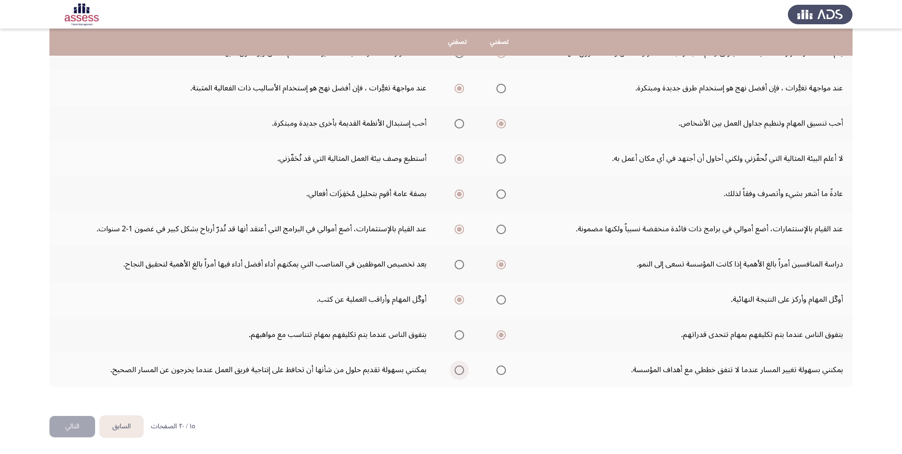
click at [456, 372] on span "Select an option" at bounding box center [460, 370] width 10 height 10
click at [456, 372] on input "Select an option" at bounding box center [460, 370] width 10 height 10
click at [79, 420] on button "التالي" at bounding box center [72, 426] width 46 height 21
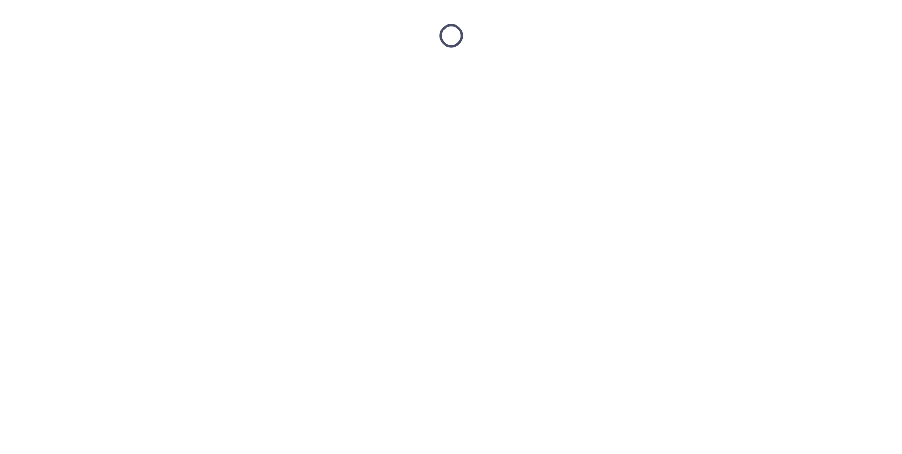
scroll to position [0, 0]
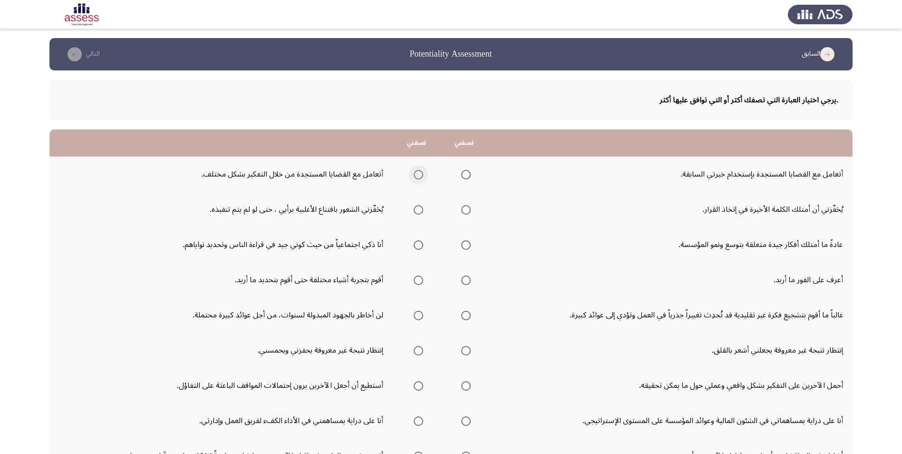
click at [422, 176] on span "Select an option" at bounding box center [419, 175] width 10 height 10
click at [422, 176] on input "Select an option" at bounding box center [419, 175] width 10 height 10
click at [466, 207] on span "Select an option" at bounding box center [466, 210] width 10 height 10
click at [466, 207] on input "Select an option" at bounding box center [466, 210] width 10 height 10
click at [390, 249] on td "أنا ذكي اجتماعياً من حيث كوني جيد في قراءة الناس وتحديد نواياهم." at bounding box center [220, 244] width 343 height 35
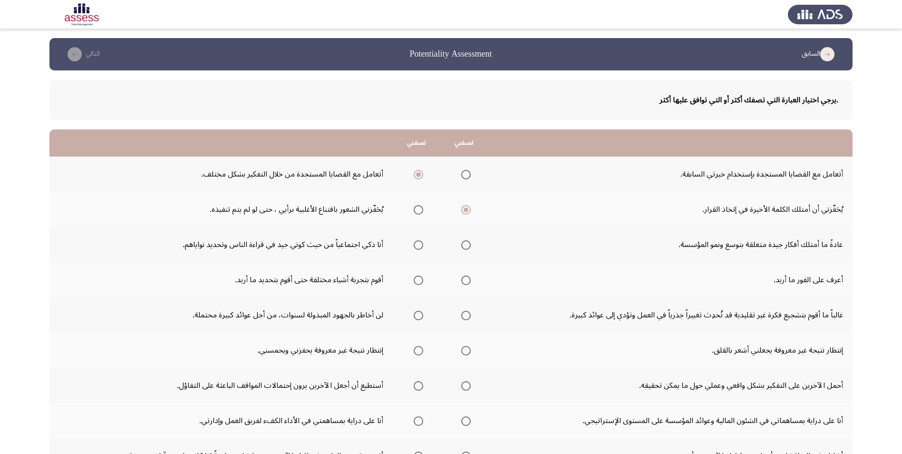
click at [390, 248] on td "أنا ذكي اجتماعياً من حيث كوني جيد في قراءة الناس وتحديد نواياهم." at bounding box center [220, 244] width 343 height 35
click at [461, 245] on span "Select an option" at bounding box center [466, 245] width 10 height 10
click at [461, 245] on input "Select an option" at bounding box center [466, 245] width 10 height 10
click at [465, 278] on span "Select an option" at bounding box center [466, 280] width 10 height 10
click at [465, 278] on input "Select an option" at bounding box center [466, 280] width 10 height 10
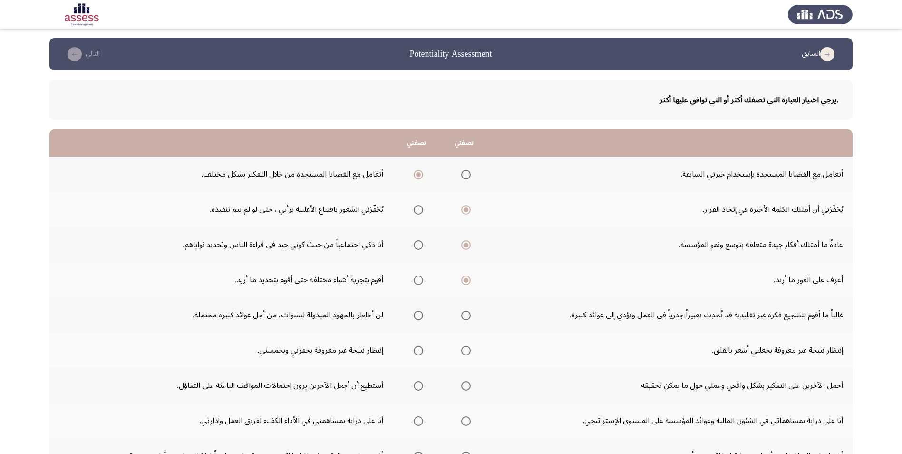
click at [461, 316] on span "Select an option" at bounding box center [466, 316] width 10 height 10
click at [461, 316] on input "Select an option" at bounding box center [466, 316] width 10 height 10
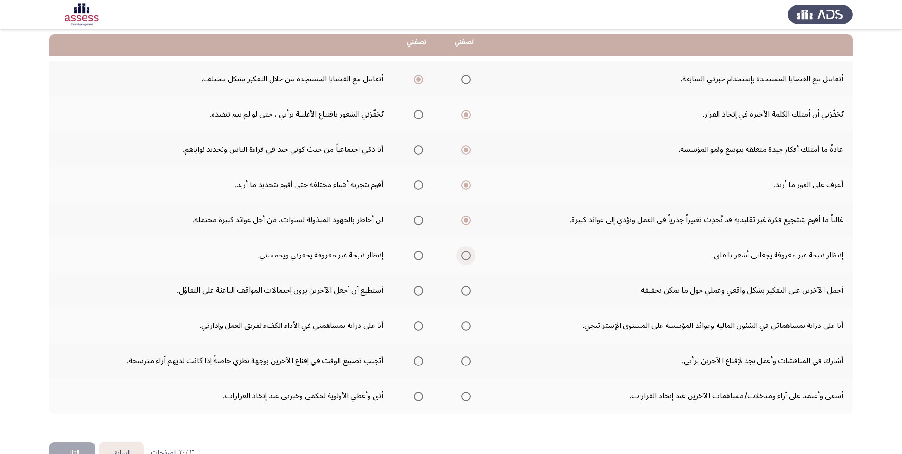
click at [465, 255] on span "Select an option" at bounding box center [466, 256] width 10 height 10
click at [465, 255] on input "Select an option" at bounding box center [466, 256] width 10 height 10
click at [417, 292] on span "Select an option" at bounding box center [419, 291] width 10 height 10
click at [417, 292] on input "Select an option" at bounding box center [419, 291] width 10 height 10
click at [420, 323] on span "Select an option" at bounding box center [419, 326] width 10 height 10
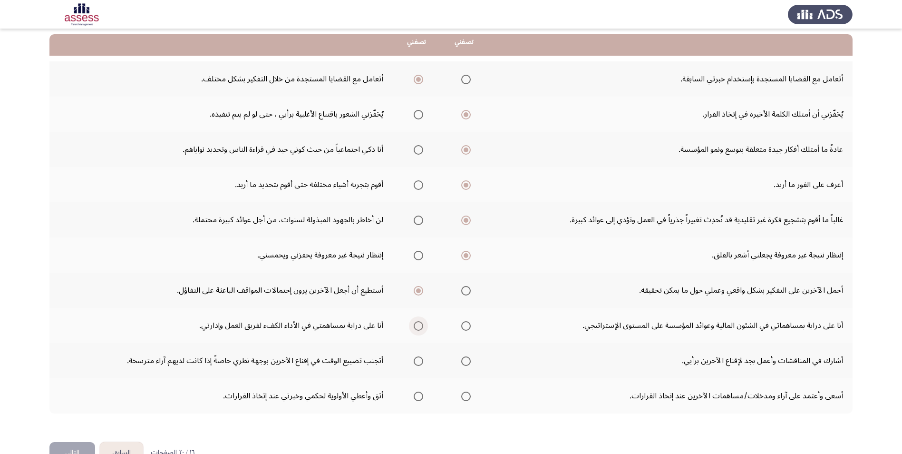
click at [420, 323] on input "Select an option" at bounding box center [419, 326] width 10 height 10
click at [416, 361] on span "Select an option" at bounding box center [419, 361] width 10 height 10
click at [416, 361] on input "Select an option" at bounding box center [419, 361] width 10 height 10
click at [414, 394] on span "Select an option" at bounding box center [419, 397] width 10 height 10
click at [414, 394] on input "Select an option" at bounding box center [419, 397] width 10 height 10
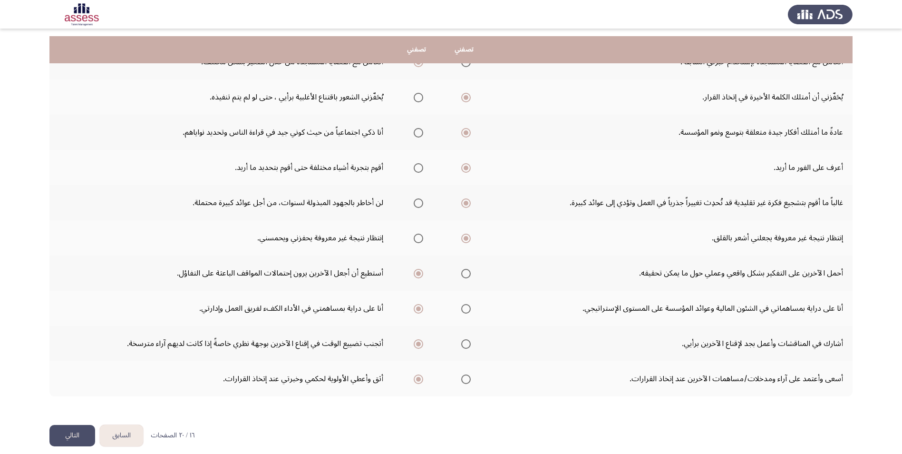
scroll to position [121, 0]
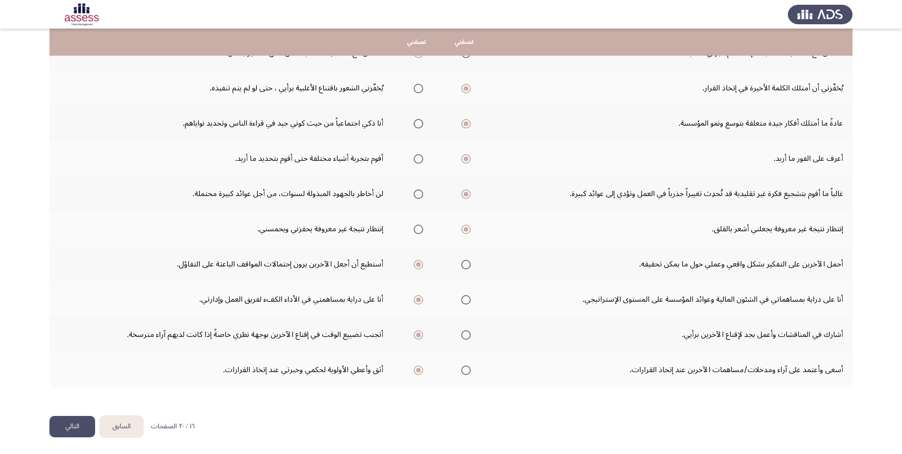
click at [60, 427] on button "التالي" at bounding box center [72, 426] width 46 height 21
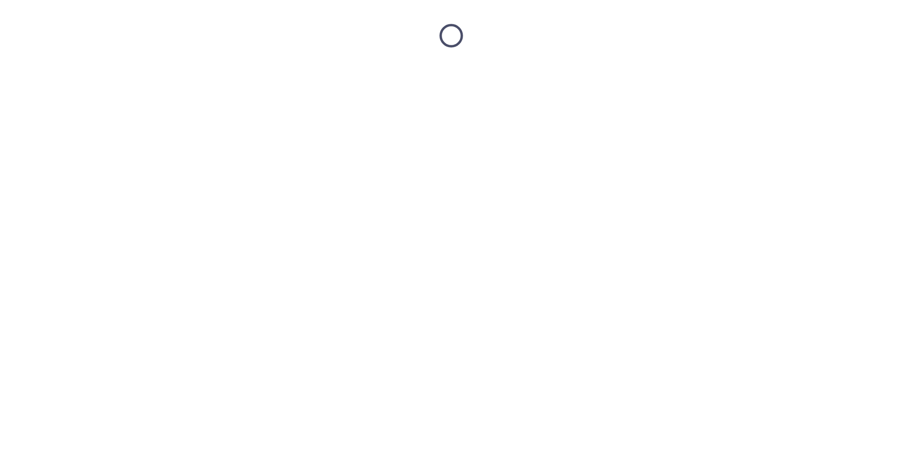
scroll to position [0, 0]
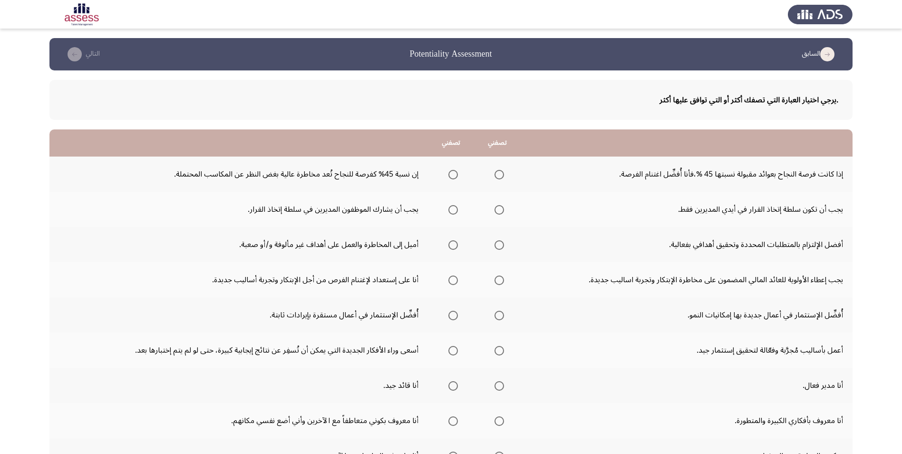
click at [497, 171] on span "Select an option" at bounding box center [500, 175] width 10 height 10
click at [497, 171] on input "Select an option" at bounding box center [500, 175] width 10 height 10
click at [500, 207] on span "Select an option" at bounding box center [500, 210] width 10 height 10
click at [500, 207] on input "Select an option" at bounding box center [500, 210] width 10 height 10
click at [449, 244] on span "Select an option" at bounding box center [454, 245] width 10 height 10
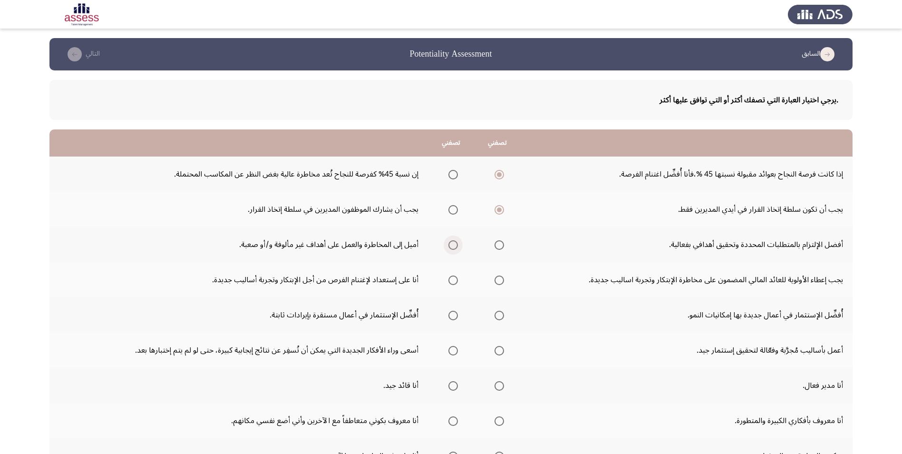
click at [449, 244] on input "Select an option" at bounding box center [454, 245] width 10 height 10
click at [502, 280] on span "Select an option" at bounding box center [500, 280] width 10 height 10
click at [502, 280] on input "Select an option" at bounding box center [500, 280] width 10 height 10
click at [497, 316] on span "Select an option" at bounding box center [500, 316] width 10 height 10
click at [497, 316] on input "Select an option" at bounding box center [500, 316] width 10 height 10
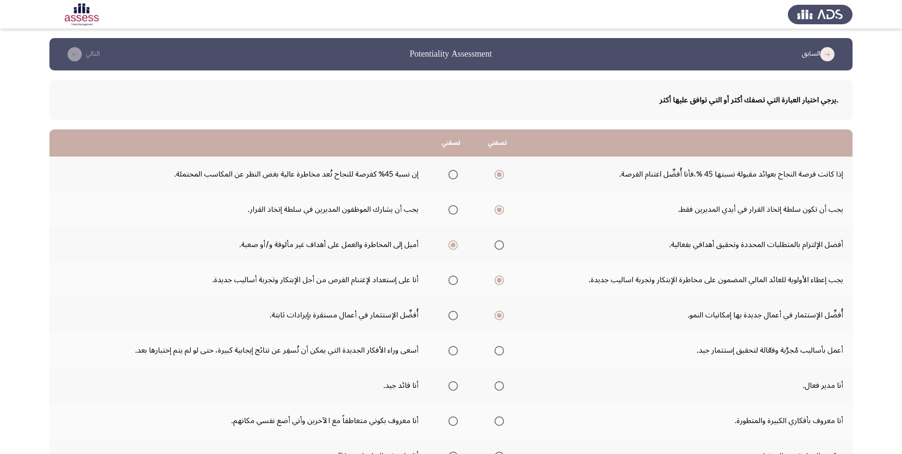
click at [449, 387] on span "Select an option" at bounding box center [454, 386] width 10 height 10
click at [449, 387] on input "Select an option" at bounding box center [454, 386] width 10 height 10
click at [449, 355] on span "Select an option" at bounding box center [454, 351] width 10 height 10
click at [449, 355] on input "Select an option" at bounding box center [454, 351] width 10 height 10
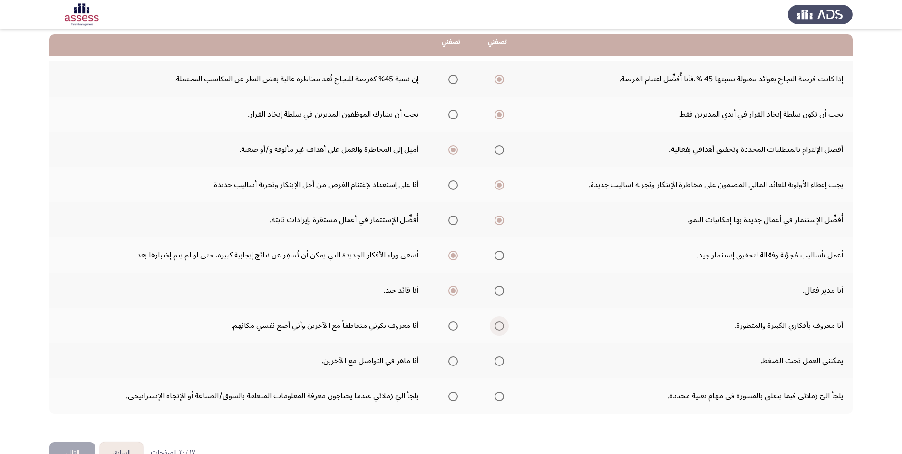
click at [500, 327] on span "Select an option" at bounding box center [500, 326] width 10 height 10
click at [500, 327] on input "Select an option" at bounding box center [500, 326] width 10 height 10
click at [451, 360] on span "Select an option" at bounding box center [454, 361] width 10 height 10
click at [451, 360] on input "Select an option" at bounding box center [454, 361] width 10 height 10
click at [451, 397] on span "Select an option" at bounding box center [454, 397] width 10 height 10
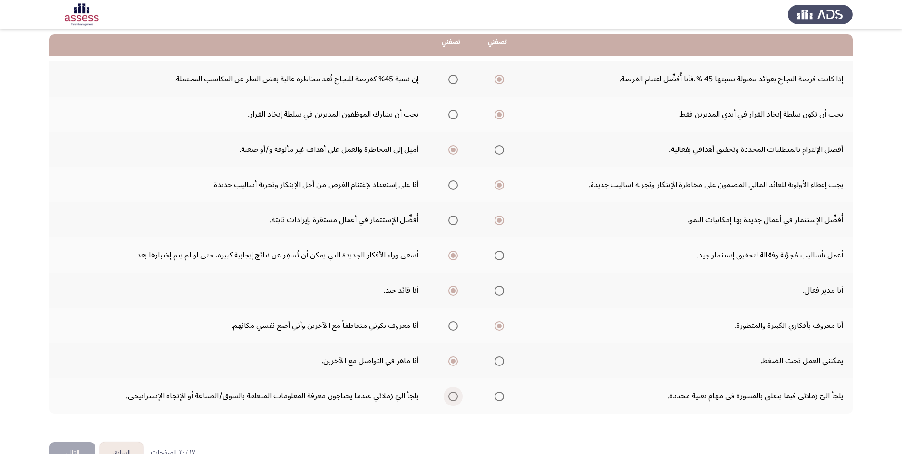
click at [451, 397] on input "Select an option" at bounding box center [454, 397] width 10 height 10
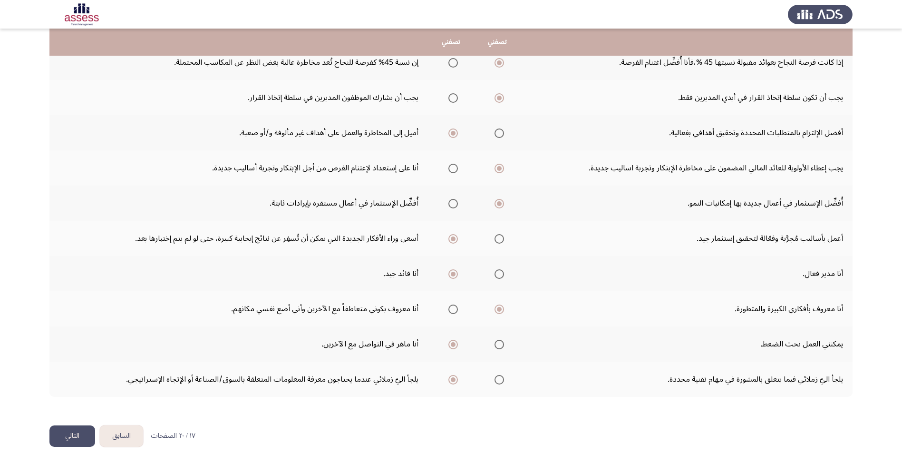
scroll to position [121, 0]
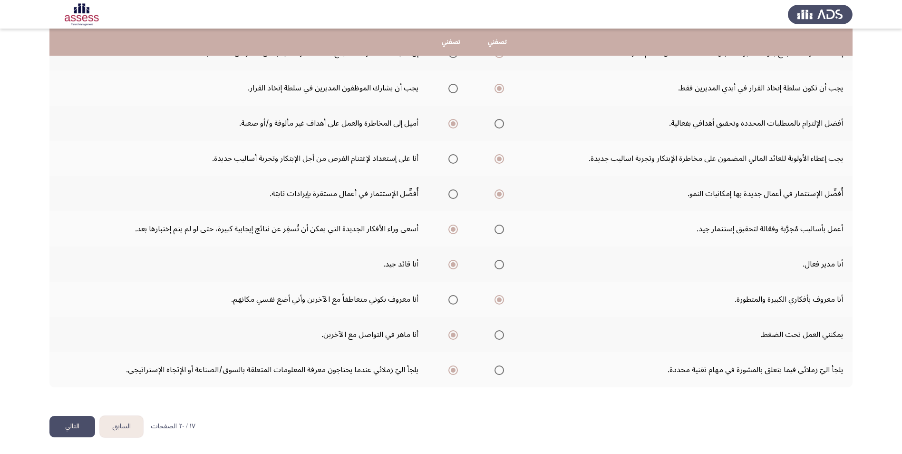
click at [53, 422] on button "التالي" at bounding box center [72, 426] width 46 height 21
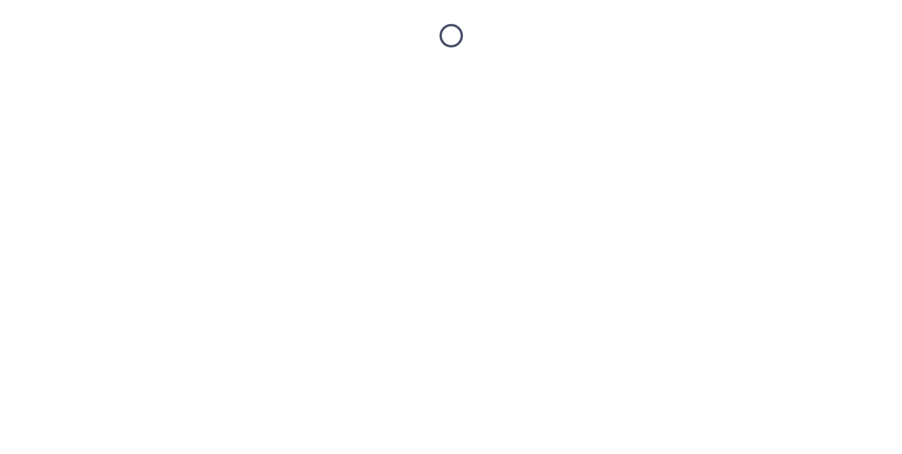
scroll to position [0, 0]
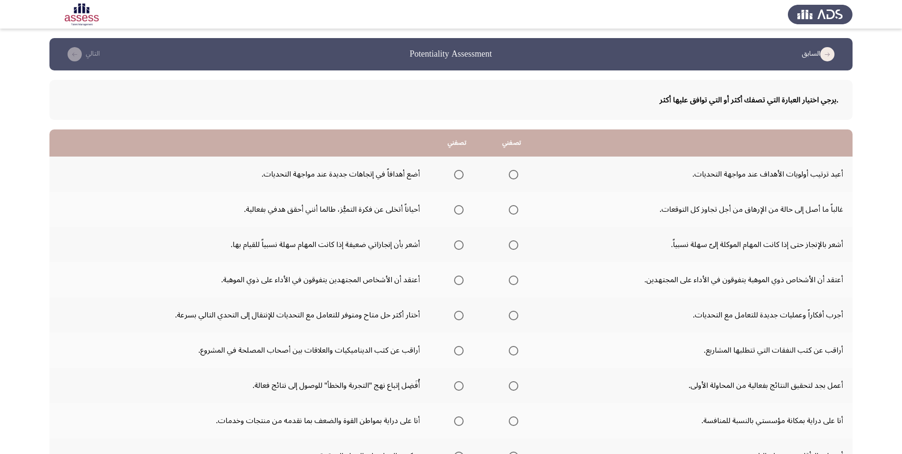
click at [513, 172] on span "Select an option" at bounding box center [514, 175] width 10 height 10
click at [513, 172] on input "Select an option" at bounding box center [514, 175] width 10 height 10
click at [459, 248] on span "Select an option" at bounding box center [459, 245] width 10 height 10
click at [459, 248] on input "Select an option" at bounding box center [459, 245] width 10 height 10
click at [455, 211] on span "Select an option" at bounding box center [459, 210] width 10 height 10
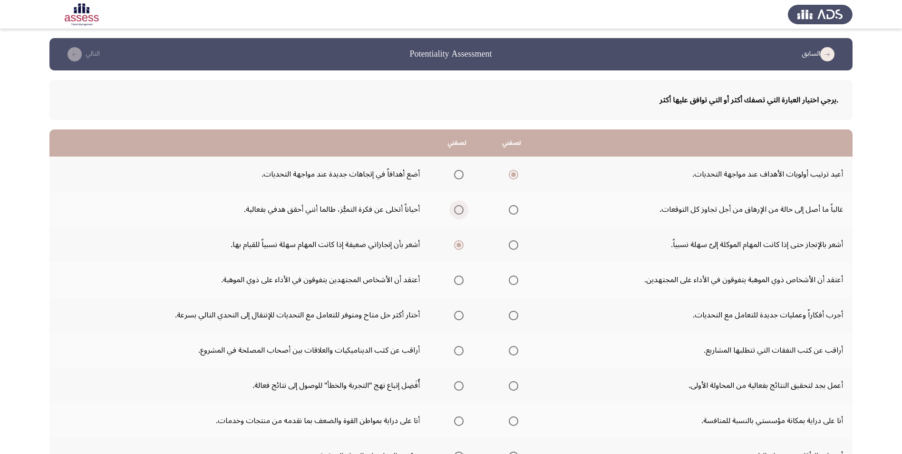
click at [455, 211] on input "Select an option" at bounding box center [459, 210] width 10 height 10
click at [459, 284] on span "Select an option" at bounding box center [459, 280] width 10 height 10
click at [459, 284] on input "Select an option" at bounding box center [459, 280] width 10 height 10
click at [511, 311] on span "Select an option" at bounding box center [514, 316] width 10 height 10
click at [511, 311] on input "Select an option" at bounding box center [514, 316] width 10 height 10
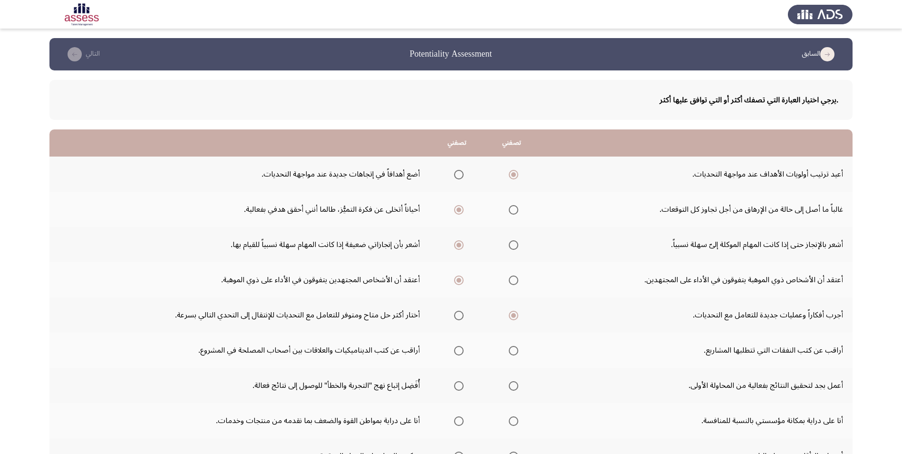
click at [443, 352] on th at bounding box center [457, 350] width 55 height 35
click at [454, 352] on span "Select an option" at bounding box center [459, 351] width 10 height 10
click at [454, 352] on input "Select an option" at bounding box center [459, 351] width 10 height 10
click at [509, 391] on mat-radio-group "Select an option" at bounding box center [511, 385] width 13 height 16
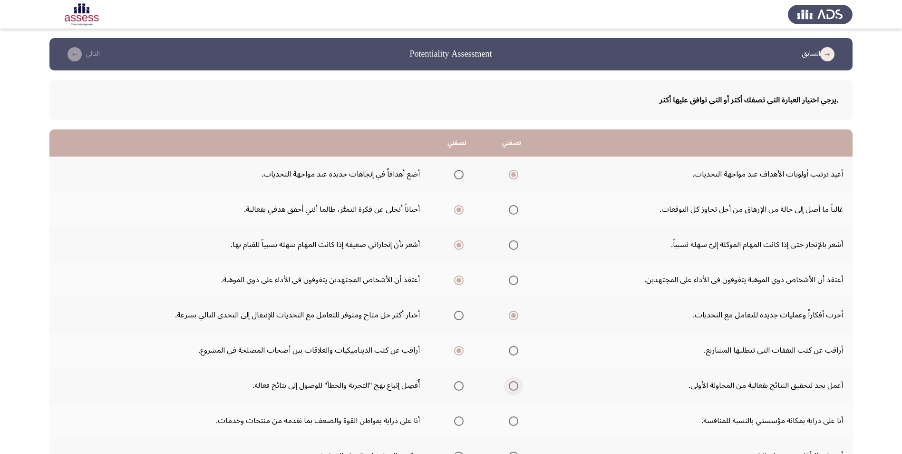
click at [510, 387] on span "Select an option" at bounding box center [514, 386] width 10 height 10
click at [510, 387] on input "Select an option" at bounding box center [514, 386] width 10 height 10
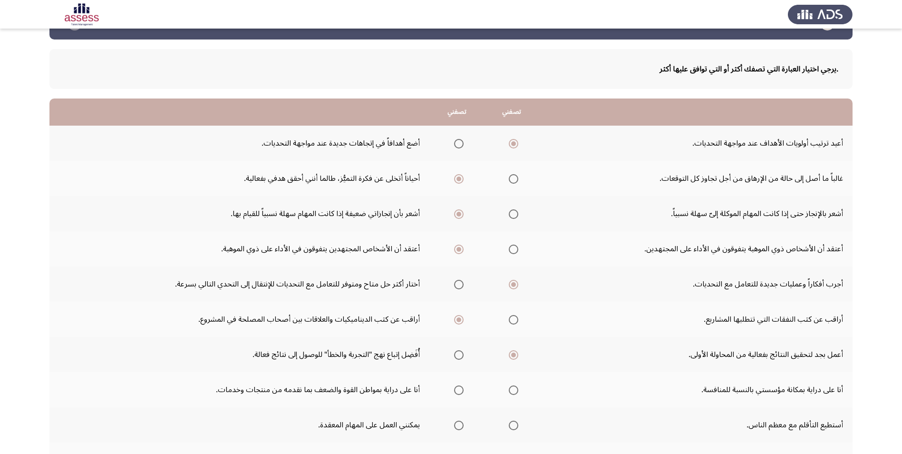
scroll to position [48, 0]
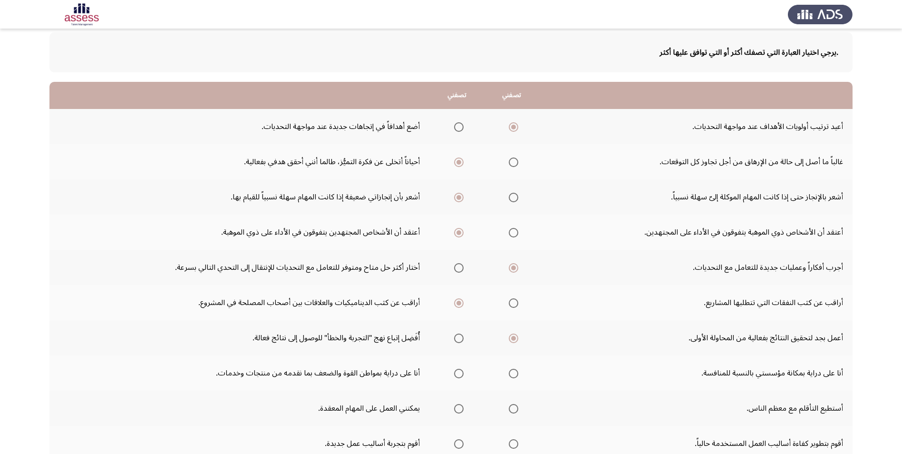
click at [514, 373] on span "Select an option" at bounding box center [514, 373] width 0 height 0
click at [511, 373] on input "Select an option" at bounding box center [514, 374] width 10 height 10
click at [509, 407] on span "Select an option" at bounding box center [514, 409] width 10 height 10
click at [509, 407] on input "Select an option" at bounding box center [514, 409] width 10 height 10
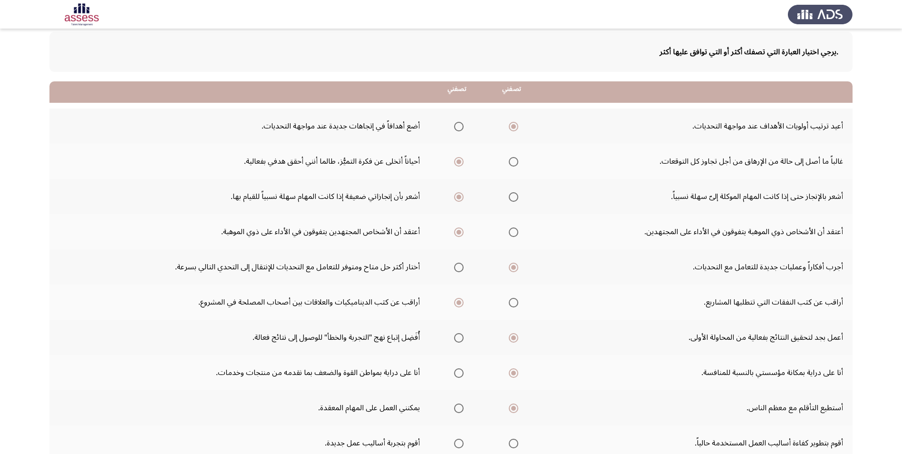
scroll to position [95, 0]
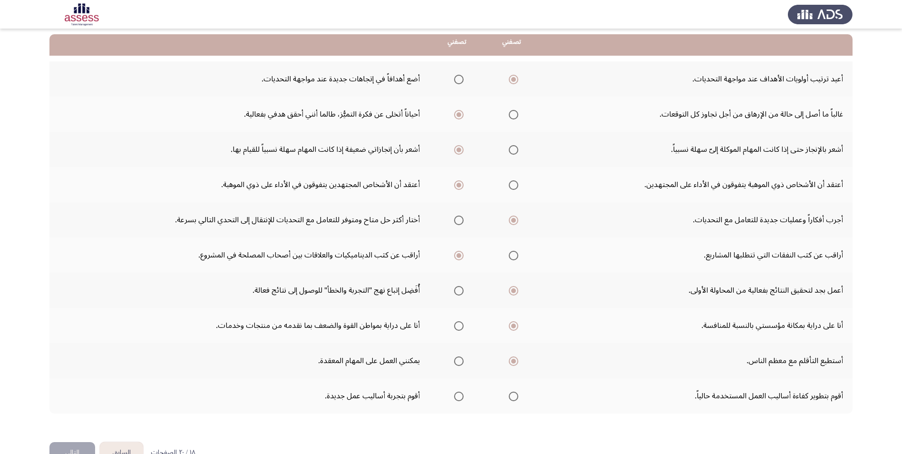
click at [513, 398] on span "Select an option" at bounding box center [514, 397] width 10 height 10
click at [513, 398] on input "Select an option" at bounding box center [514, 397] width 10 height 10
click at [78, 447] on button "التالي" at bounding box center [72, 452] width 46 height 21
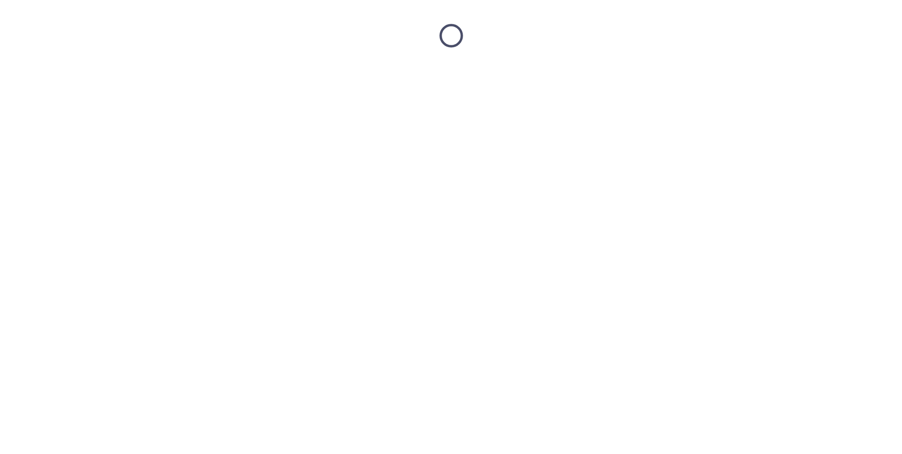
scroll to position [0, 0]
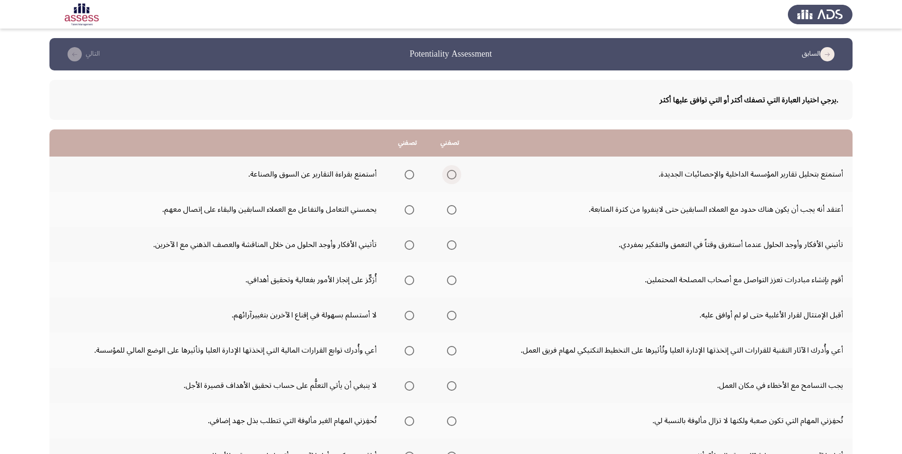
click at [452, 178] on span "Select an option" at bounding box center [452, 175] width 10 height 10
click at [452, 178] on input "Select an option" at bounding box center [452, 175] width 10 height 10
click at [410, 208] on span "Select an option" at bounding box center [410, 210] width 10 height 10
click at [410, 208] on input "Select an option" at bounding box center [410, 210] width 10 height 10
click at [410, 243] on span "Select an option" at bounding box center [410, 245] width 10 height 10
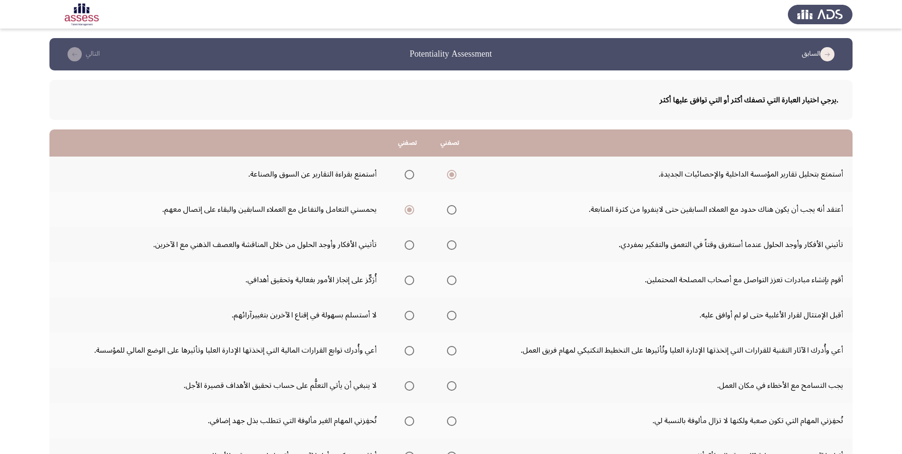
click at [410, 243] on input "Select an option" at bounding box center [410, 245] width 10 height 10
click at [411, 280] on span "Select an option" at bounding box center [410, 280] width 10 height 10
click at [411, 280] on input "Select an option" at bounding box center [410, 280] width 10 height 10
click at [409, 315] on span "Select an option" at bounding box center [410, 316] width 10 height 10
click at [409, 315] on input "Select an option" at bounding box center [410, 316] width 10 height 10
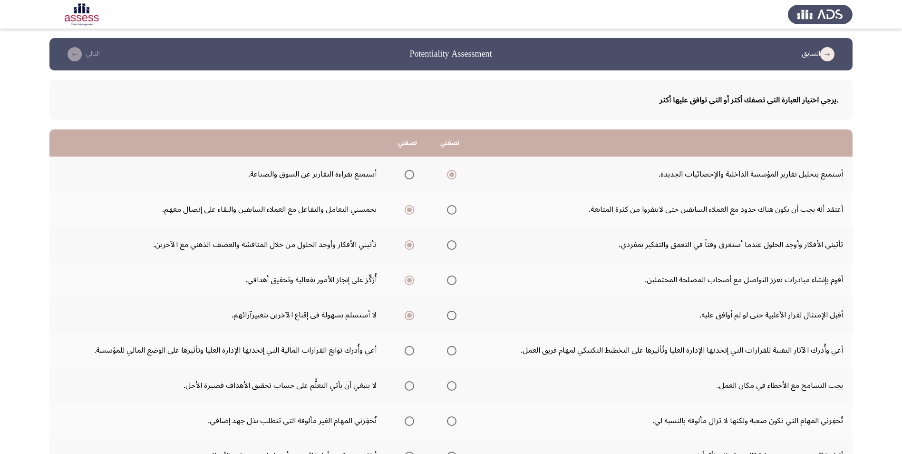
click at [451, 353] on span "Select an option" at bounding box center [452, 351] width 10 height 10
click at [451, 353] on input "Select an option" at bounding box center [452, 351] width 10 height 10
click at [451, 387] on span "Select an option" at bounding box center [452, 386] width 10 height 10
click at [451, 387] on input "Select an option" at bounding box center [452, 386] width 10 height 10
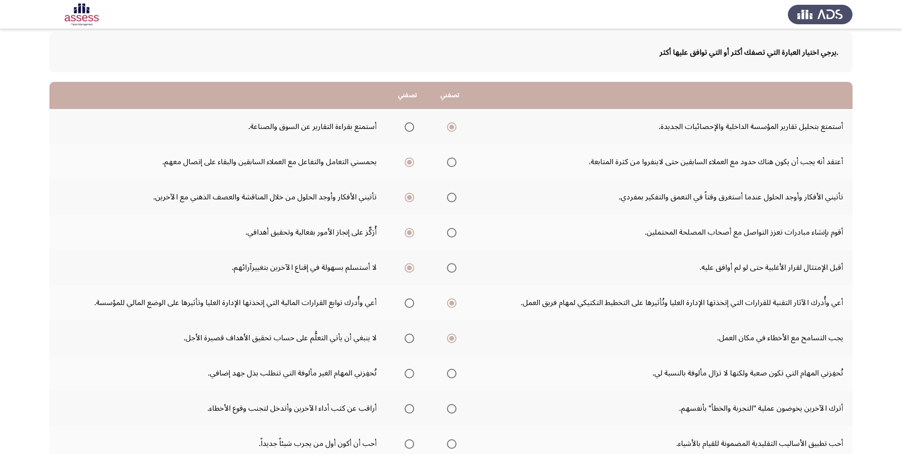
click at [406, 337] on span "Select an option" at bounding box center [410, 339] width 10 height 10
click at [406, 337] on input "Select an option" at bounding box center [410, 339] width 10 height 10
click at [449, 373] on span "Select an option" at bounding box center [452, 374] width 10 height 10
click at [449, 373] on input "Select an option" at bounding box center [452, 374] width 10 height 10
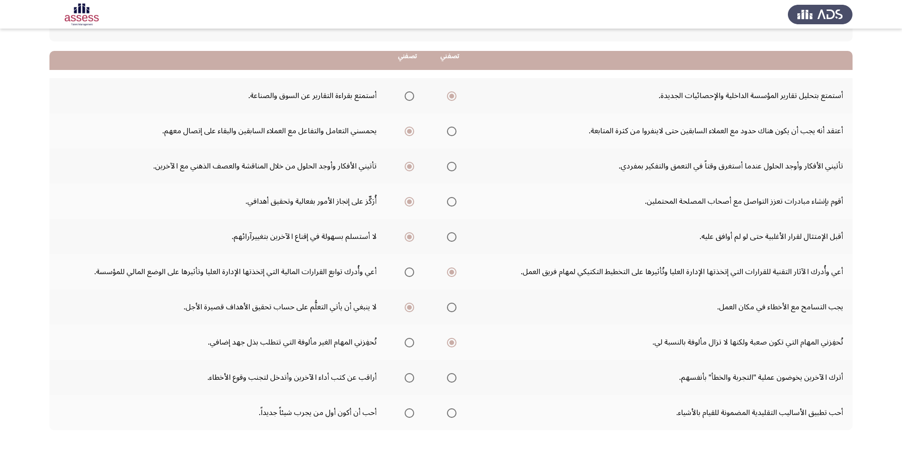
scroll to position [95, 0]
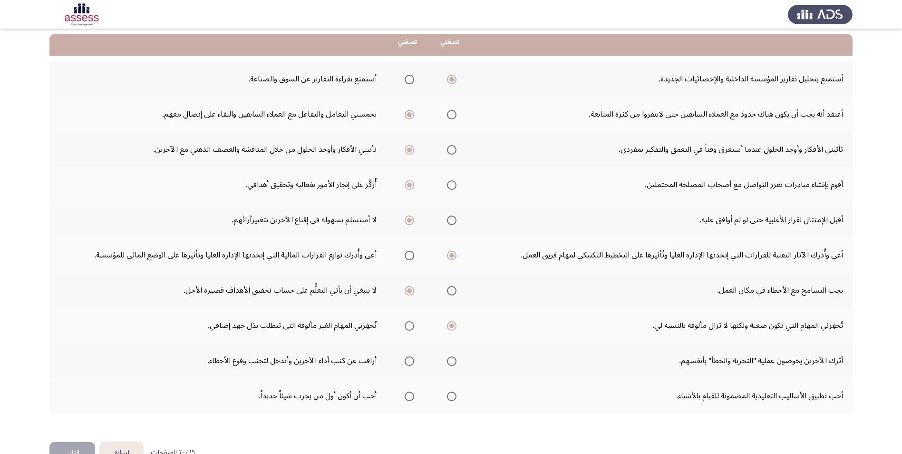
click at [414, 364] on th at bounding box center [407, 360] width 42 height 35
click at [412, 361] on span "Select an option" at bounding box center [410, 361] width 10 height 10
click at [412, 361] on input "Select an option" at bounding box center [410, 361] width 10 height 10
click at [405, 395] on span "Select an option" at bounding box center [410, 397] width 10 height 10
click at [405, 395] on input "Select an option" at bounding box center [410, 397] width 10 height 10
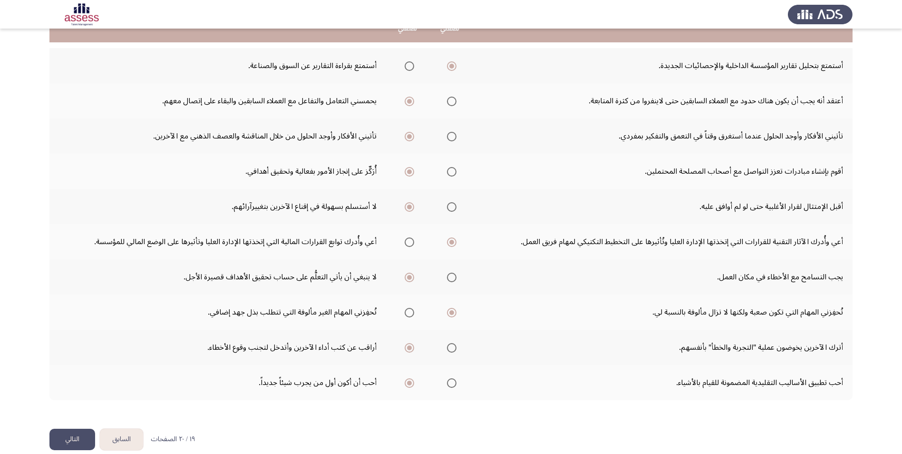
scroll to position [121, 0]
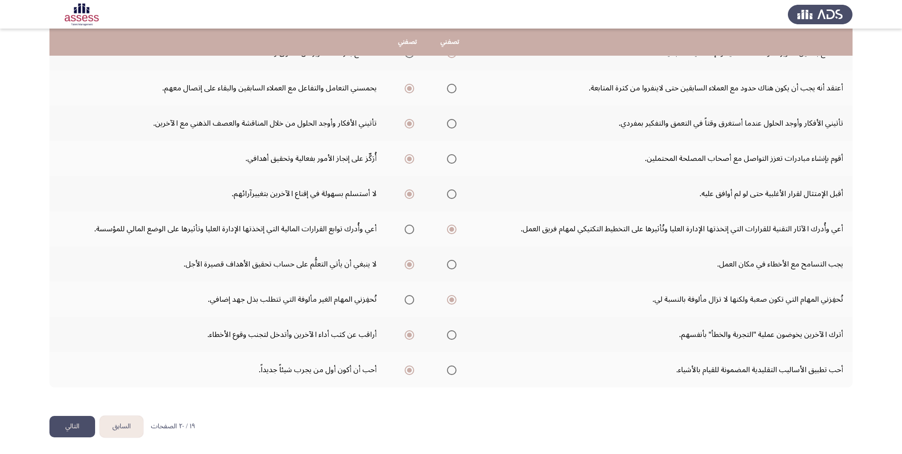
click at [76, 423] on button "التالي" at bounding box center [72, 426] width 46 height 21
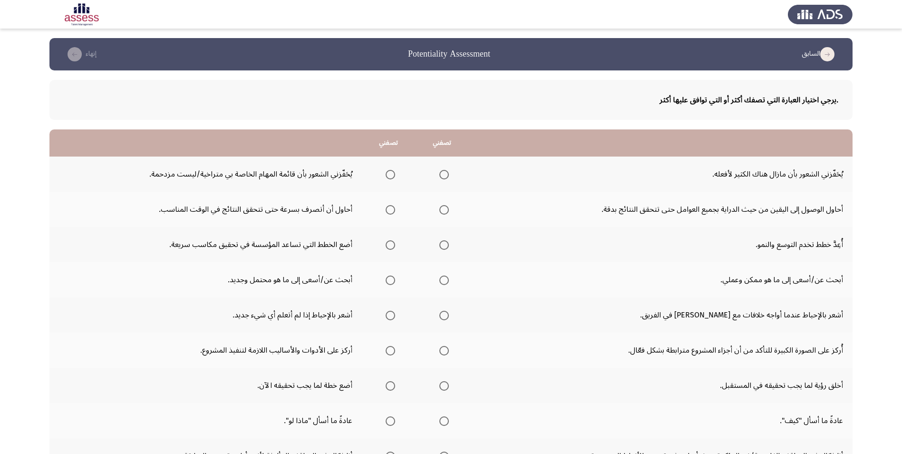
click at [444, 175] on span "Select an option" at bounding box center [444, 175] width 0 height 0
click at [443, 175] on input "Select an option" at bounding box center [445, 175] width 10 height 10
click at [392, 206] on span "Select an option" at bounding box center [391, 210] width 10 height 10
click at [392, 206] on input "Select an option" at bounding box center [391, 210] width 10 height 10
click at [441, 247] on span "Select an option" at bounding box center [445, 245] width 10 height 10
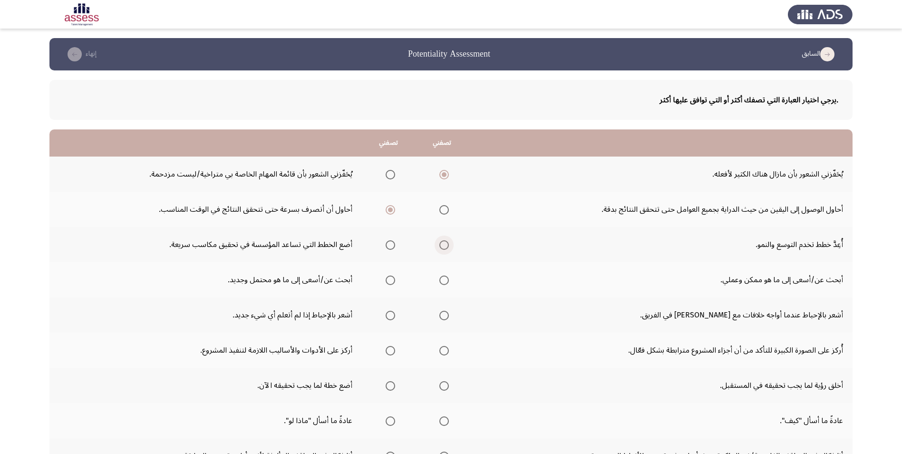
click at [441, 247] on input "Select an option" at bounding box center [445, 245] width 10 height 10
click at [390, 277] on span "Select an option" at bounding box center [391, 280] width 10 height 10
click at [390, 277] on input "Select an option" at bounding box center [391, 280] width 10 height 10
click at [405, 318] on th at bounding box center [389, 314] width 54 height 35
click at [391, 316] on span "Select an option" at bounding box center [391, 316] width 10 height 10
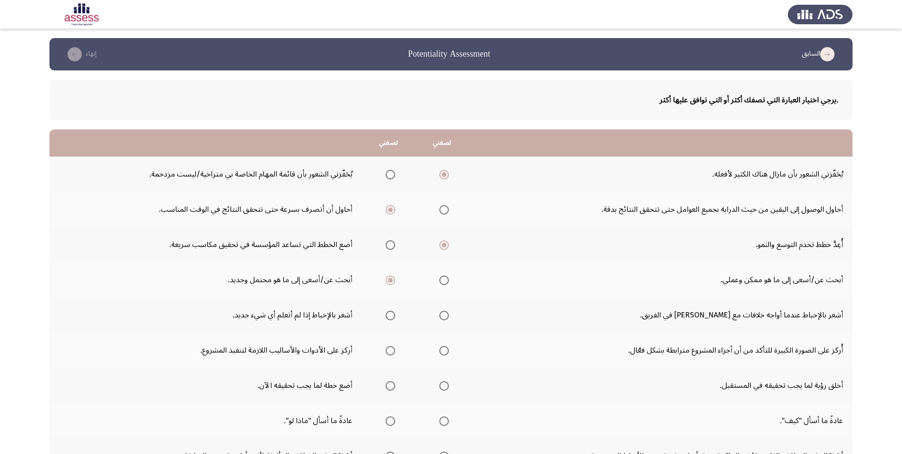
click at [391, 316] on input "Select an option" at bounding box center [391, 316] width 10 height 10
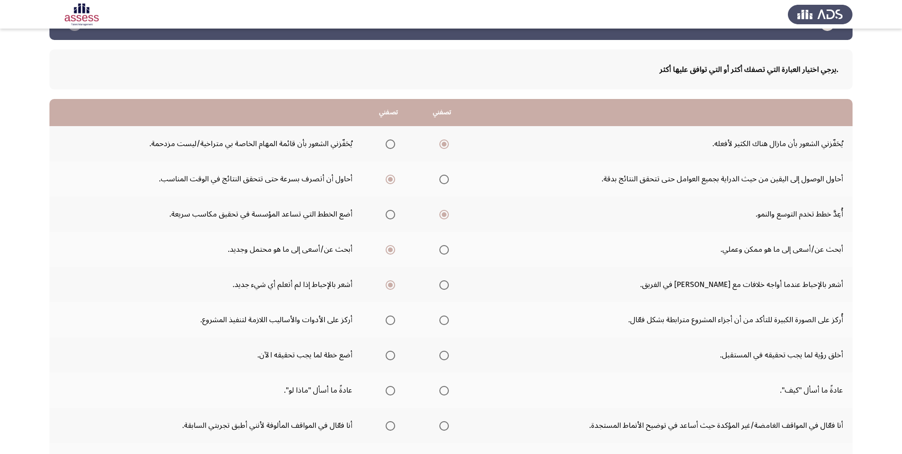
scroll to position [48, 0]
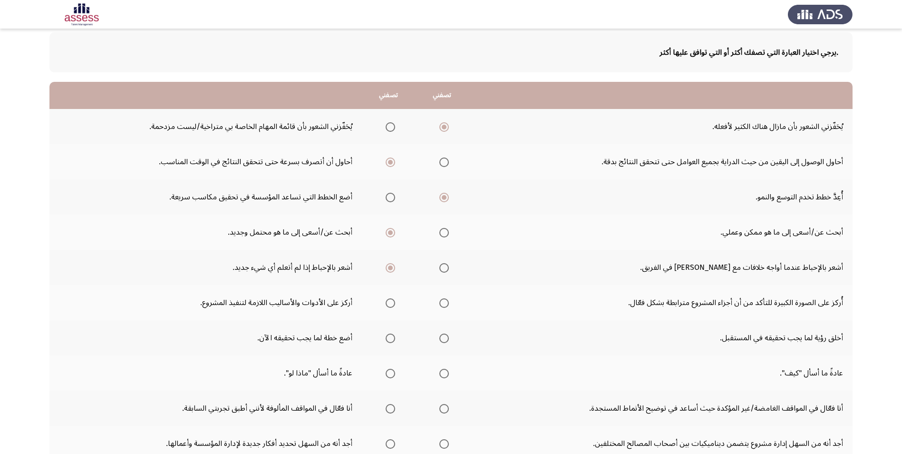
click at [445, 303] on span "Select an option" at bounding box center [445, 303] width 10 height 10
click at [445, 303] on input "Select an option" at bounding box center [445, 303] width 10 height 10
click at [442, 338] on span "Select an option" at bounding box center [445, 339] width 10 height 10
click at [442, 338] on input "Select an option" at bounding box center [445, 339] width 10 height 10
click at [442, 377] on span "Select an option" at bounding box center [445, 374] width 10 height 10
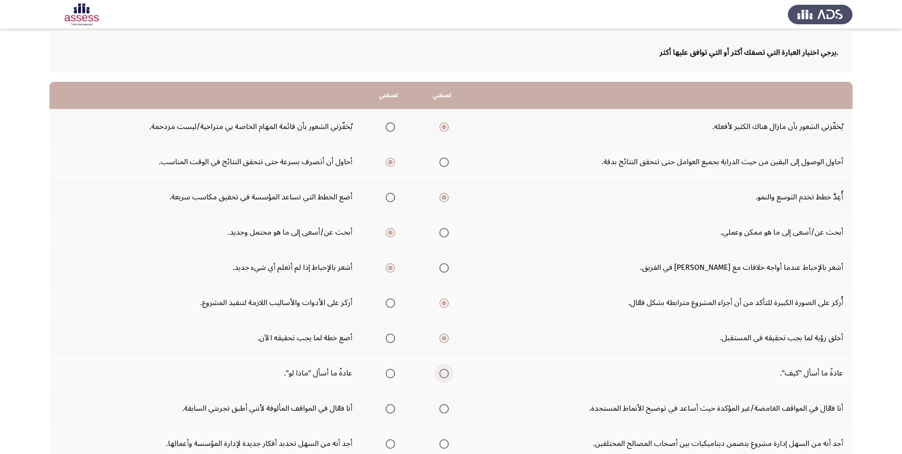
click at [442, 377] on input "Select an option" at bounding box center [445, 374] width 10 height 10
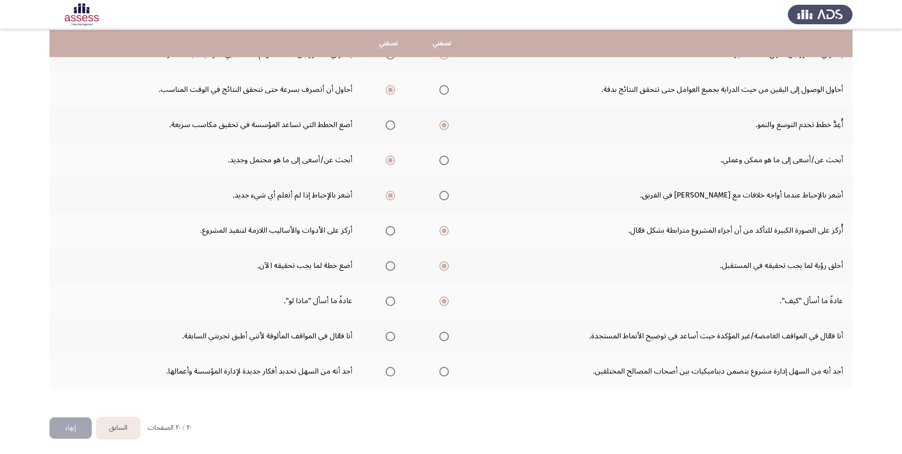
scroll to position [121, 0]
click at [446, 333] on span "Select an option" at bounding box center [445, 335] width 10 height 10
click at [446, 333] on input "Select an option" at bounding box center [445, 335] width 10 height 10
click at [396, 374] on th at bounding box center [389, 369] width 54 height 35
click at [383, 369] on label "Select an option" at bounding box center [388, 370] width 13 height 10
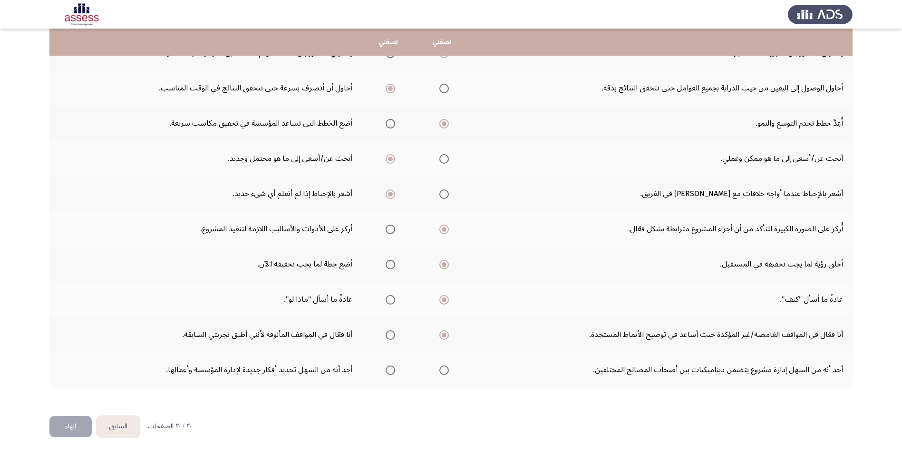
click at [386, 369] on input "Select an option" at bounding box center [391, 370] width 10 height 10
click at [77, 425] on button "إنهاء" at bounding box center [70, 426] width 42 height 21
